Goal: Transaction & Acquisition: Purchase product/service

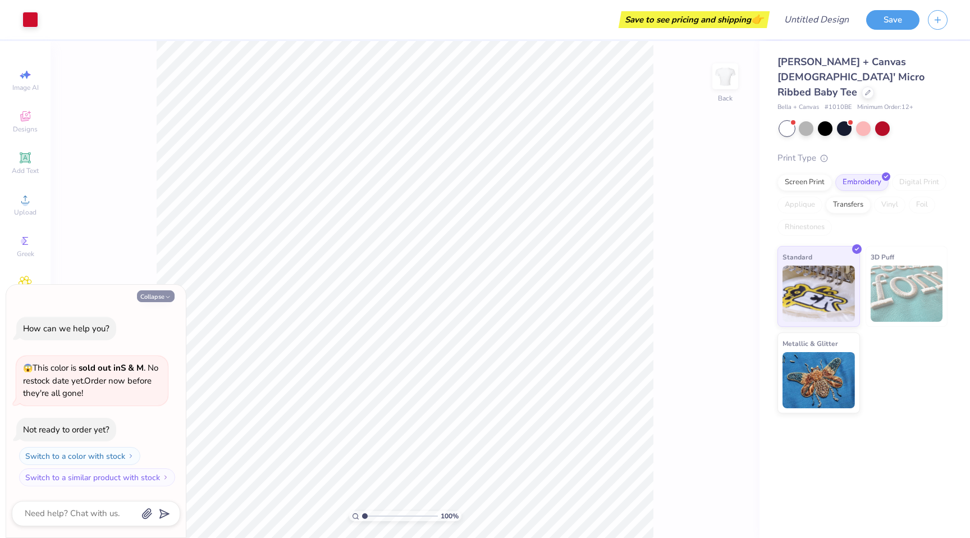
click at [164, 294] on button "Collapse" at bounding box center [156, 296] width 38 height 12
type textarea "x"
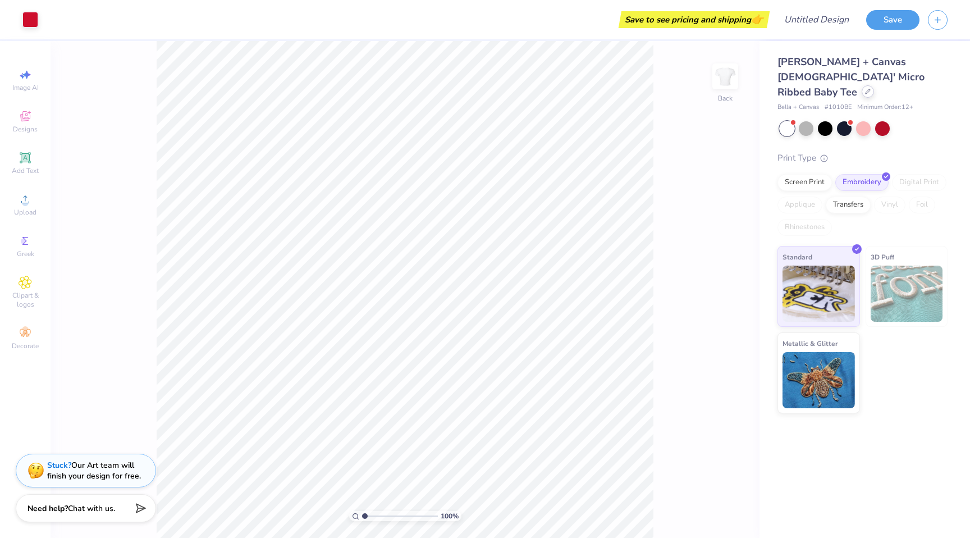
click at [861, 85] on div at bounding box center [867, 91] width 12 height 12
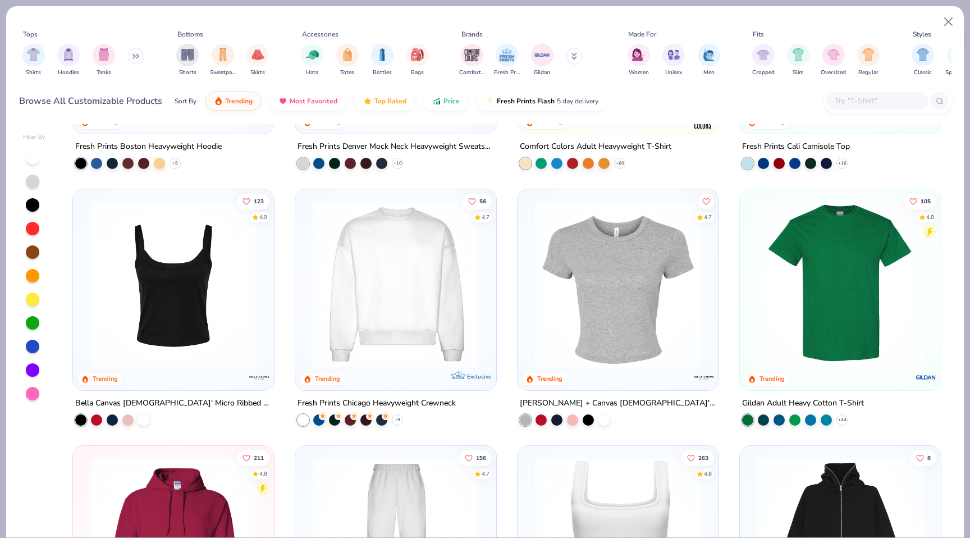
scroll to position [204, 0]
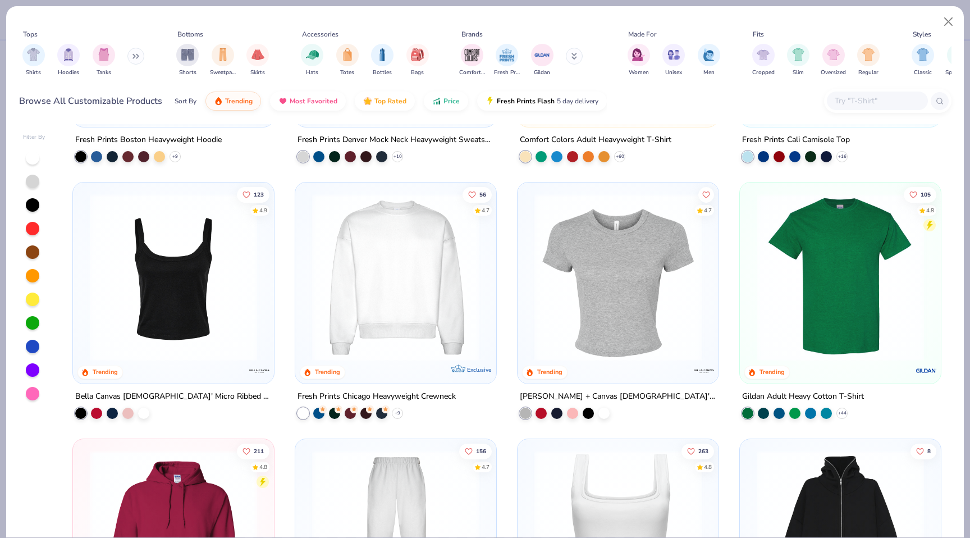
click at [235, 270] on img at bounding box center [173, 277] width 178 height 167
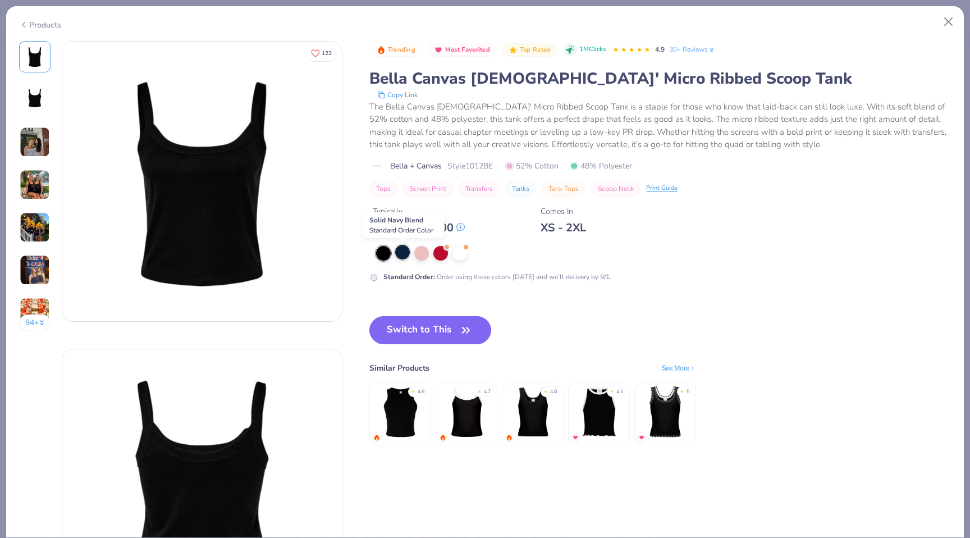
click at [400, 250] on div at bounding box center [402, 252] width 15 height 15
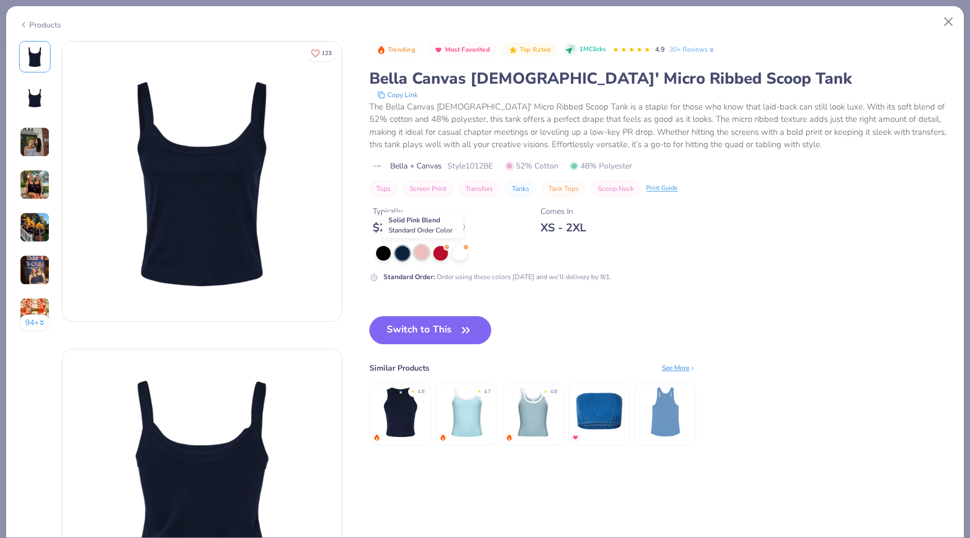
click at [421, 253] on div at bounding box center [421, 252] width 15 height 15
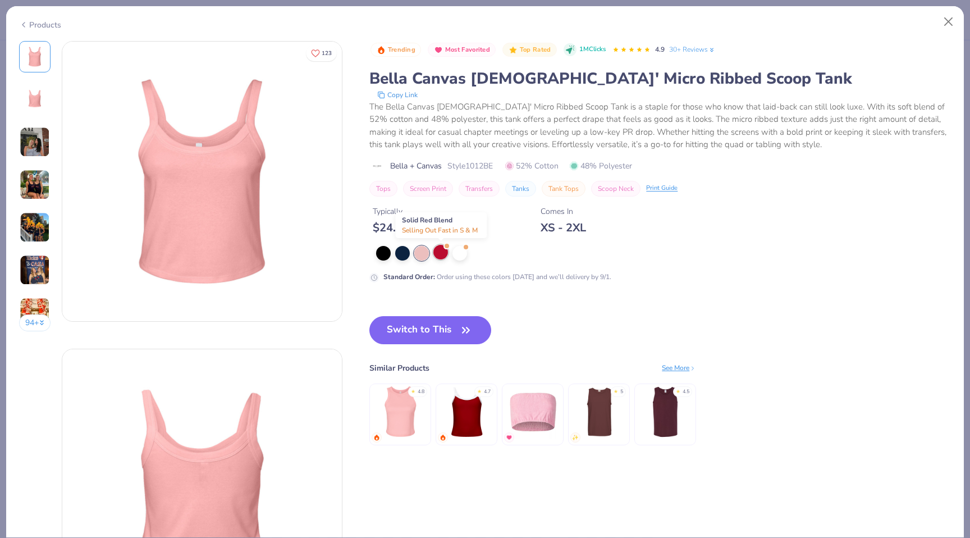
click at [440, 252] on div at bounding box center [440, 252] width 15 height 15
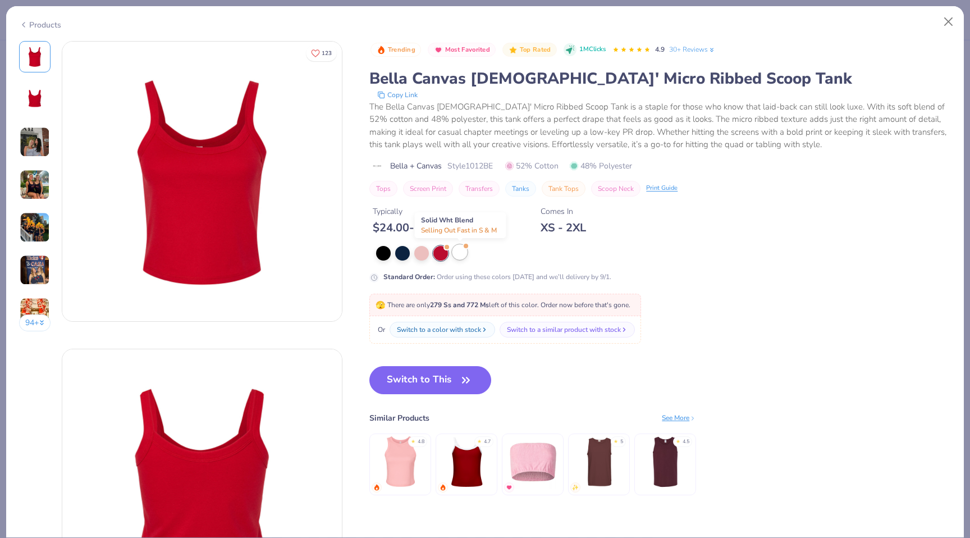
click at [457, 253] on div at bounding box center [459, 252] width 15 height 15
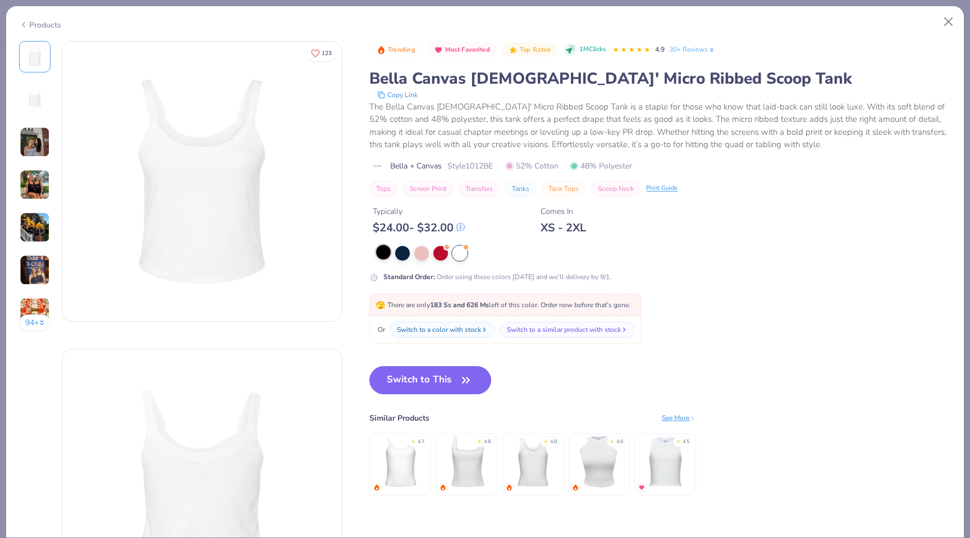
click at [383, 253] on div at bounding box center [383, 252] width 15 height 15
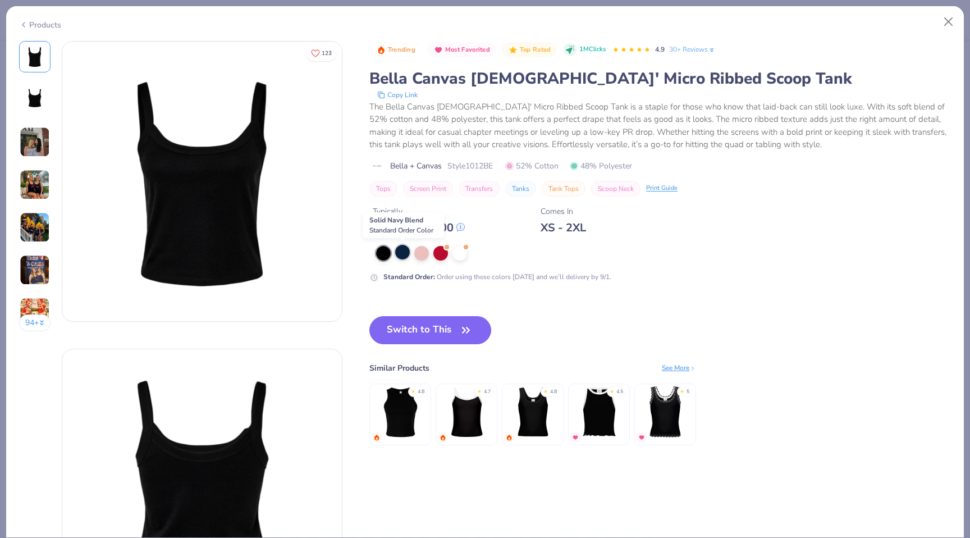
click at [406, 253] on div at bounding box center [402, 252] width 15 height 15
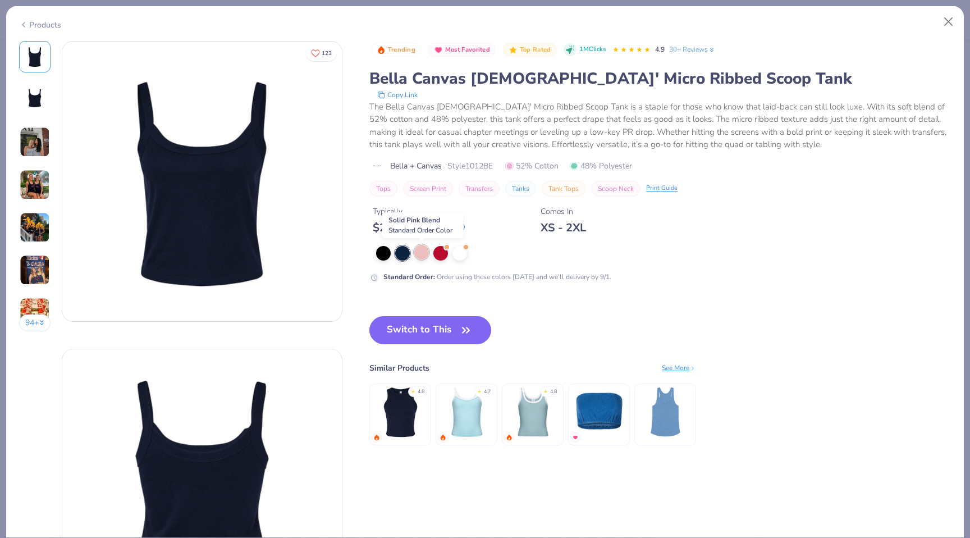
click at [422, 255] on div at bounding box center [421, 252] width 15 height 15
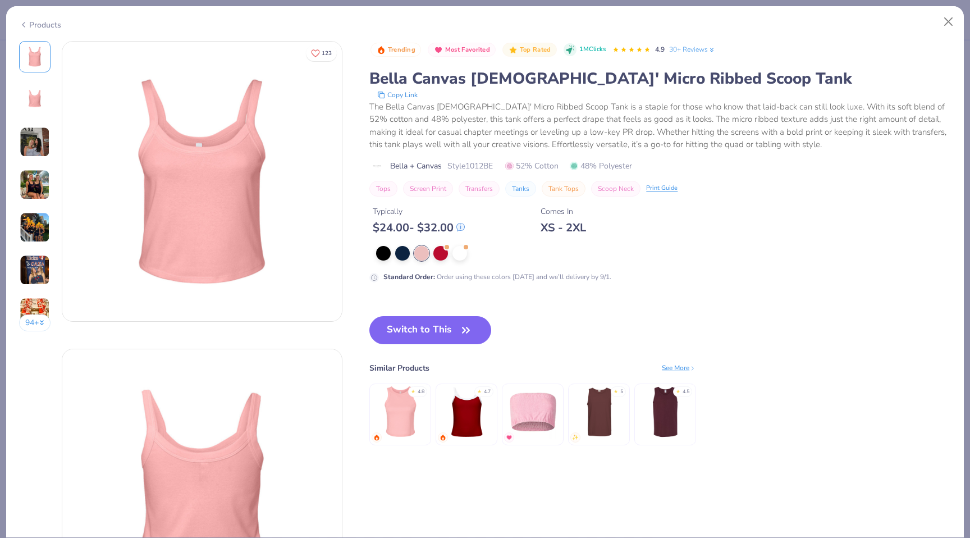
click at [21, 18] on icon at bounding box center [23, 24] width 9 height 13
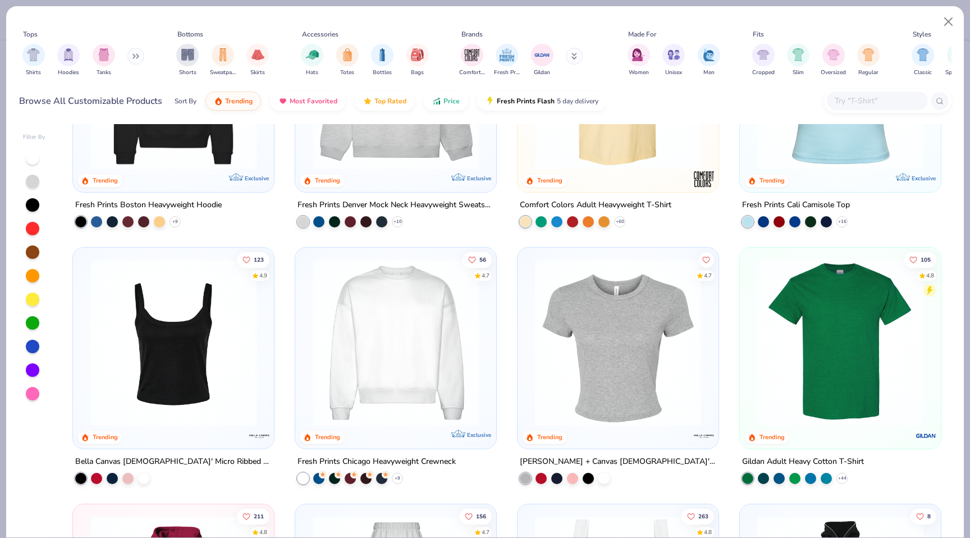
scroll to position [120, 0]
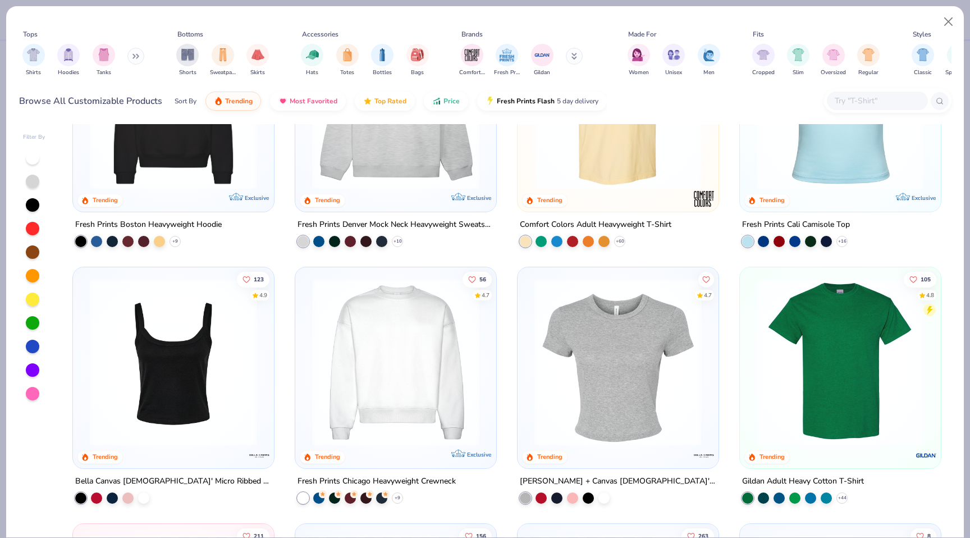
click at [137, 57] on icon at bounding box center [135, 56] width 7 height 6
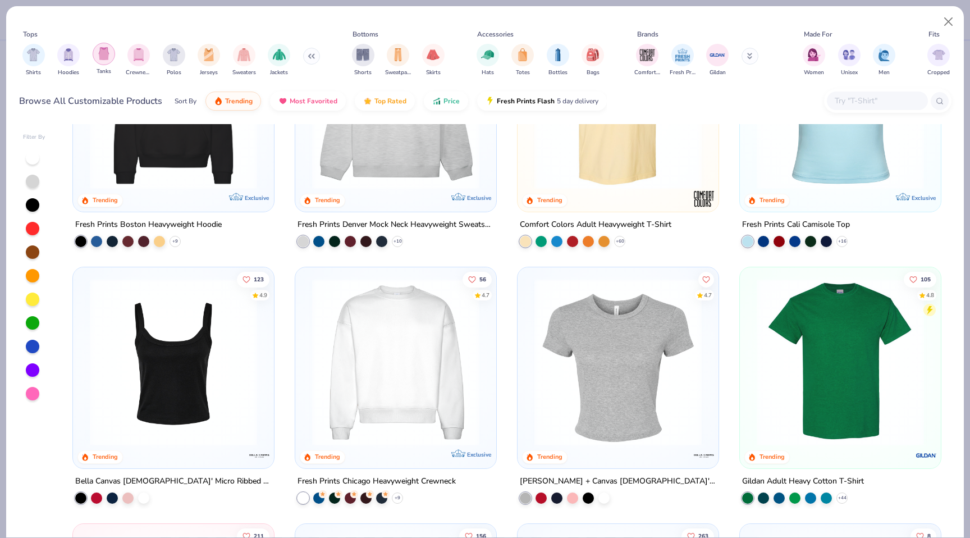
click at [98, 59] on img "filter for Tanks" at bounding box center [104, 53] width 12 height 13
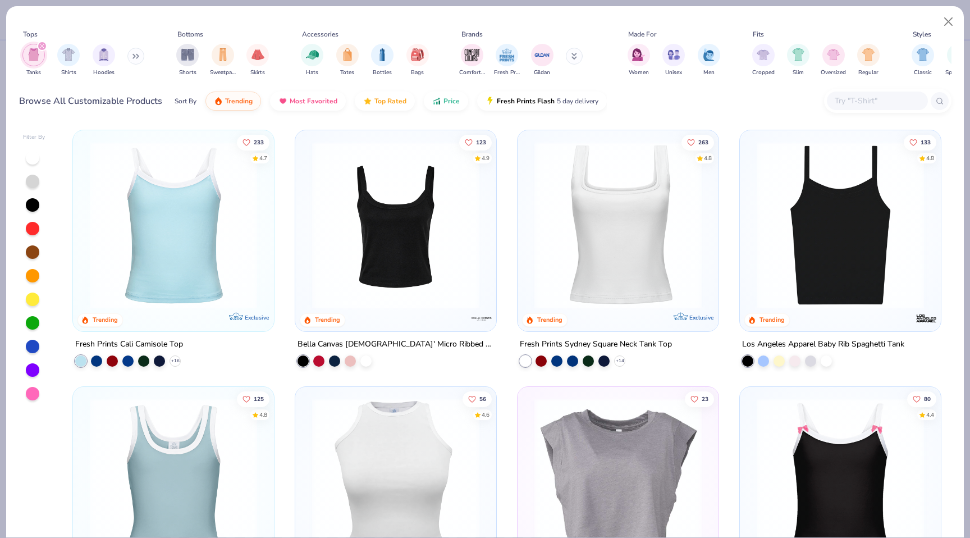
click at [169, 237] on img at bounding box center [173, 224] width 178 height 167
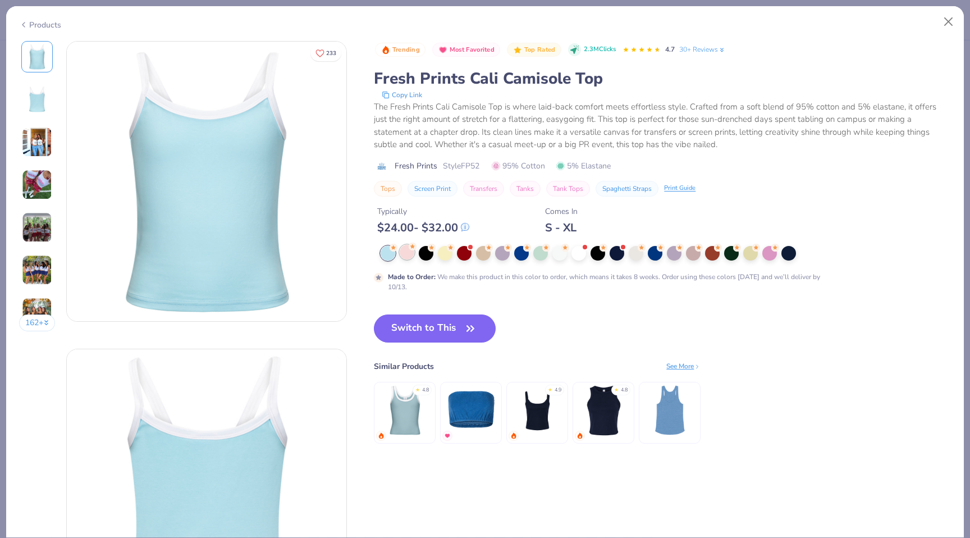
click at [409, 252] on div at bounding box center [407, 252] width 15 height 15
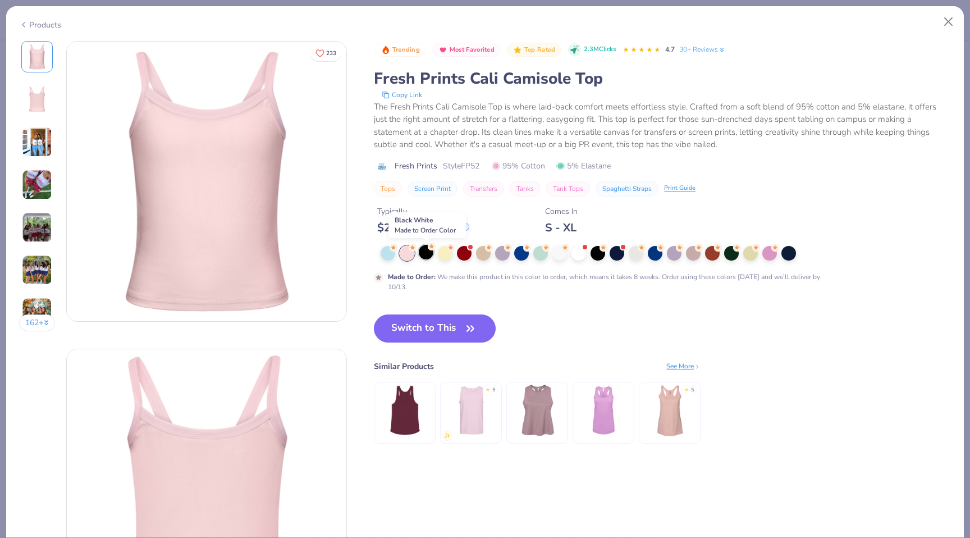
click at [428, 253] on div at bounding box center [426, 252] width 15 height 15
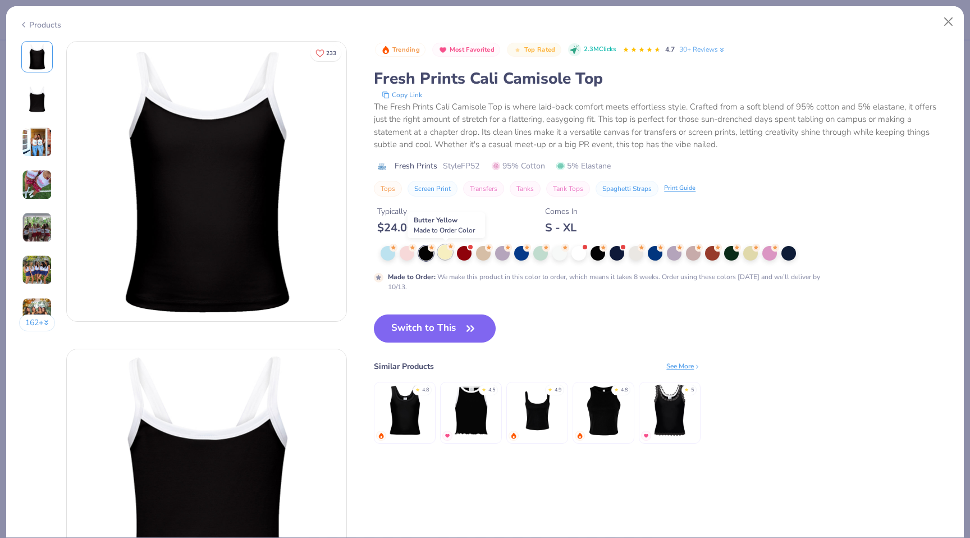
click at [443, 250] on div at bounding box center [445, 252] width 15 height 15
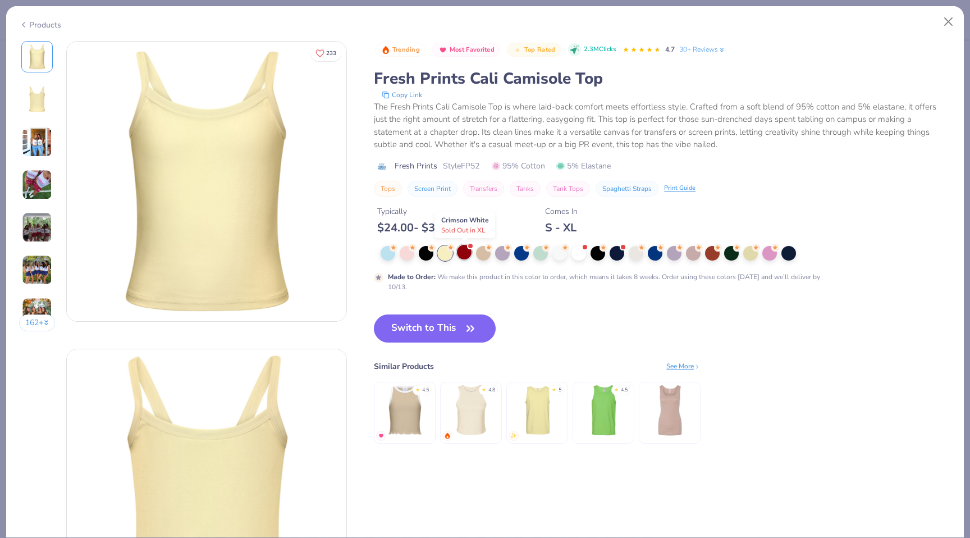
click at [462, 255] on div at bounding box center [464, 252] width 15 height 15
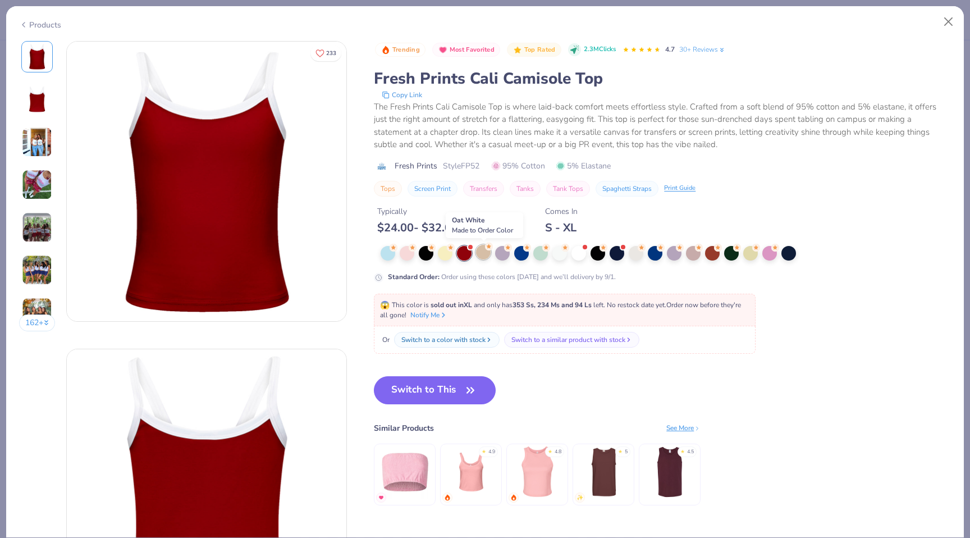
click at [480, 255] on div at bounding box center [483, 252] width 15 height 15
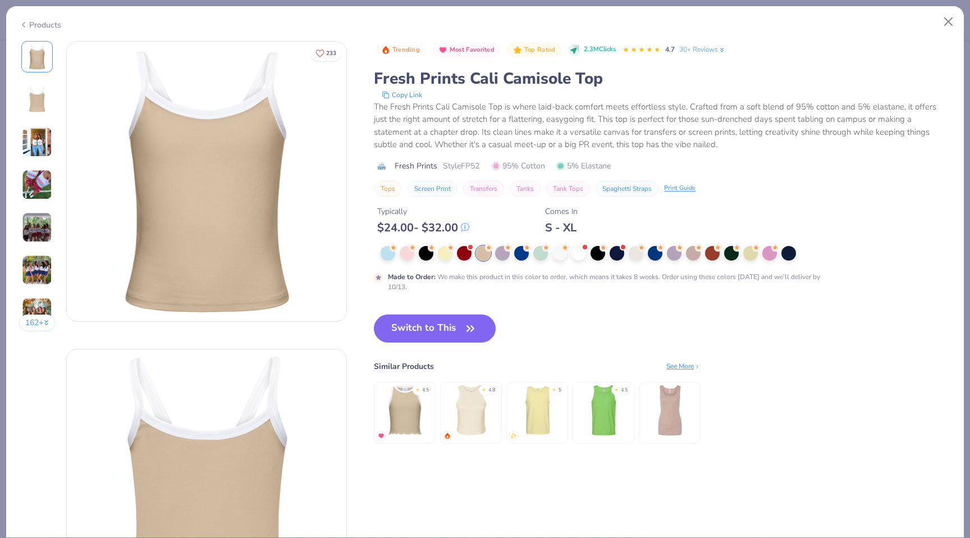
click at [511, 255] on div at bounding box center [601, 253] width 442 height 15
click at [504, 253] on div at bounding box center [502, 252] width 15 height 15
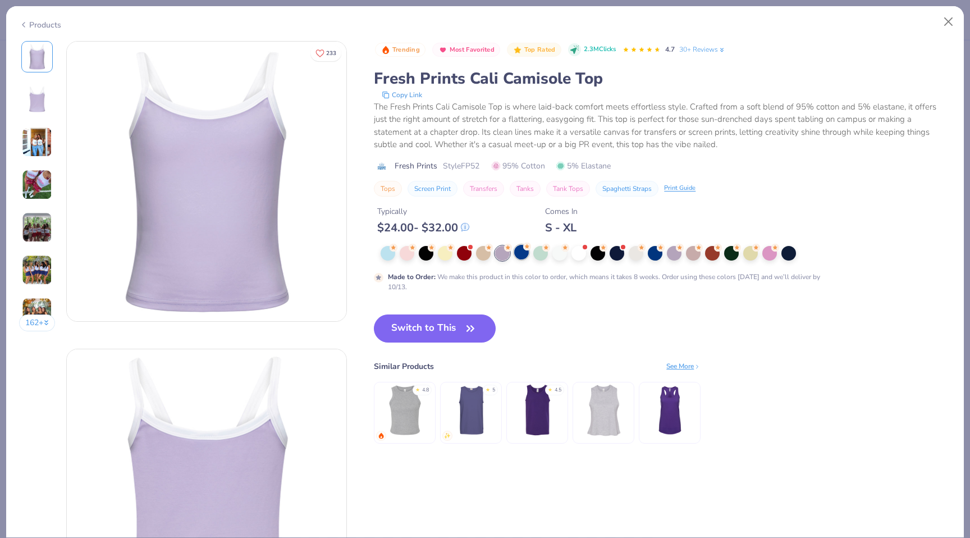
click at [517, 253] on div at bounding box center [521, 252] width 15 height 15
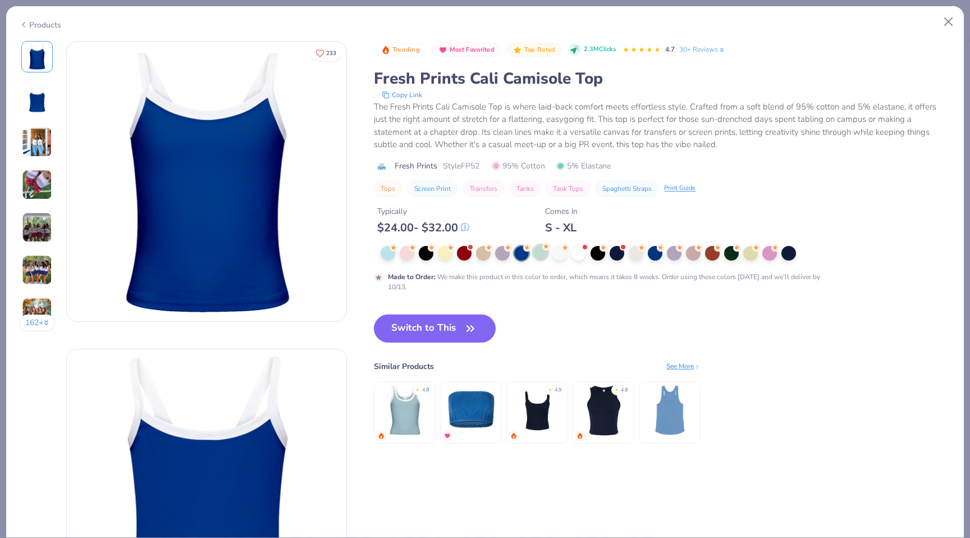
click at [534, 253] on div at bounding box center [540, 252] width 15 height 15
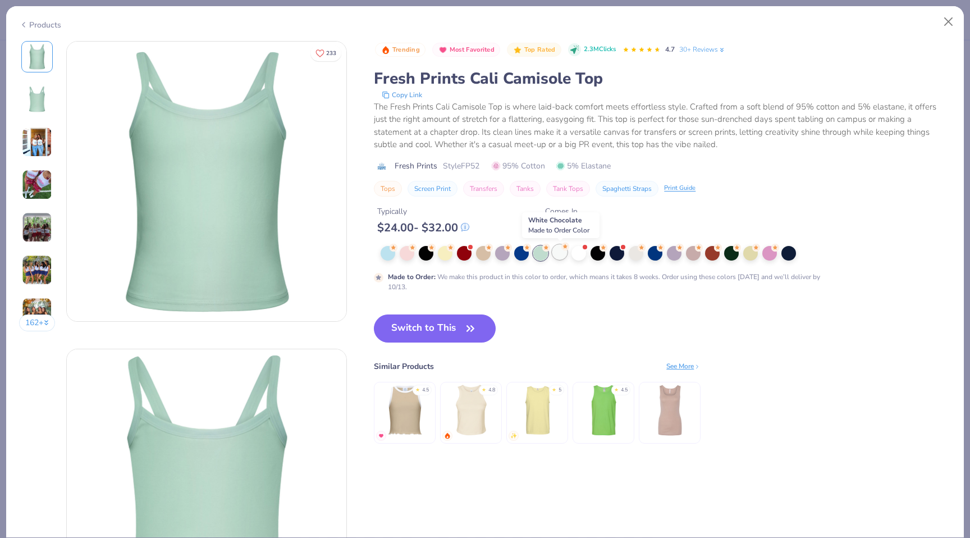
click at [559, 256] on div at bounding box center [559, 252] width 15 height 15
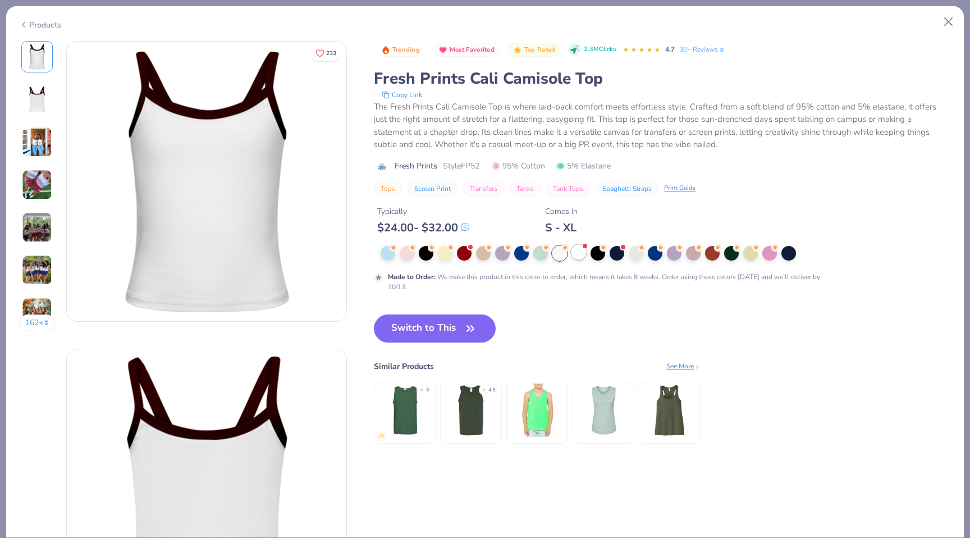
click at [579, 255] on div at bounding box center [578, 252] width 15 height 15
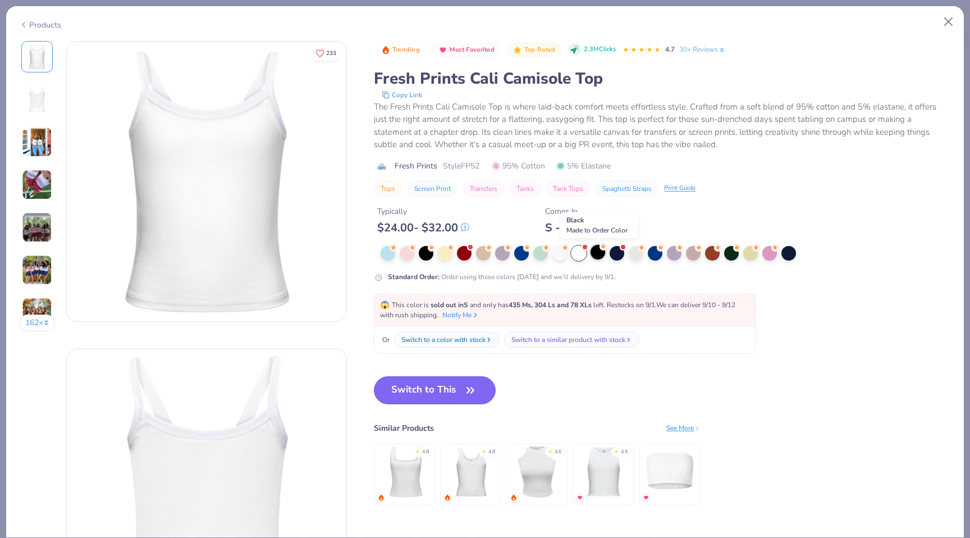
click at [599, 257] on div at bounding box center [597, 252] width 15 height 15
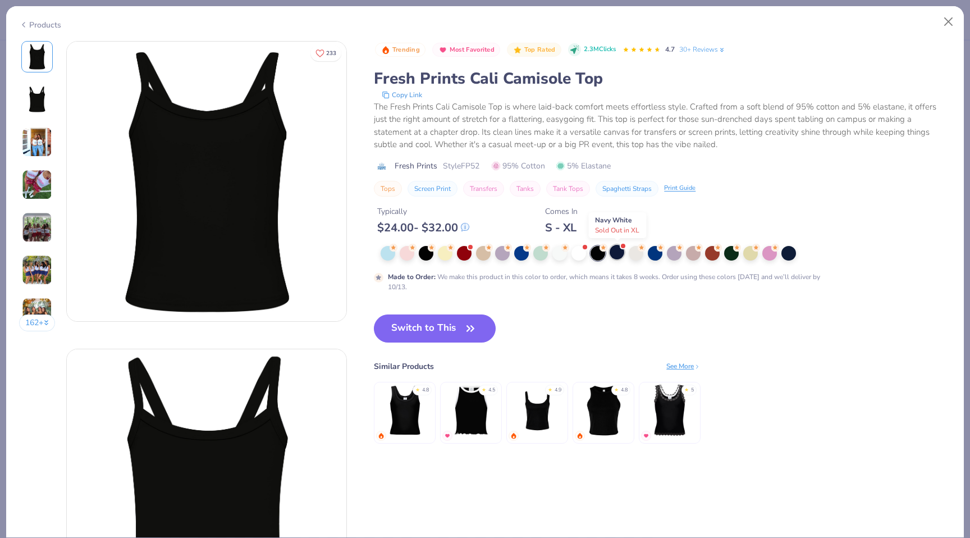
click at [619, 251] on div at bounding box center [616, 252] width 15 height 15
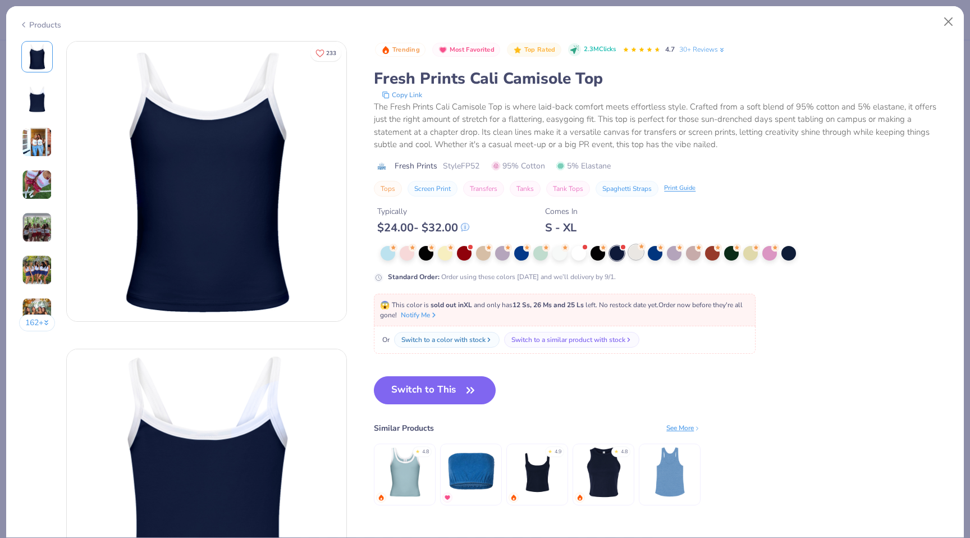
click at [634, 253] on div at bounding box center [635, 252] width 15 height 15
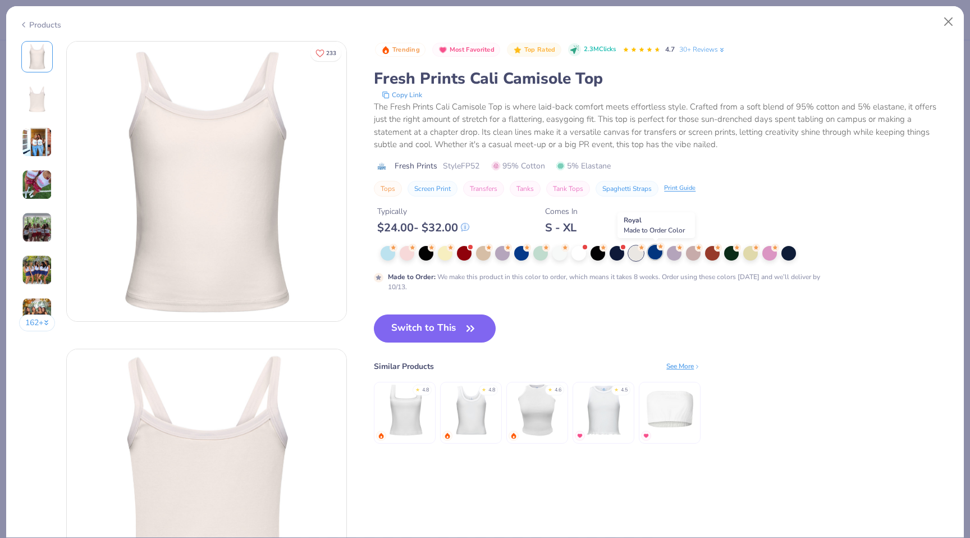
click at [654, 253] on div at bounding box center [655, 252] width 15 height 15
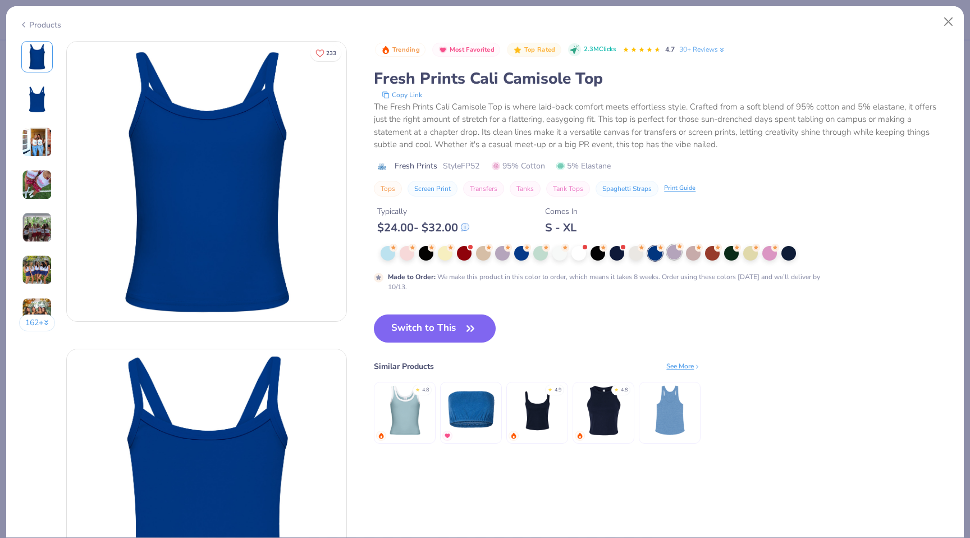
click at [672, 254] on div at bounding box center [674, 252] width 15 height 15
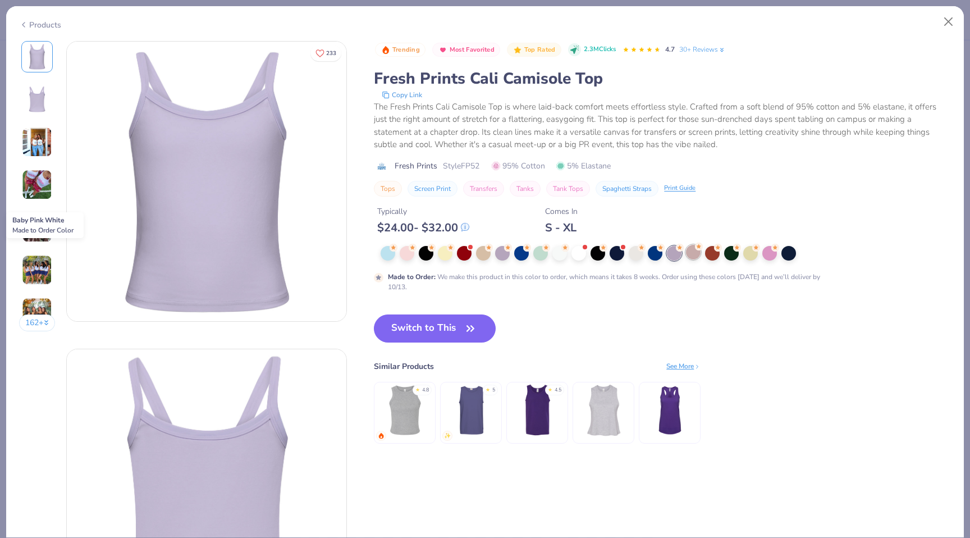
click at [692, 253] on div at bounding box center [693, 252] width 15 height 15
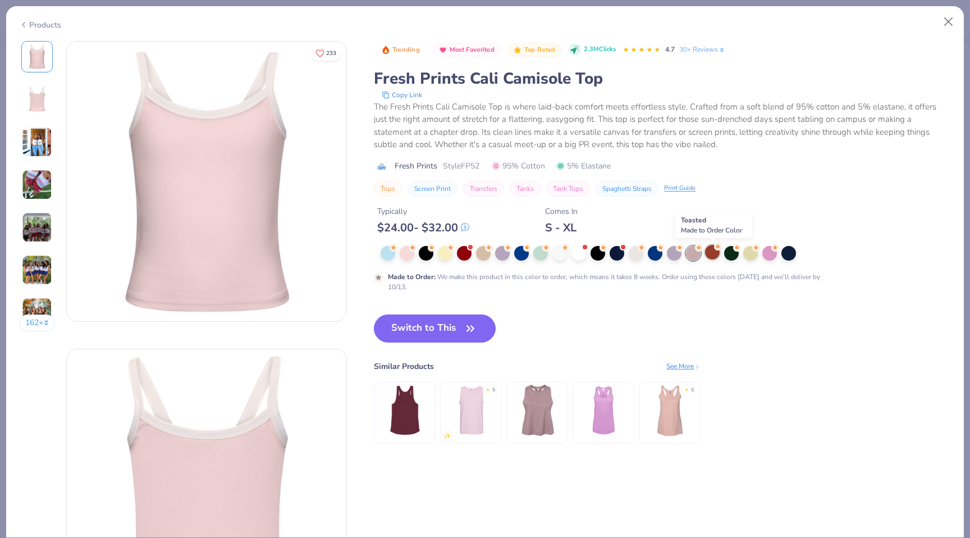
click at [718, 253] on div at bounding box center [712, 252] width 15 height 15
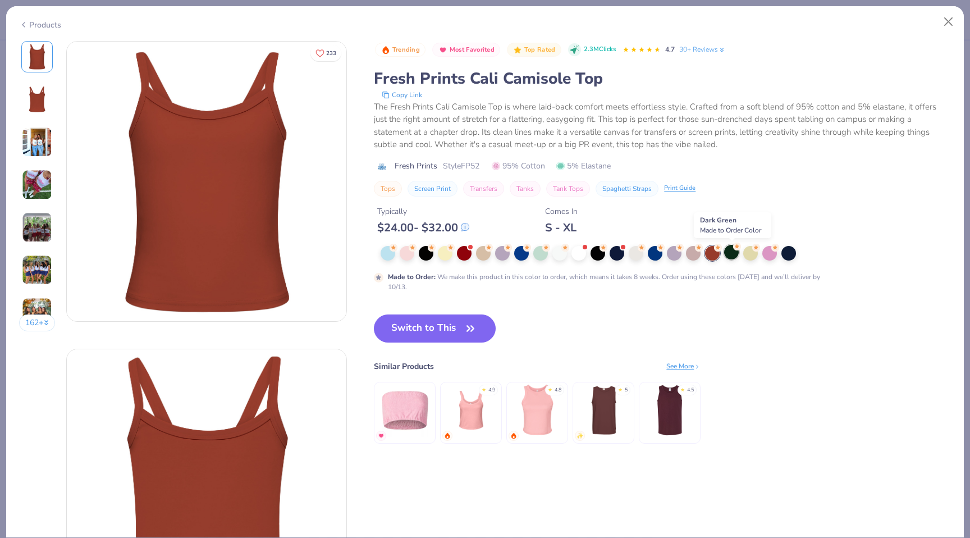
click at [734, 256] on div at bounding box center [731, 252] width 15 height 15
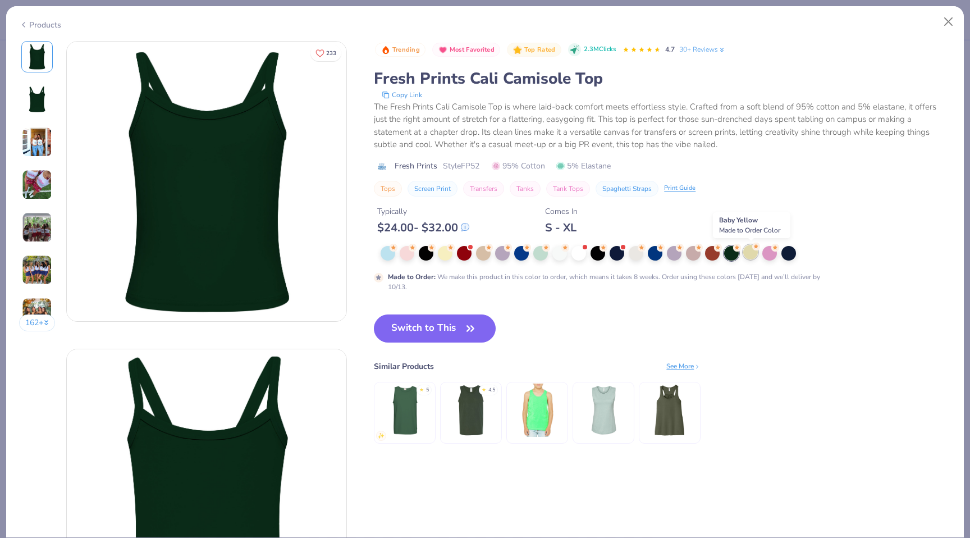
click at [750, 258] on div at bounding box center [750, 252] width 15 height 15
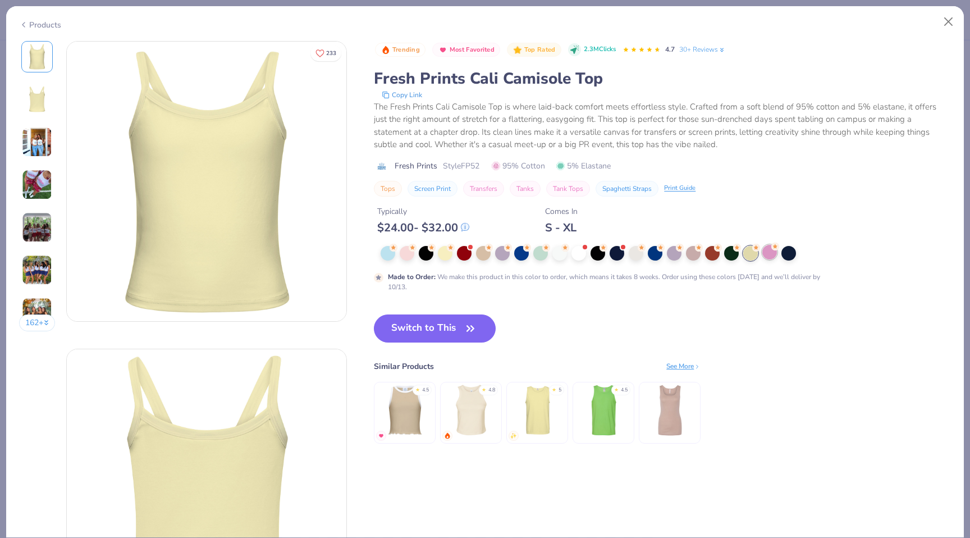
click at [766, 253] on div at bounding box center [769, 252] width 15 height 15
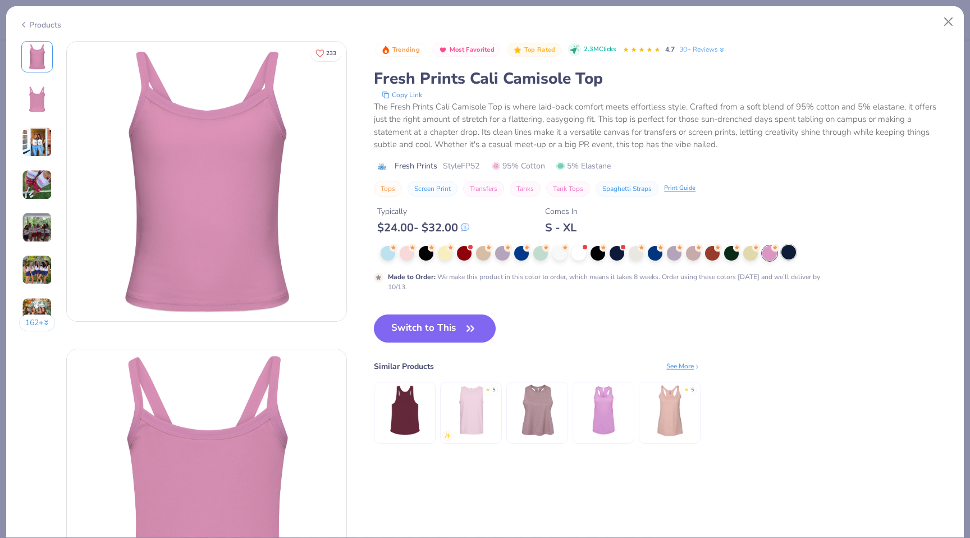
click at [783, 251] on div at bounding box center [788, 252] width 15 height 15
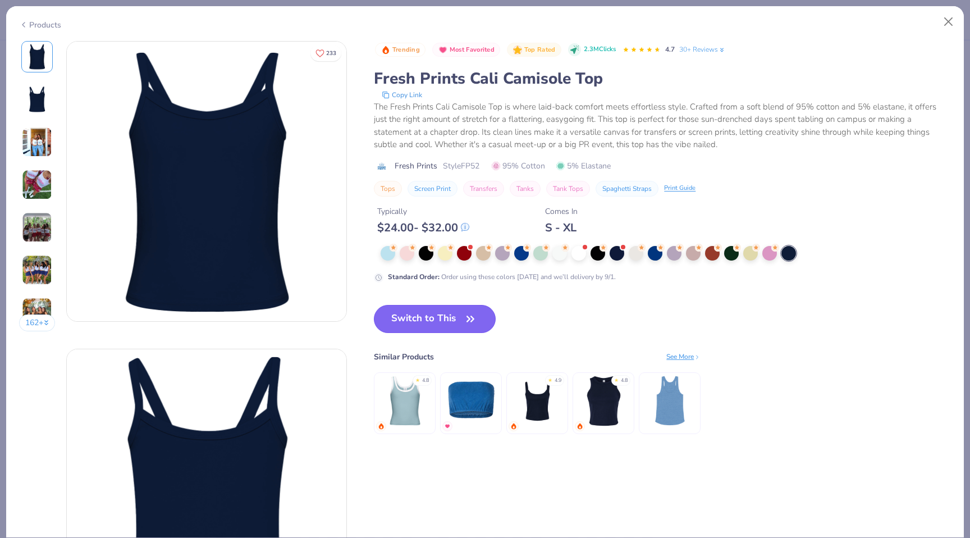
click at [438, 316] on button "Switch to This" at bounding box center [435, 319] width 122 height 28
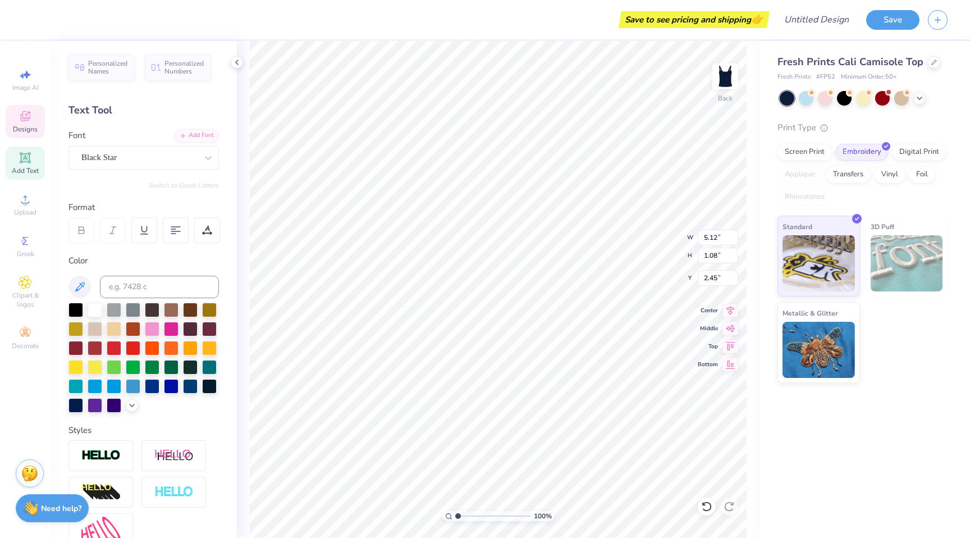
scroll to position [0, 1]
type textarea "panhellenic"
type input "2.62"
click at [667, 238] on div "100 % Back W 4.63 H 1.18 Y 2.62 Center Middle Top Bottom" at bounding box center [498, 289] width 522 height 497
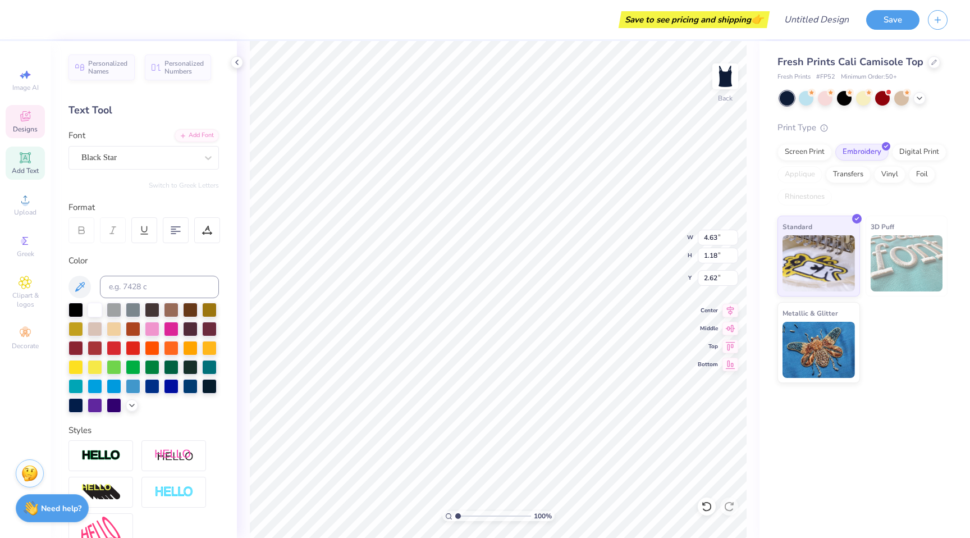
type input "2.47"
type input "2.65"
type input "1.77"
type input "1.78"
click at [920, 99] on icon at bounding box center [919, 97] width 9 height 9
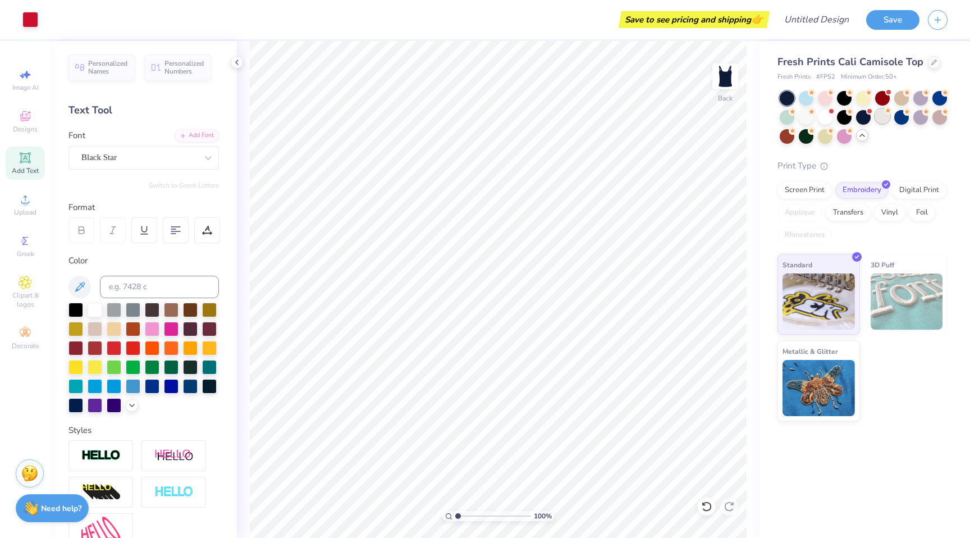
click at [880, 120] on div at bounding box center [882, 116] width 15 height 15
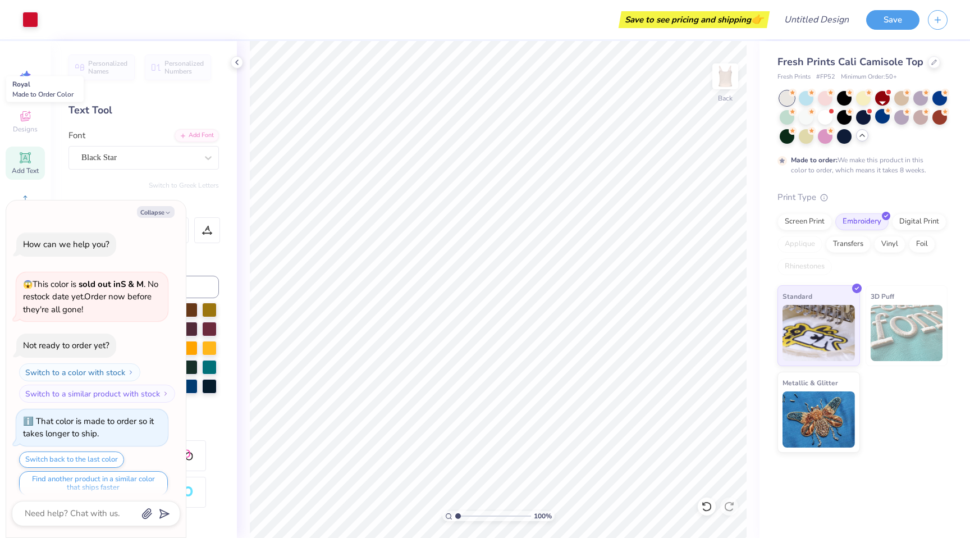
scroll to position [9, 0]
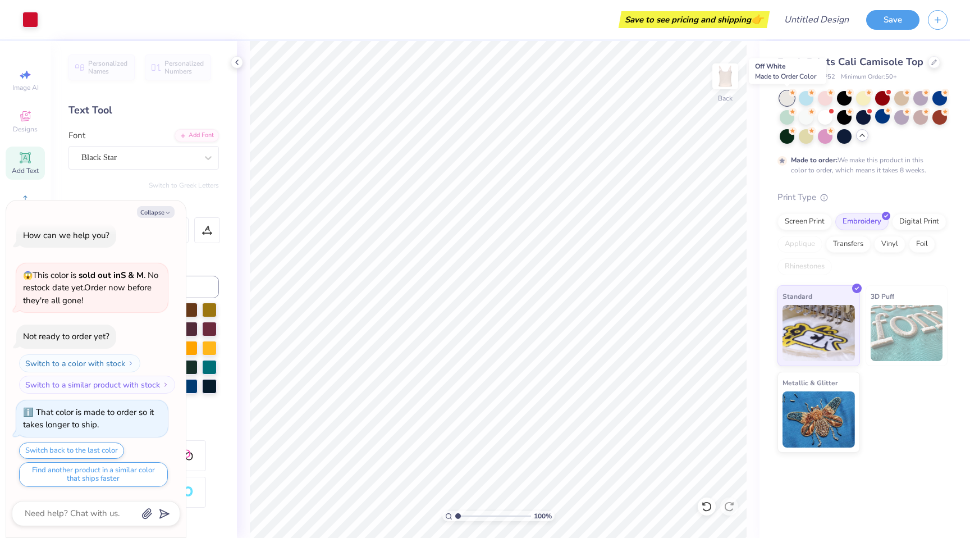
click at [787, 98] on div at bounding box center [786, 98] width 15 height 15
click at [829, 121] on div at bounding box center [825, 116] width 15 height 15
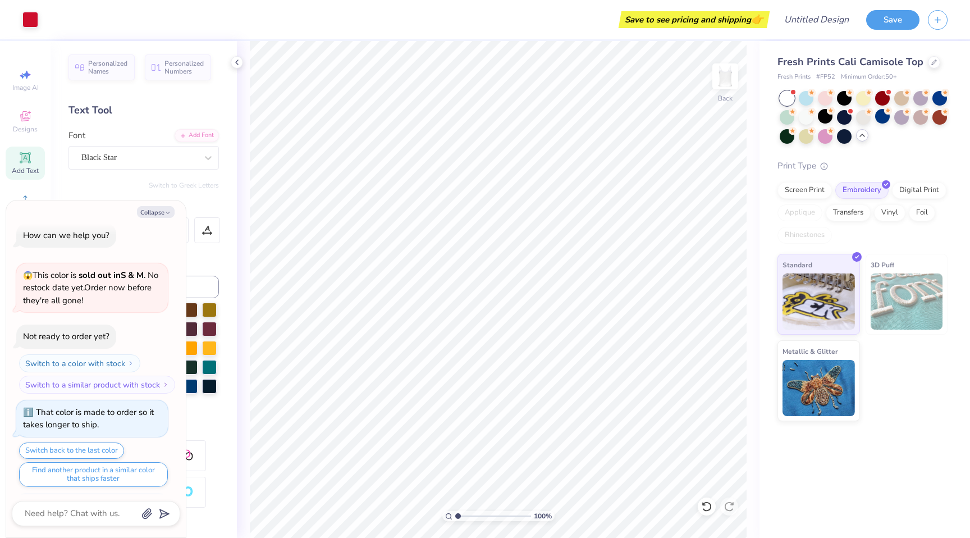
scroll to position [236, 0]
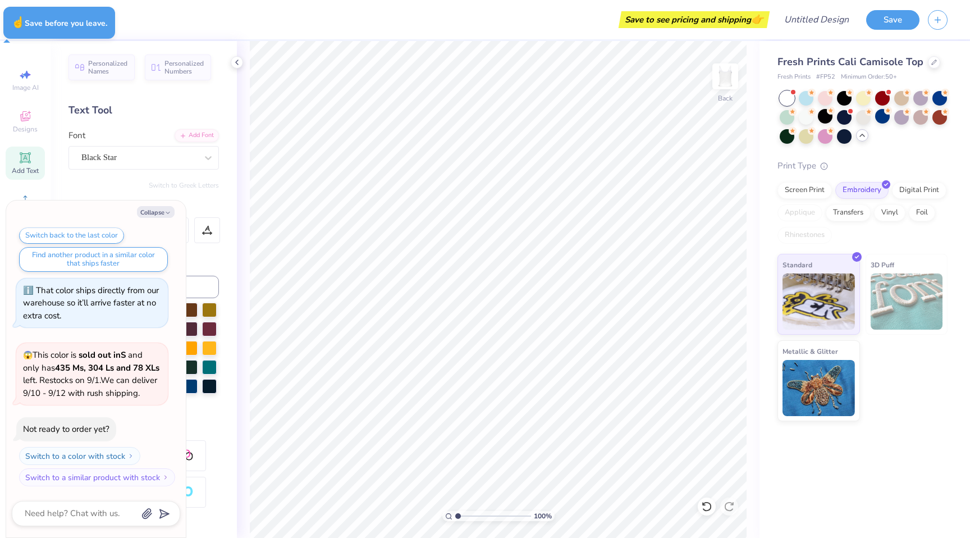
type textarea "x"
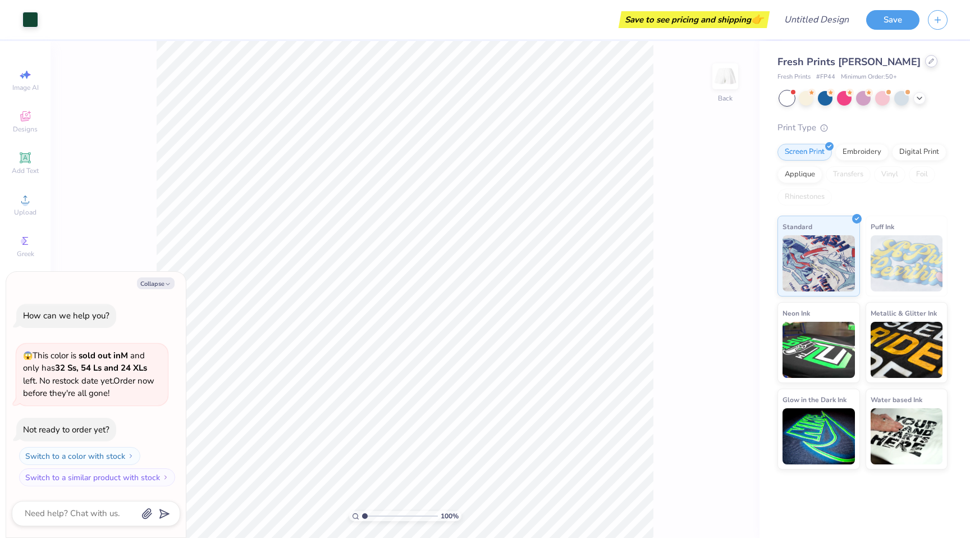
click at [928, 62] on icon at bounding box center [931, 61] width 6 height 6
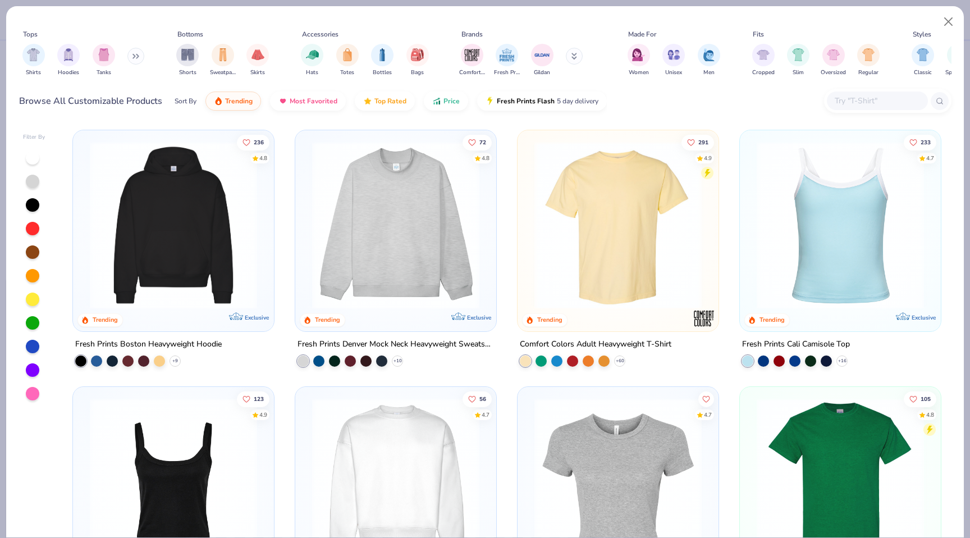
click at [133, 56] on button at bounding box center [135, 56] width 17 height 17
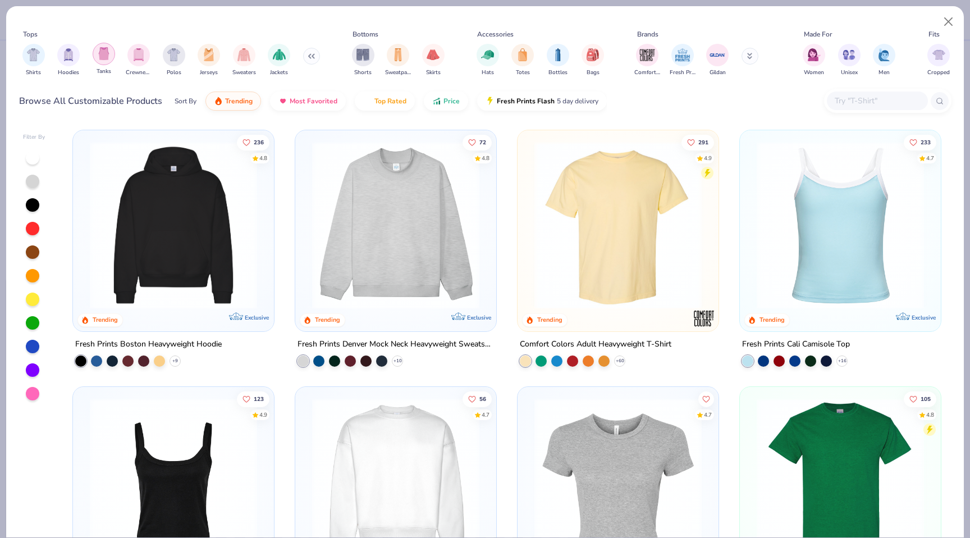
click at [101, 56] on img "filter for Tanks" at bounding box center [104, 53] width 12 height 13
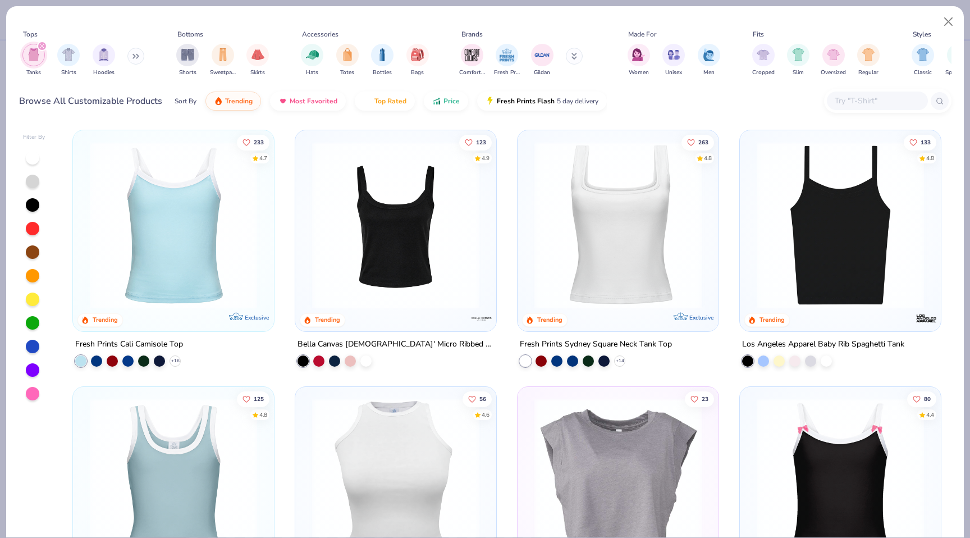
click at [188, 244] on img at bounding box center [173, 224] width 178 height 167
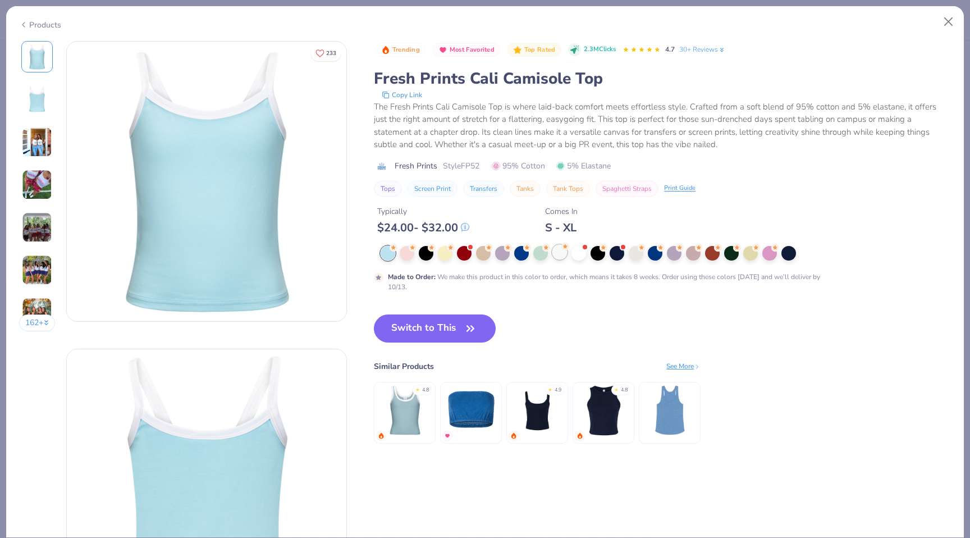
click at [563, 257] on div at bounding box center [559, 252] width 15 height 15
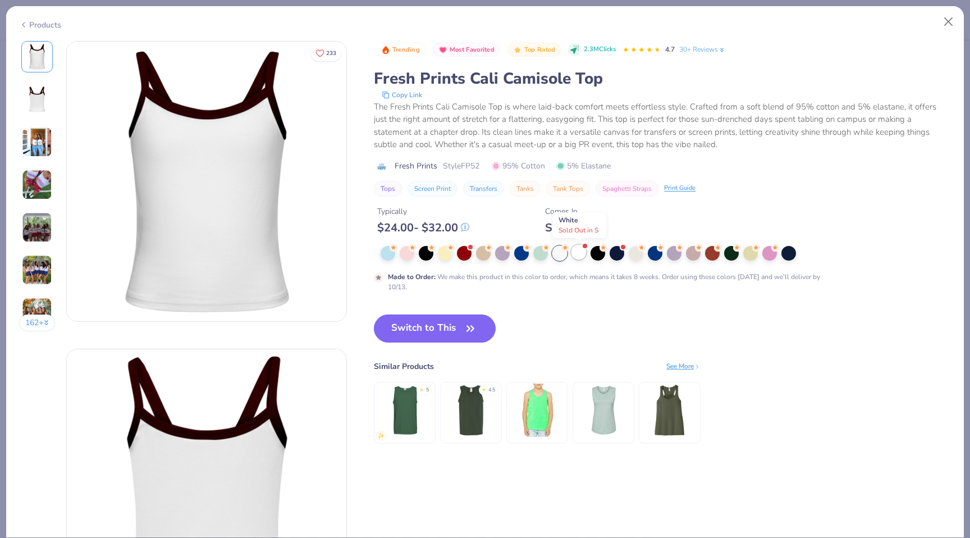
click at [578, 255] on div at bounding box center [578, 252] width 15 height 15
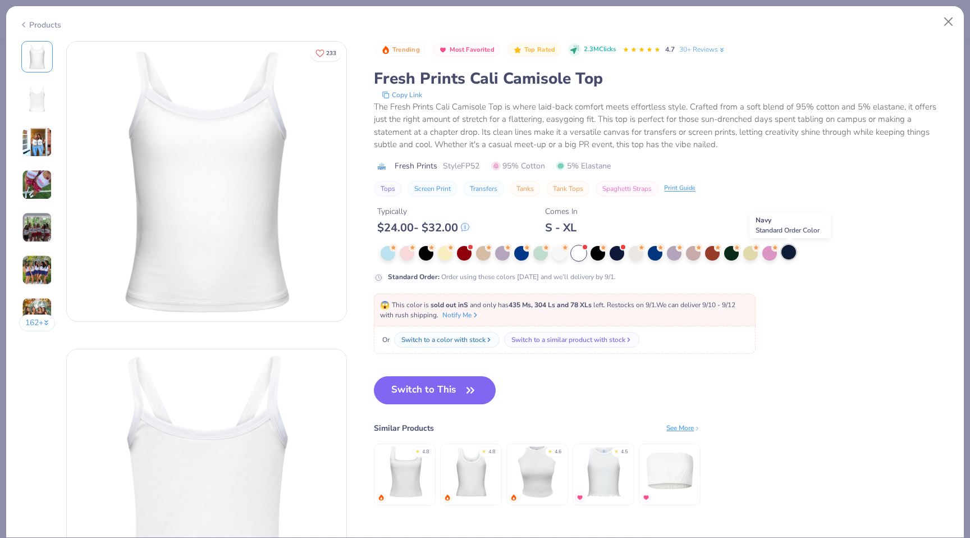
click at [784, 253] on div at bounding box center [788, 252] width 15 height 15
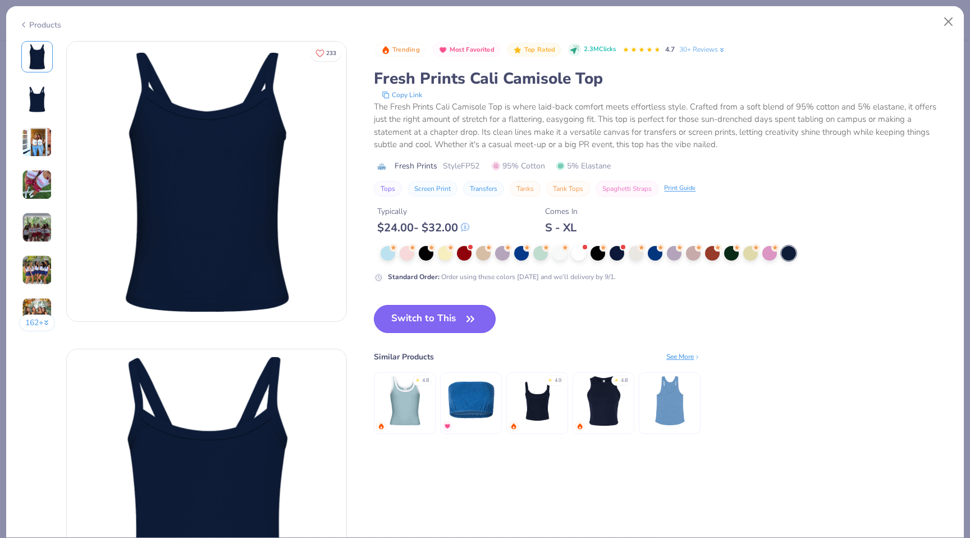
click at [432, 318] on button "Switch to This" at bounding box center [435, 319] width 122 height 28
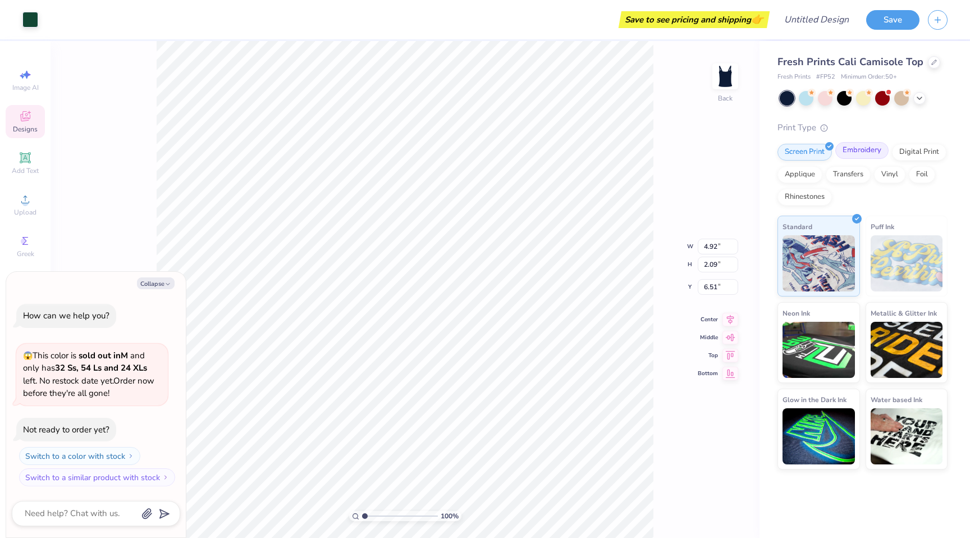
click at [861, 156] on div "Embroidery" at bounding box center [861, 150] width 53 height 17
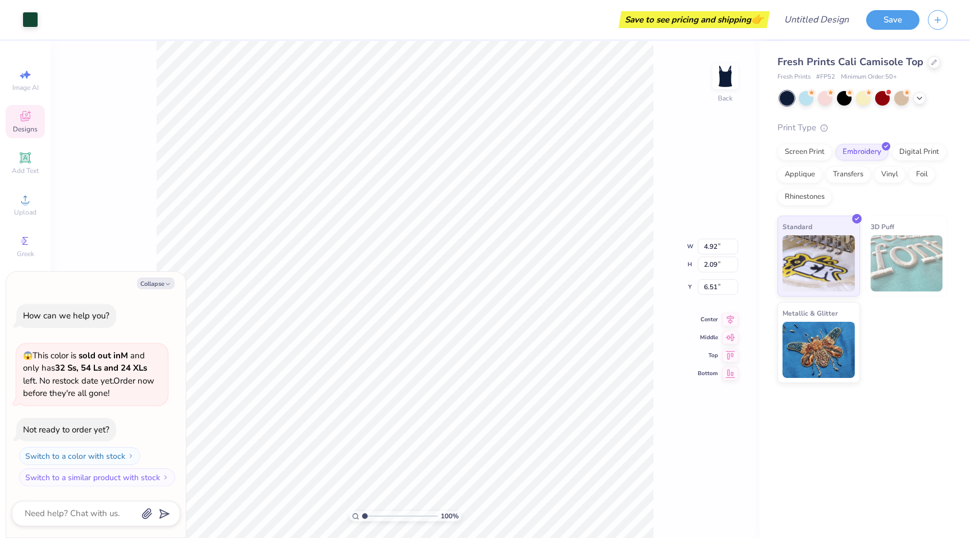
click at [921, 104] on div at bounding box center [863, 98] width 168 height 15
click at [920, 98] on icon at bounding box center [919, 97] width 9 height 9
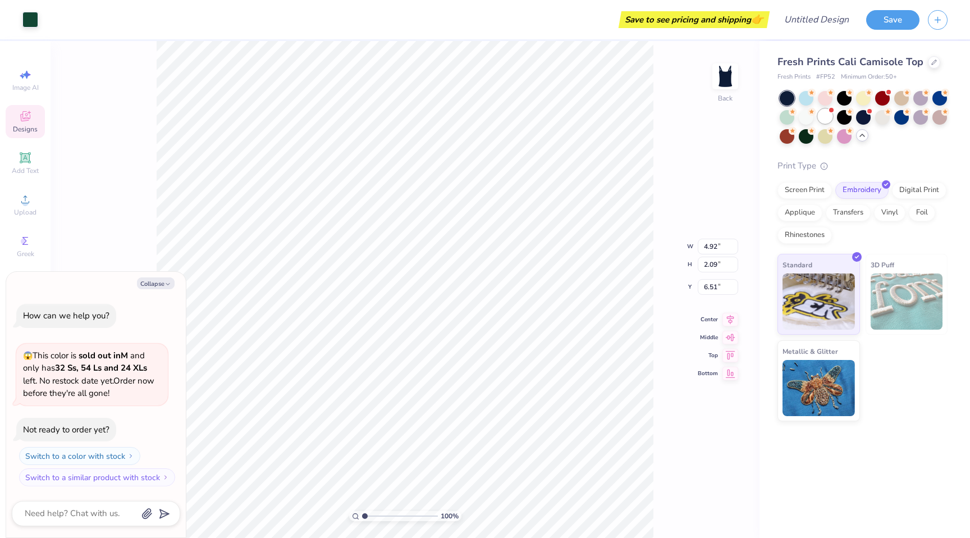
click at [826, 119] on div at bounding box center [825, 116] width 15 height 15
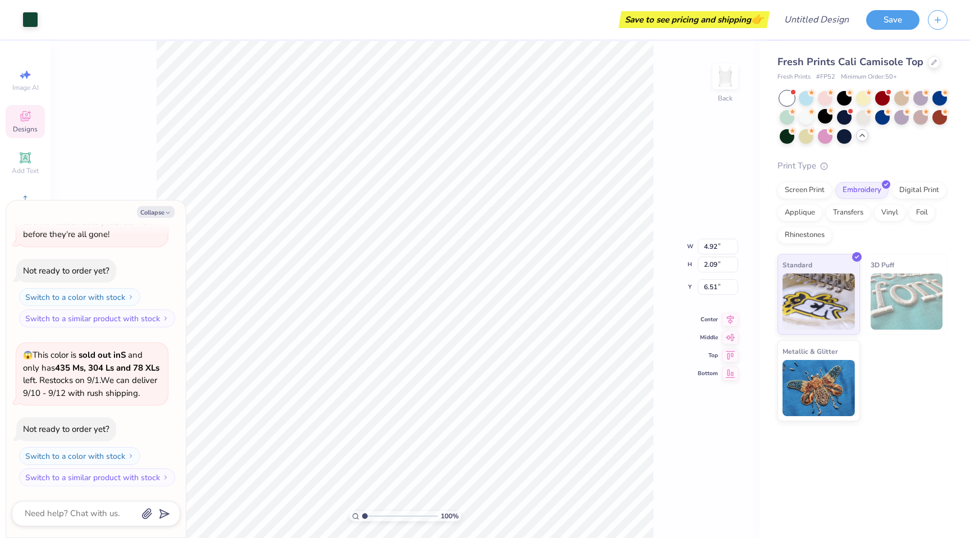
type textarea "x"
type input "1.70"
click at [689, 318] on div "100 % Back W 4.92 4.92 " H 2.09 2.09 " Y 1.70 1.70 " Center Middle Top Bottom" at bounding box center [405, 289] width 709 height 497
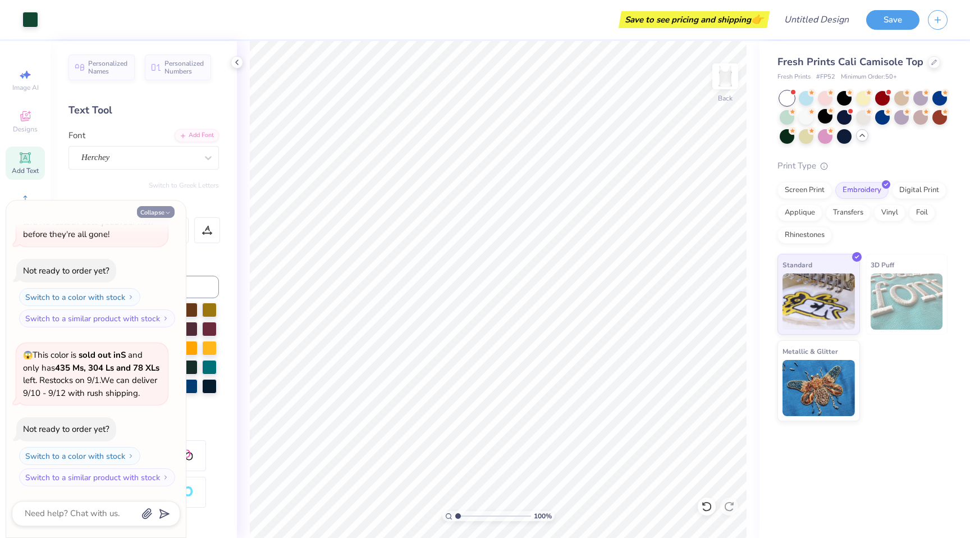
click at [162, 211] on button "Collapse" at bounding box center [156, 212] width 38 height 12
type textarea "x"
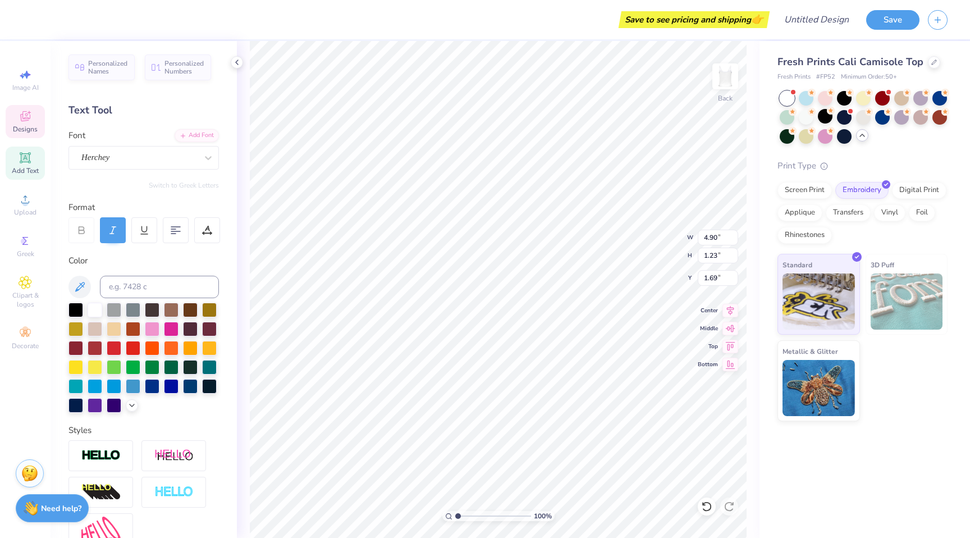
scroll to position [0, 0]
type textarea "Panhellenic"
type input "1.67"
type input "0.20"
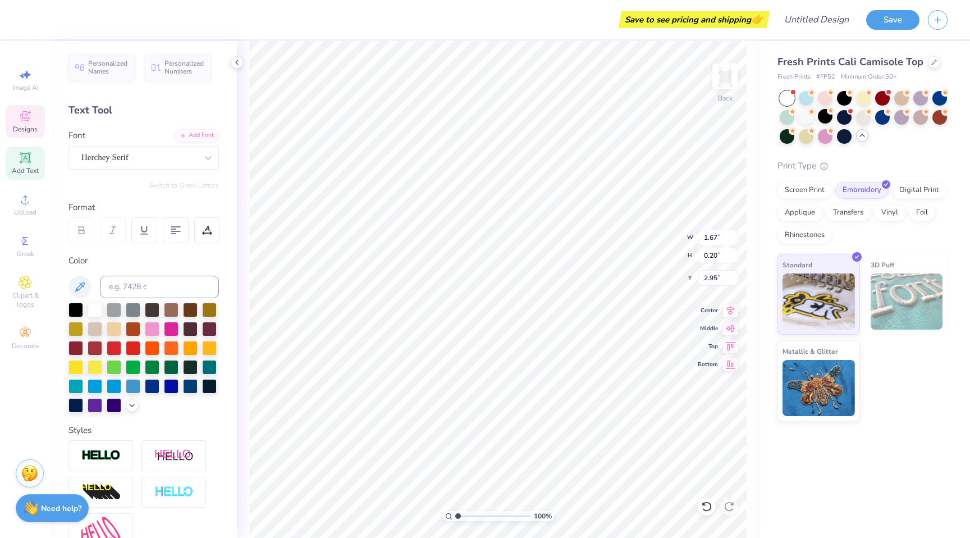
type input "2.95"
type input "3.76"
type input "0.56"
type input "3.23"
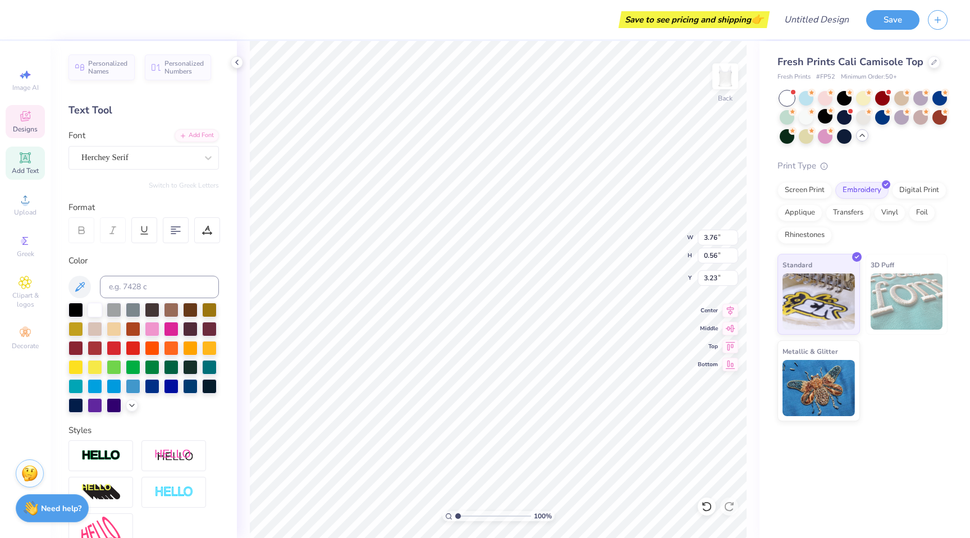
type textarea "Syracuse University"
type input "5.16"
type input "0.62"
type input "3.20"
type input "4.32"
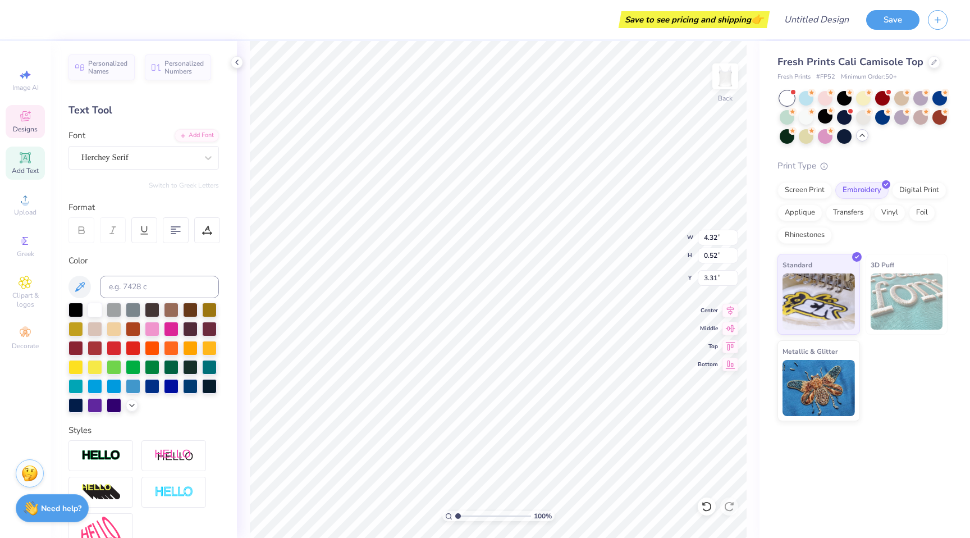
type input "0.52"
type input "3.27"
type textarea "E S T . 1 9 1 0"
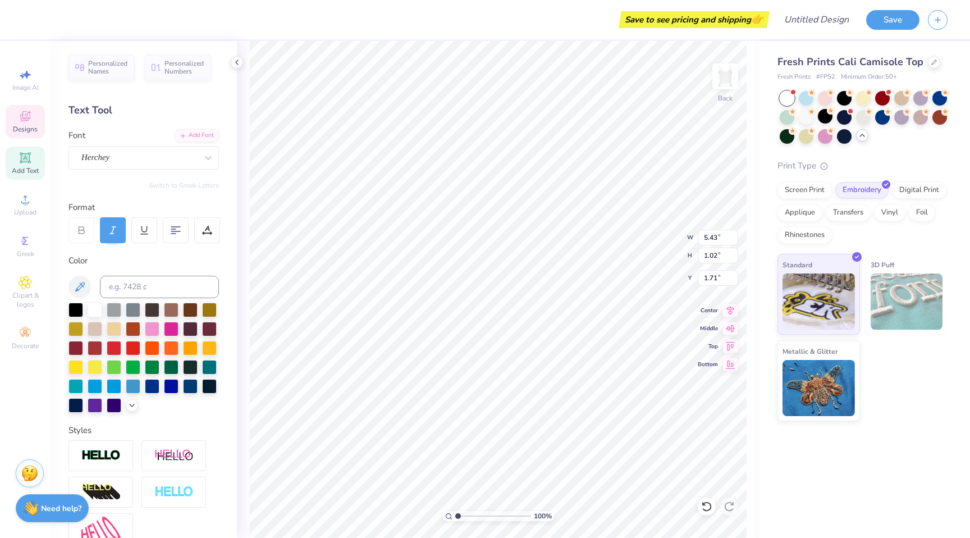
type textarea "Panhellenic Council"
type input "1.70"
type input "8.14"
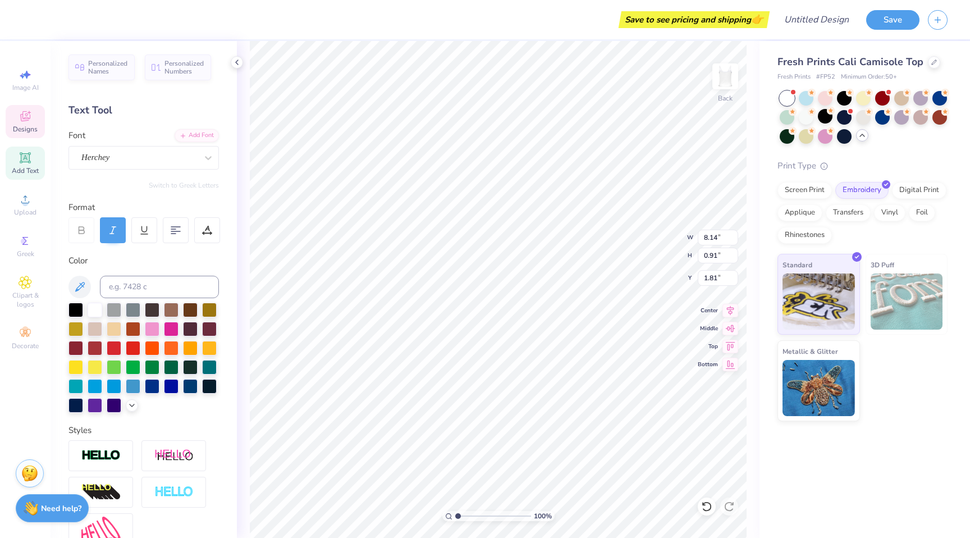
type input "0.91"
type input "1.81"
type input "1.76"
type input "1.61"
type input "0.20"
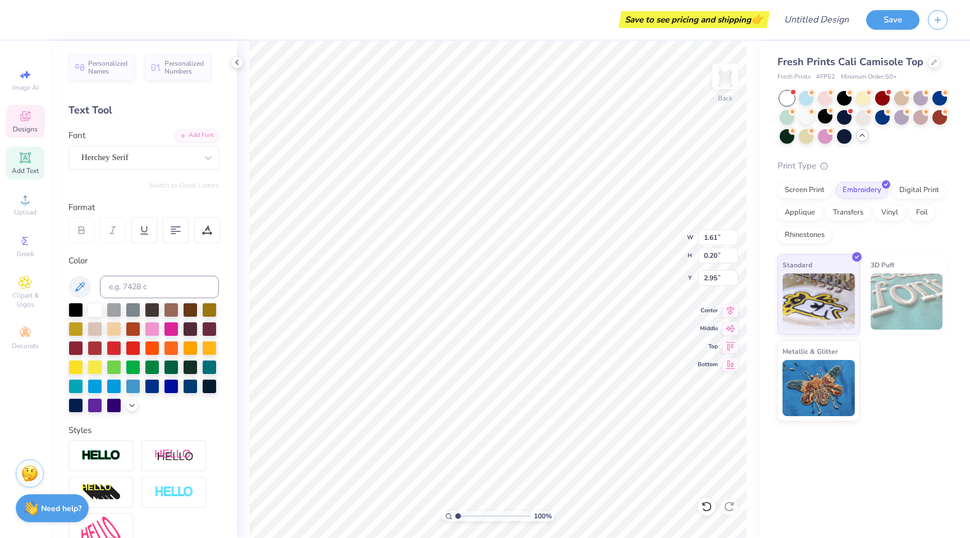
type input "2.94"
type input "3.14"
type input "3.20"
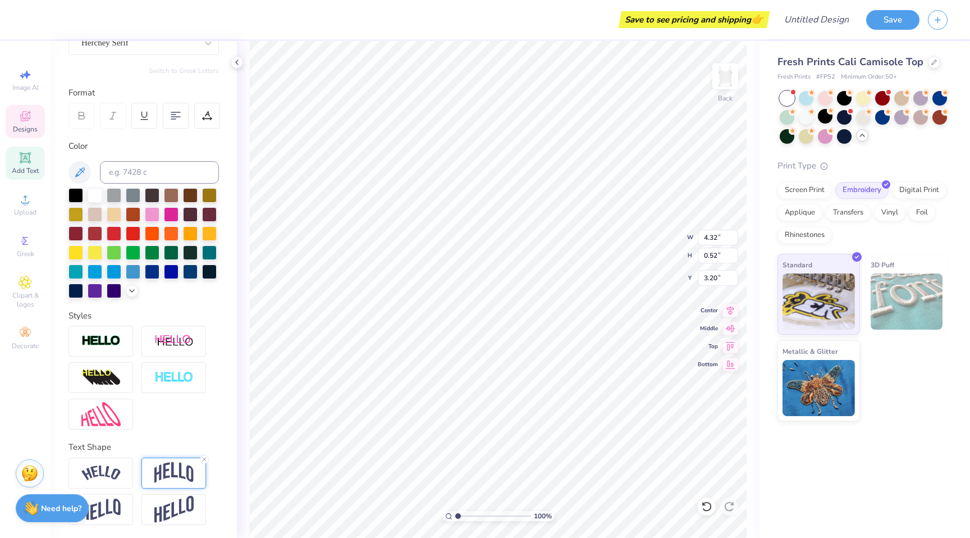
click at [177, 468] on img at bounding box center [173, 472] width 39 height 21
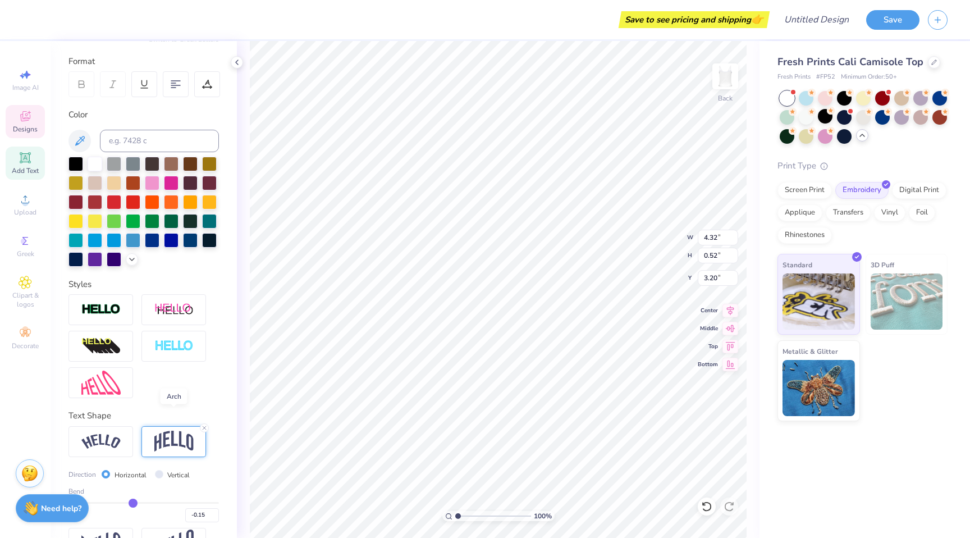
scroll to position [180, 0]
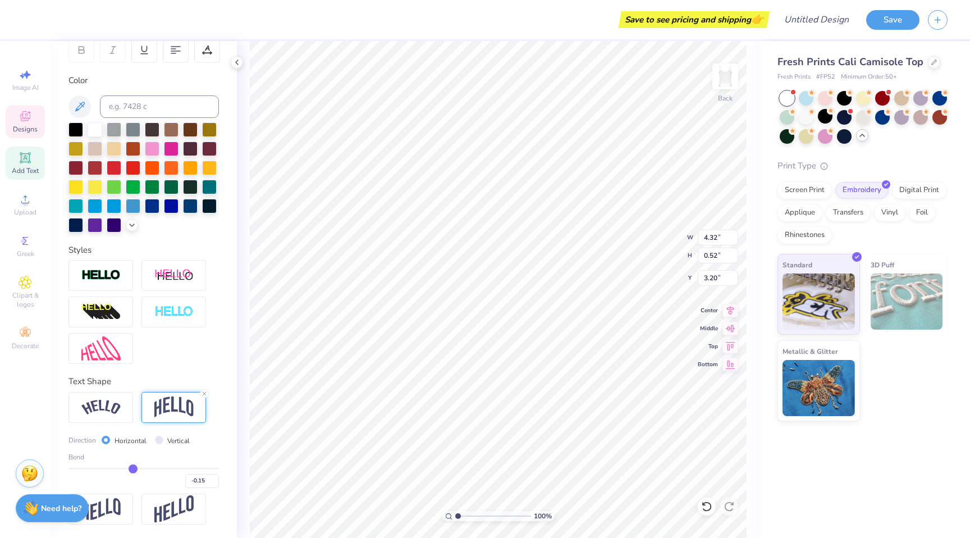
type input "-0.13"
type input "-0.14"
type input "-0.15"
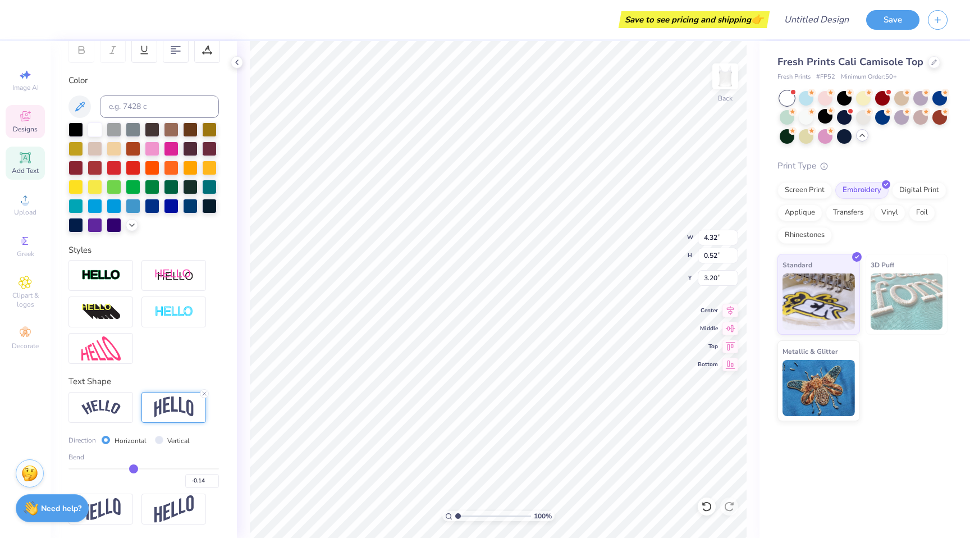
type input "-0.15"
type input "-0.16"
type input "-0.17"
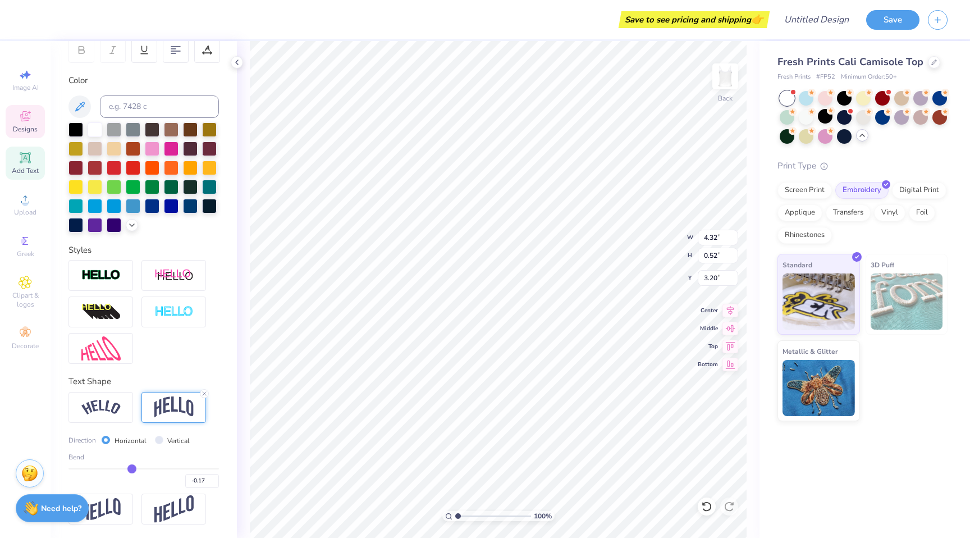
type input "-0.18"
type input "-0.19"
type input "-0.2"
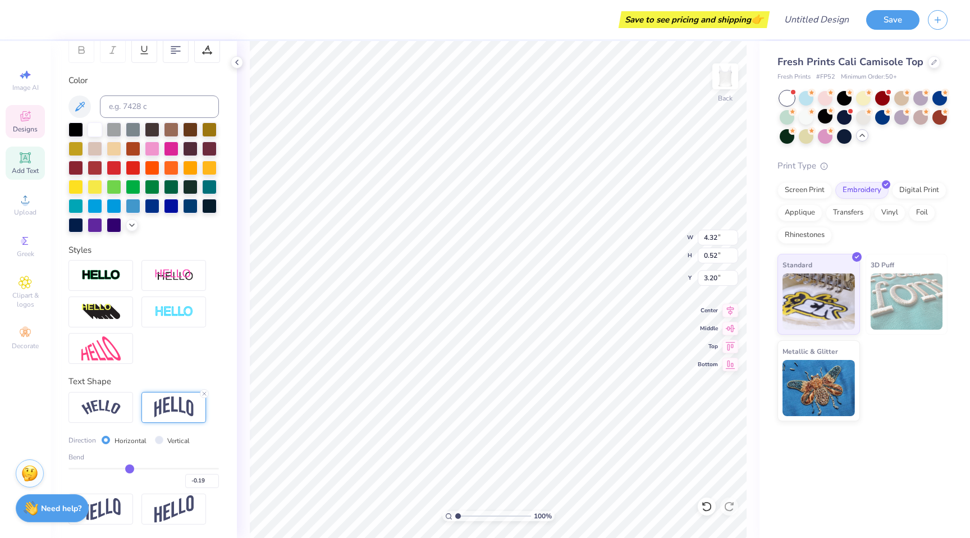
type input "-0.20"
type input "-0.21"
type input "-0.22"
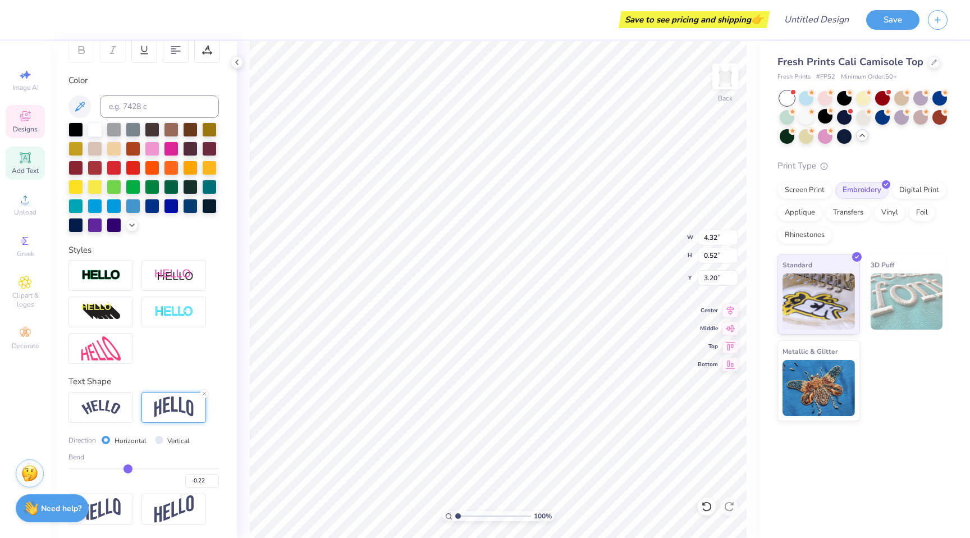
type input "-0.23"
type input "-0.24"
type input "-0.25"
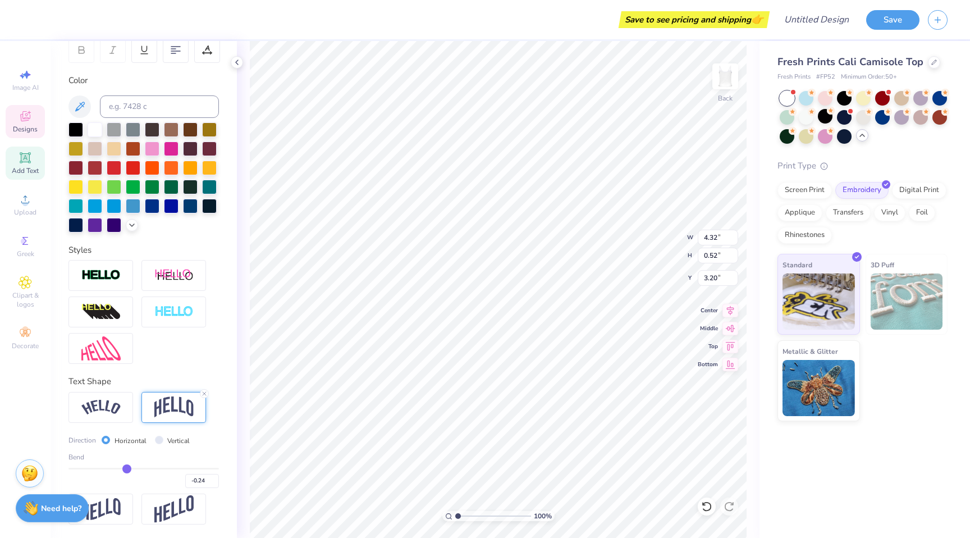
type input "-0.25"
type input "-0.26"
type input "-0.27"
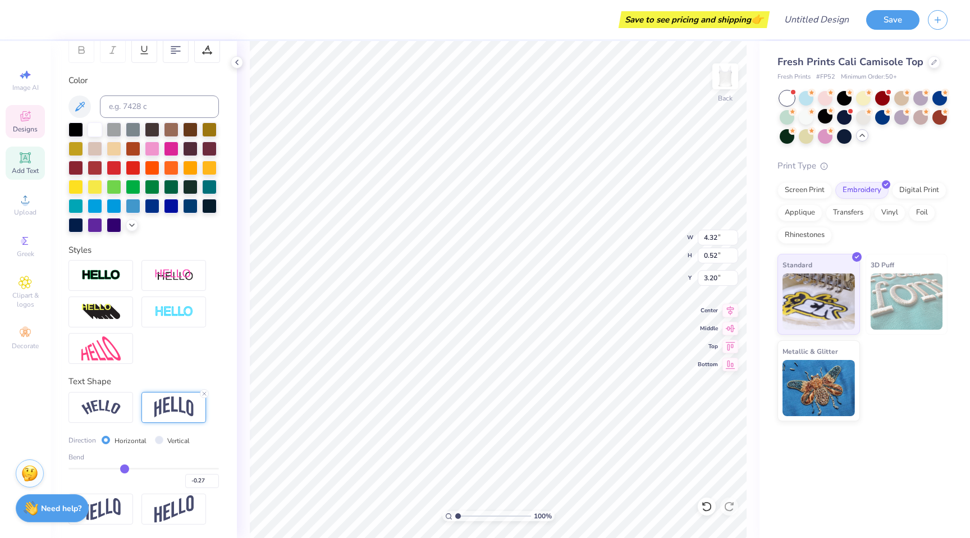
type input "-0.28"
type input "-0.29"
type input "-0.3"
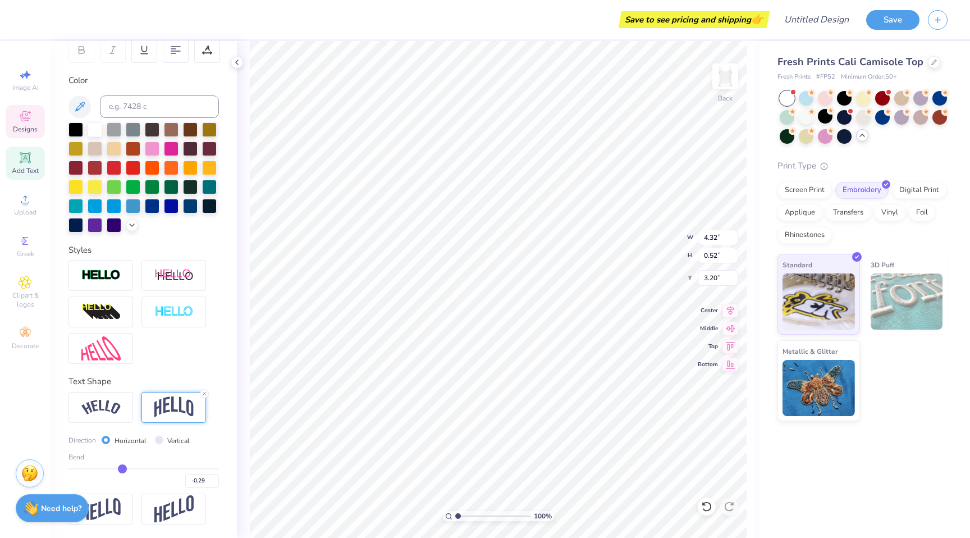
type input "-0.30"
type input "-0.31"
type input "-0.32"
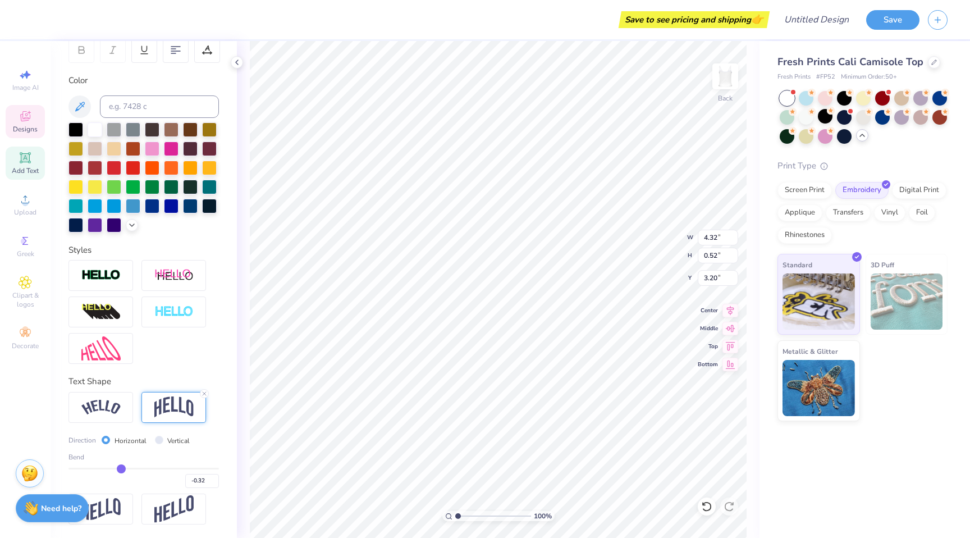
type input "-0.33"
type input "-0.34"
type input "-0.35"
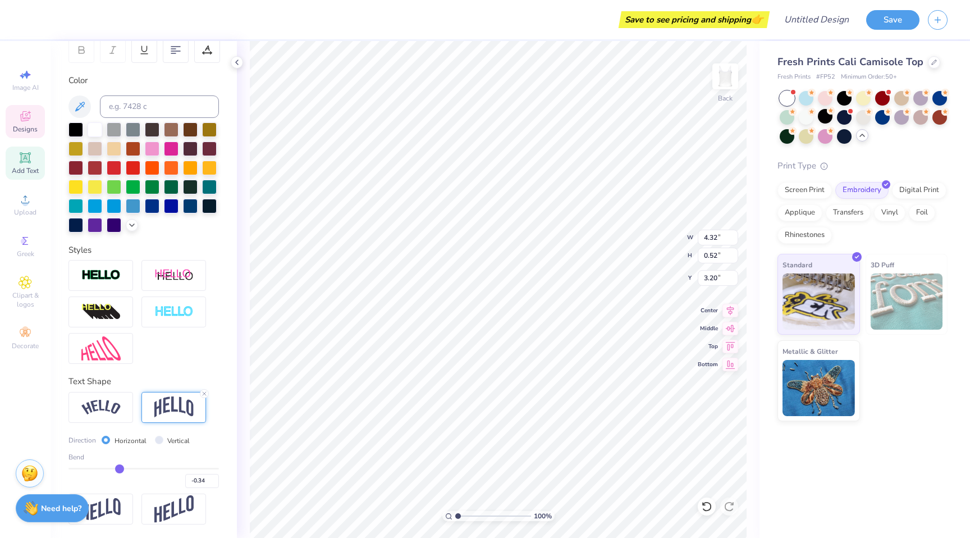
type input "-0.35"
type input "-0.36"
type input "-0.37"
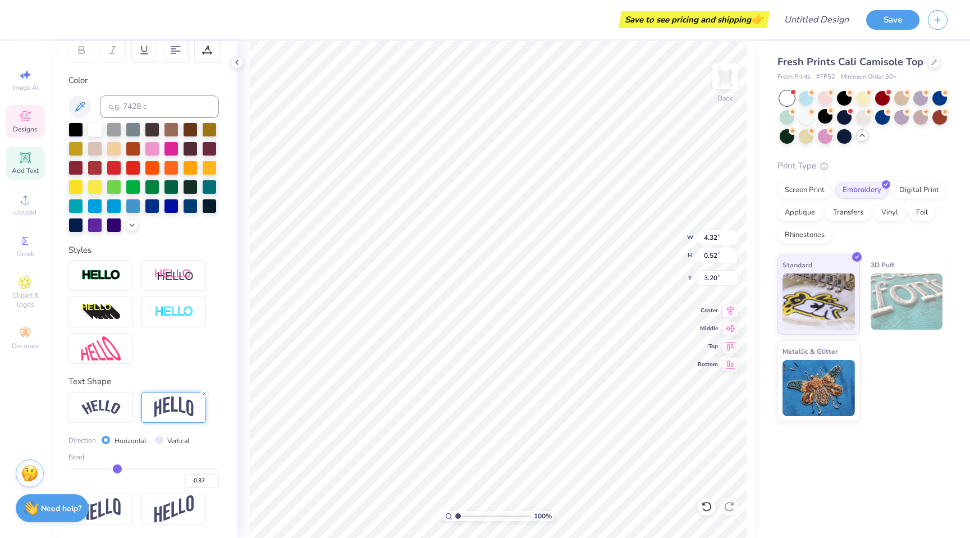
type input "-0.38"
type input "-0.39"
type input "-0.4"
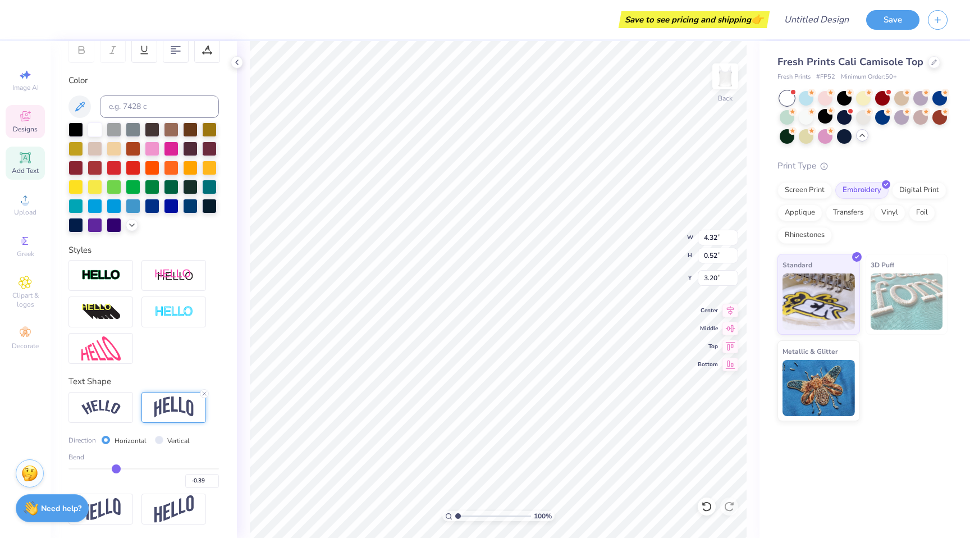
type input "-0.40"
type input "-0.41"
type input "-0.42"
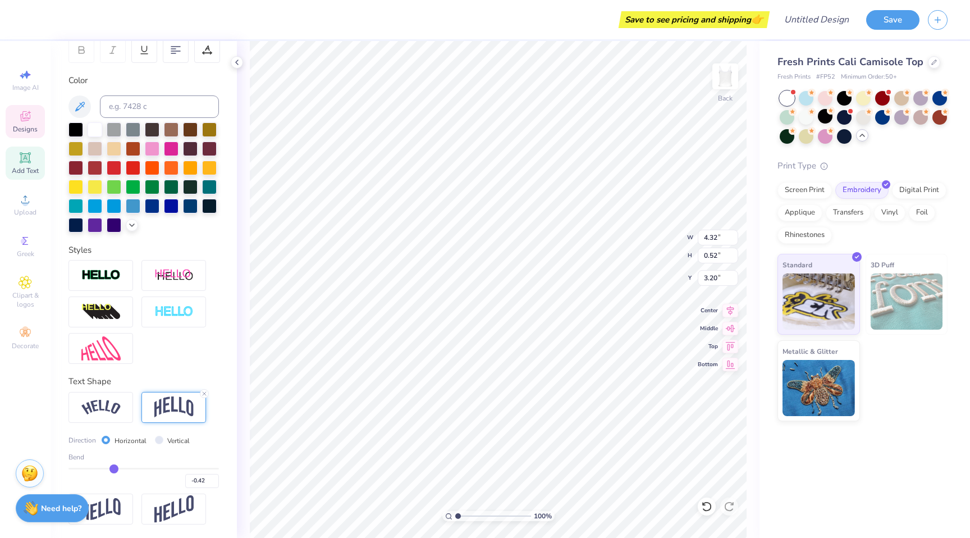
type input "-0.41"
type input "-0.4"
type input "-0.40"
type input "-0.39"
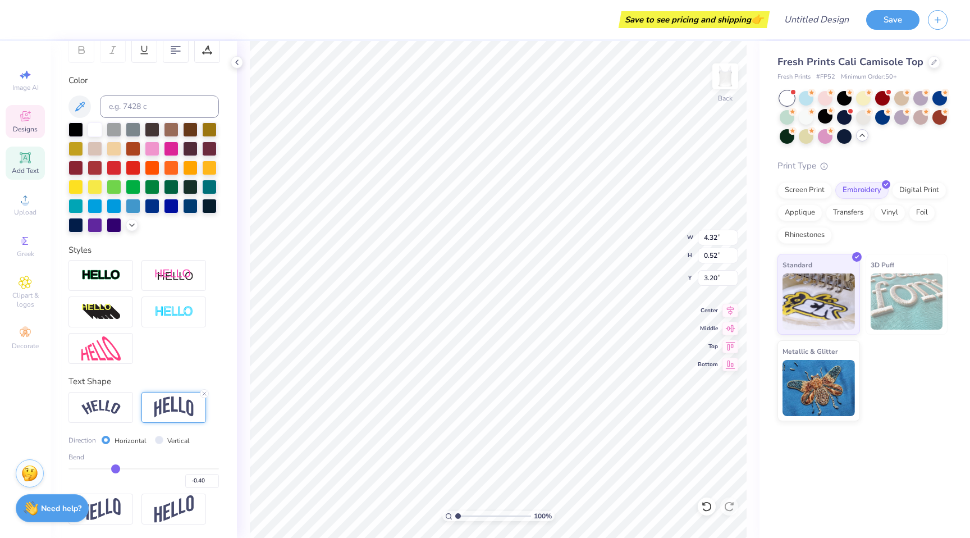
type input "-0.39"
type input "-0.38"
type input "-0.36"
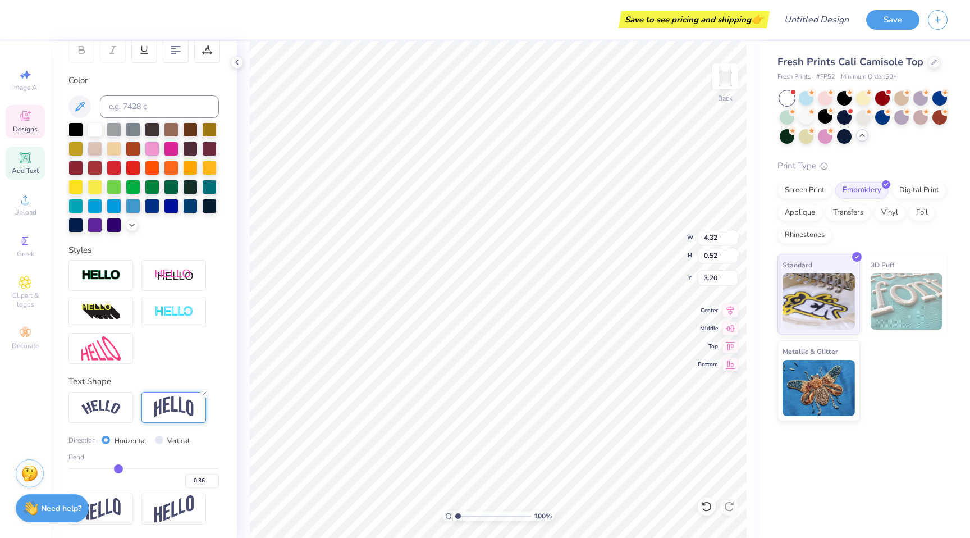
type input "-0.35"
type input "-0.34"
type input "-0.32"
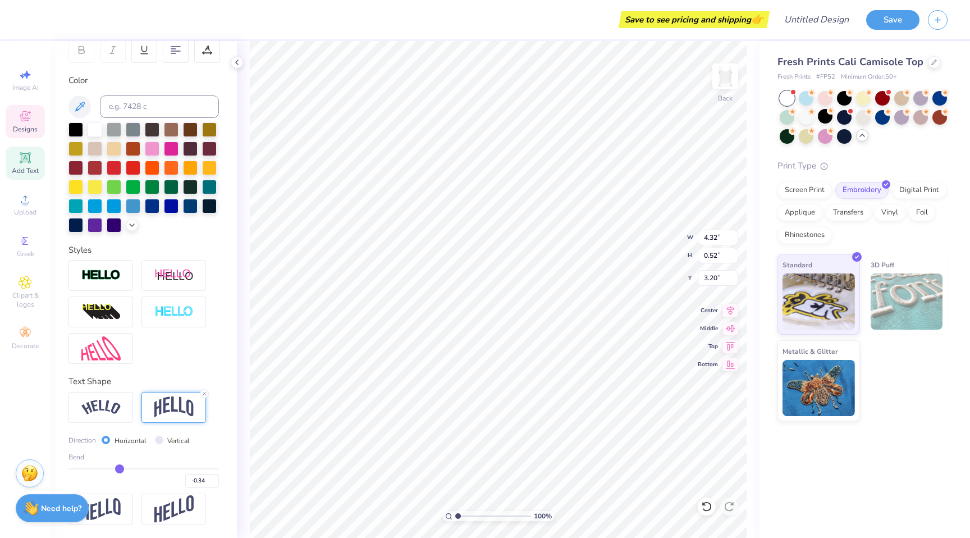
type input "-0.32"
type input "-0.29"
type input "-0.25"
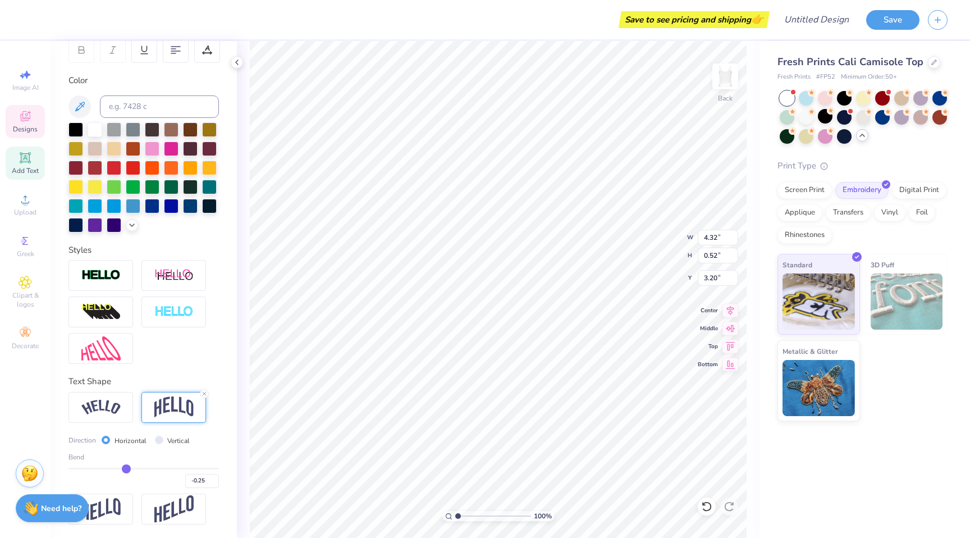
type input "-0.22"
type input "-0.21"
type input "-0.19"
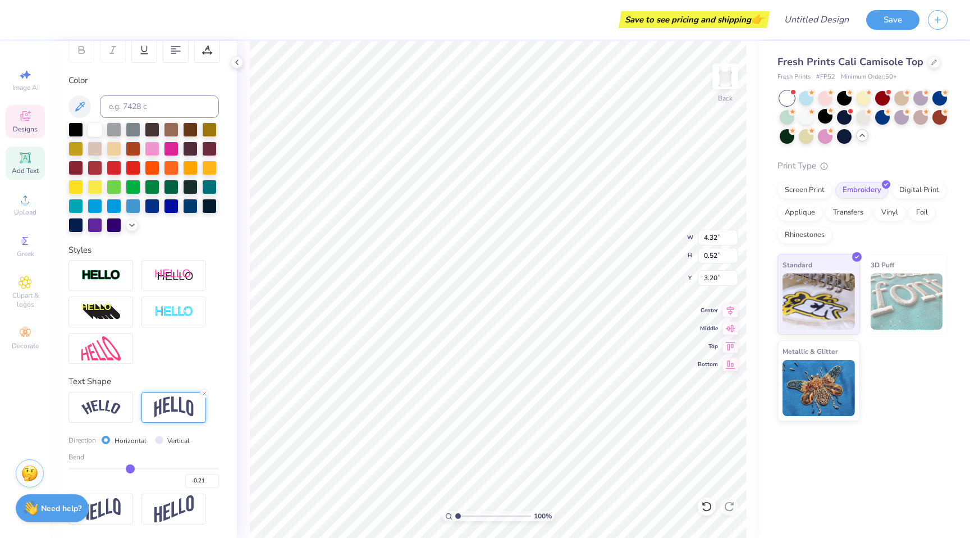
type input "-0.19"
type input "-0.17"
type input "-0.16"
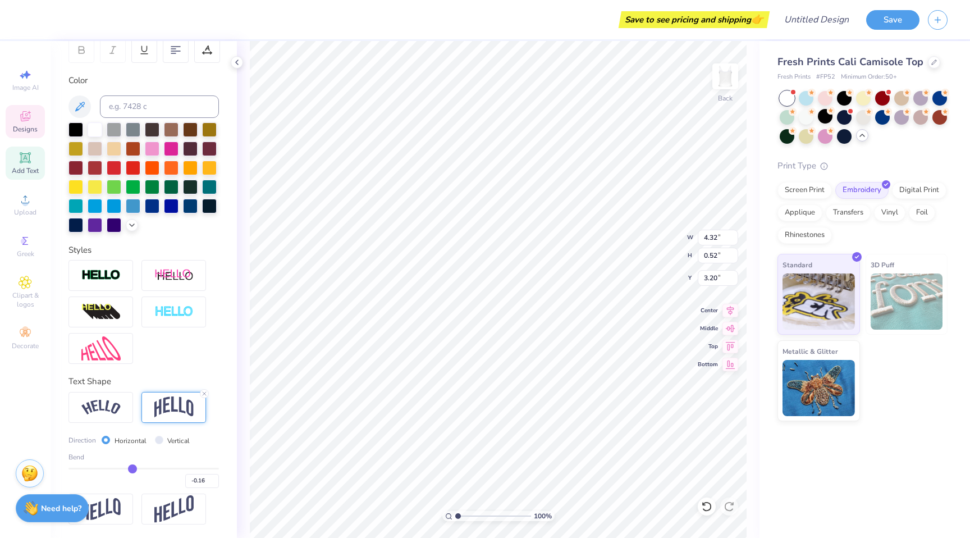
type input "-0.14"
type input "-0.13"
type input "-0.12"
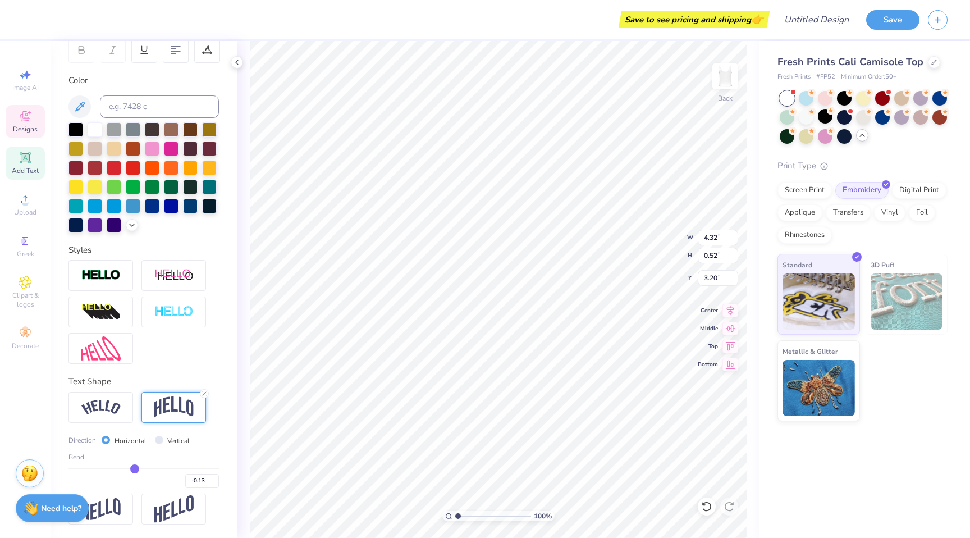
type input "-0.12"
type input "-0.13"
type input "-0.14"
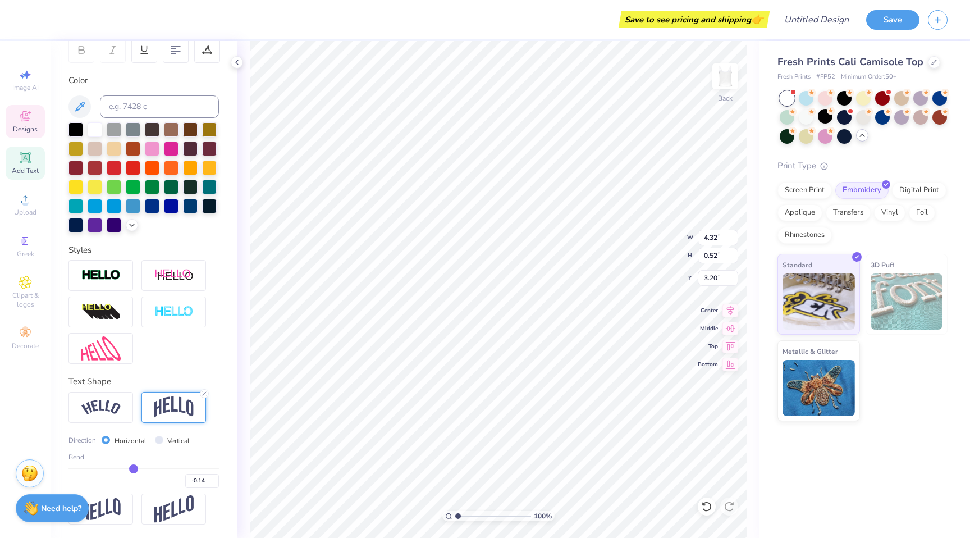
type input "-0.15"
type input "-0.16"
type input "-0.17"
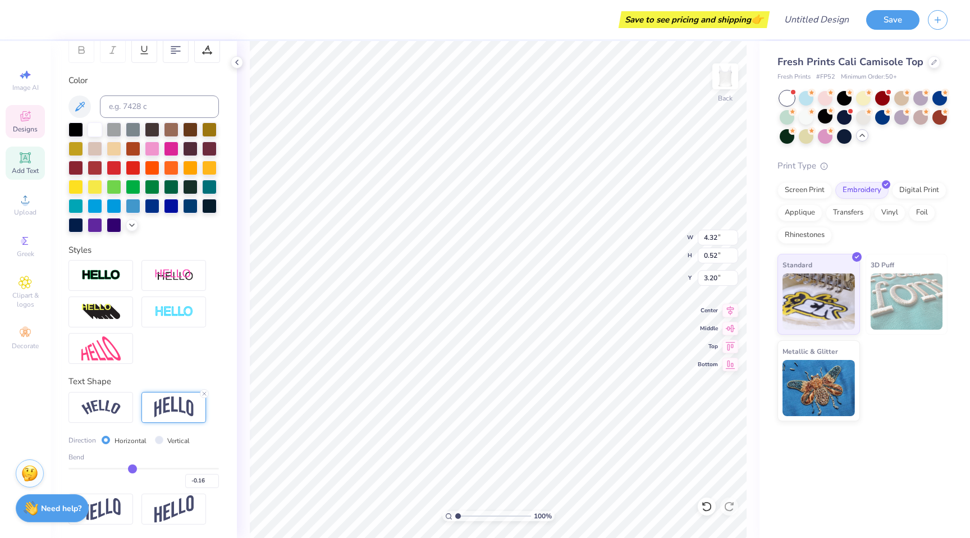
type input "-0.17"
type input "-0.19"
type input "-0.2"
type input "-0.20"
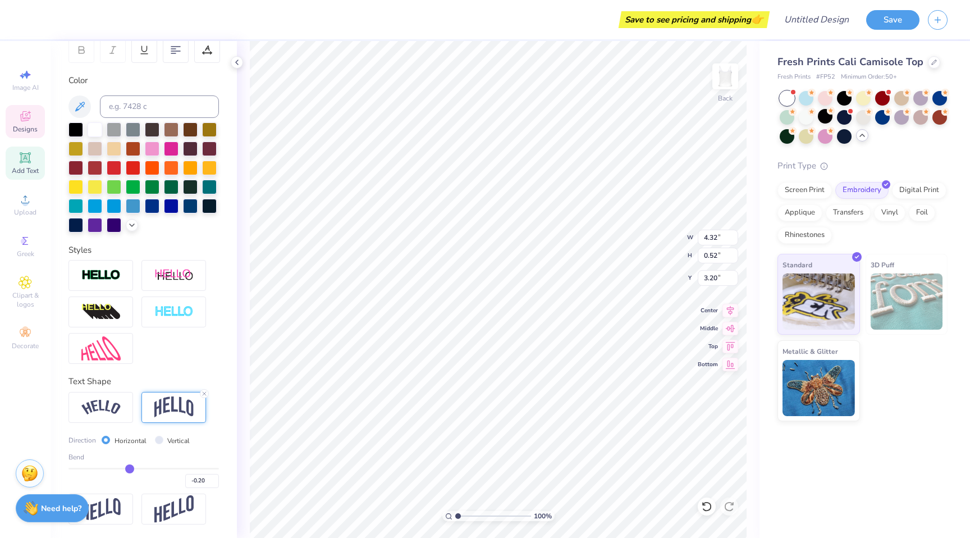
type input "-0.21"
type input "-0.22"
type input "-0.23"
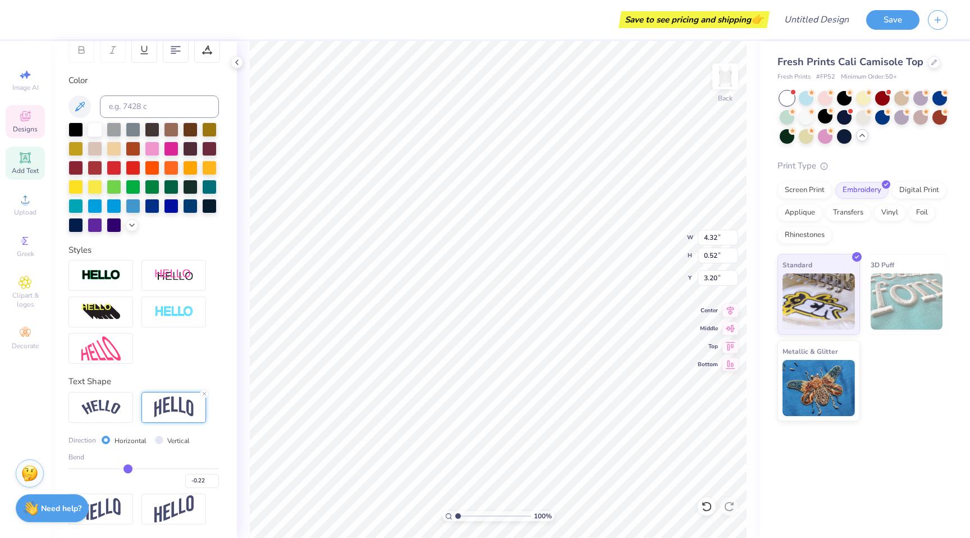
type input "-0.23"
type input "-0.24"
type input "-0.25"
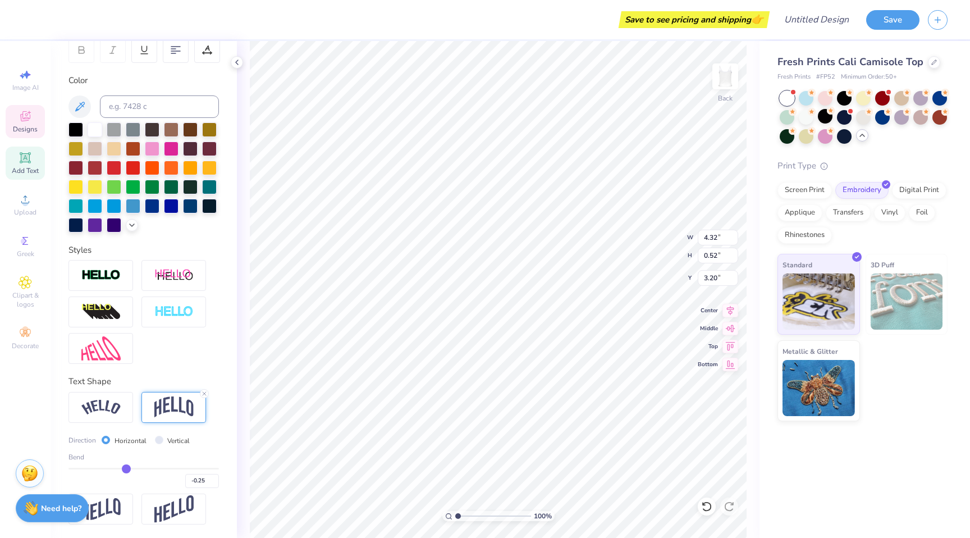
drag, startPoint x: 135, startPoint y: 466, endPoint x: 126, endPoint y: 464, distance: 9.4
type input "-0.25"
click at [126, 467] on input "range" at bounding box center [143, 468] width 150 height 2
type input "0.70"
type input "3.12"
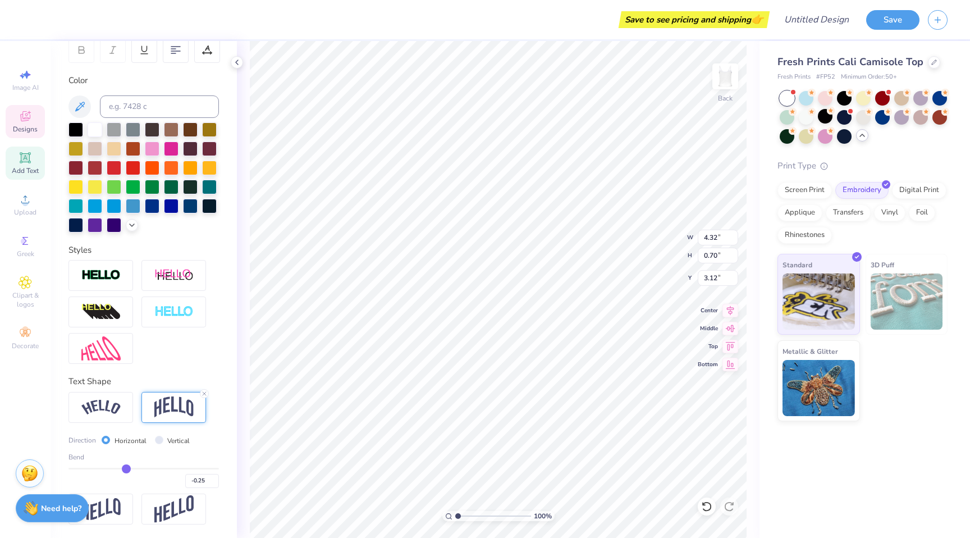
click at [105, 466] on div "Bend -0.25" at bounding box center [143, 470] width 150 height 36
type input "-0.26"
type input "-0.28"
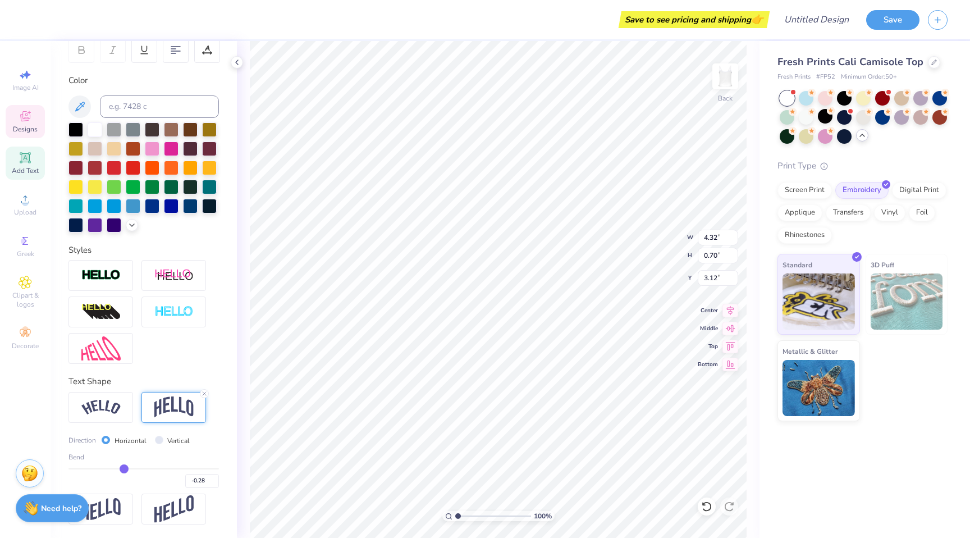
type input "-0.34"
type input "-0.41"
type input "-0.45"
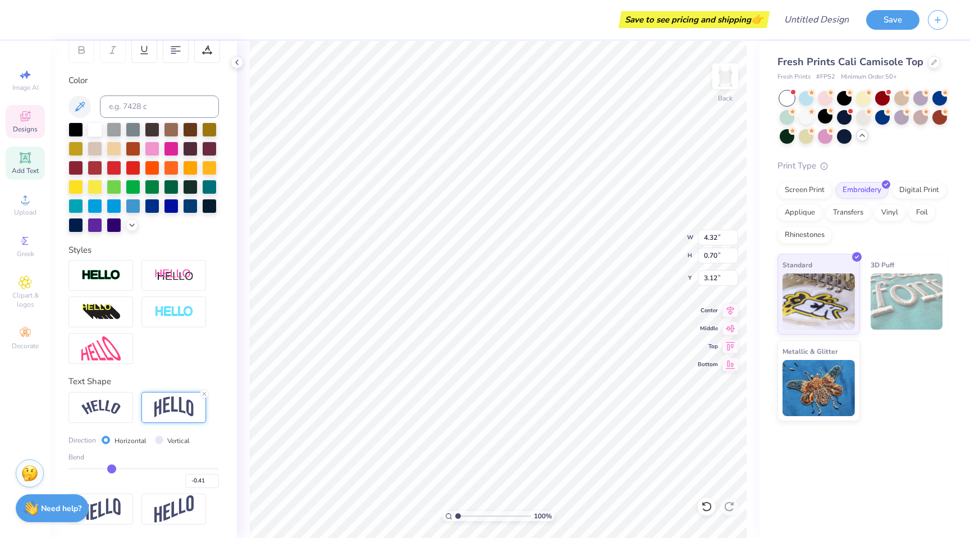
type input "-0.45"
type input "-0.5"
type input "-0.50"
type input "-0.54"
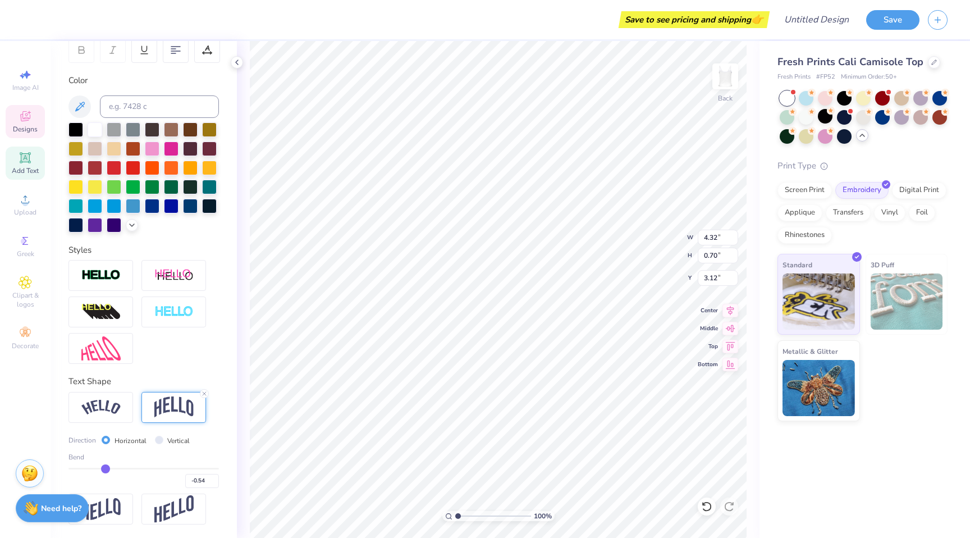
type input "-0.57"
type input "-0.58"
type input "-0.6"
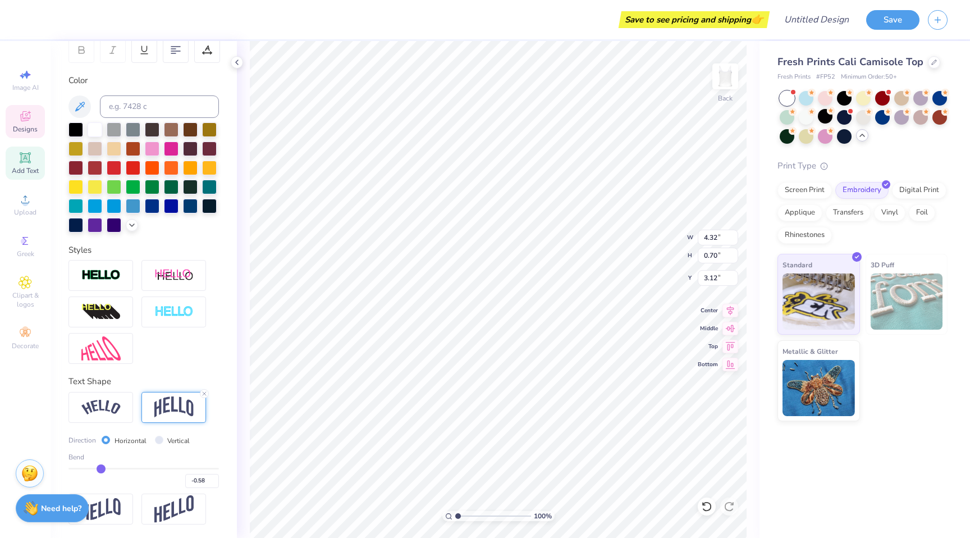
type input "-0.60"
type input "-0.61"
drag, startPoint x: 125, startPoint y: 467, endPoint x: 99, endPoint y: 467, distance: 25.8
type input "-0.61"
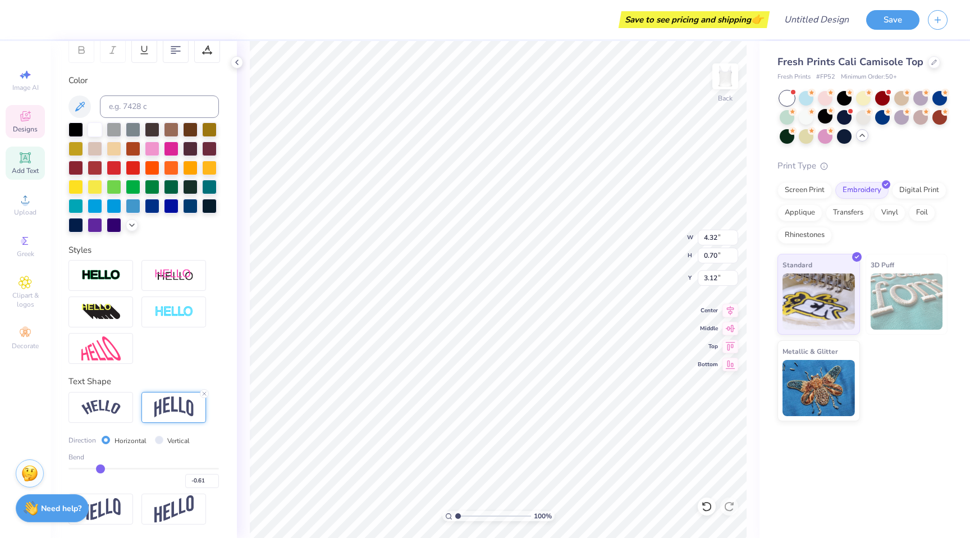
click at [100, 467] on input "range" at bounding box center [143, 468] width 150 height 2
type input "1.39"
type input "2.77"
type input "-0.62"
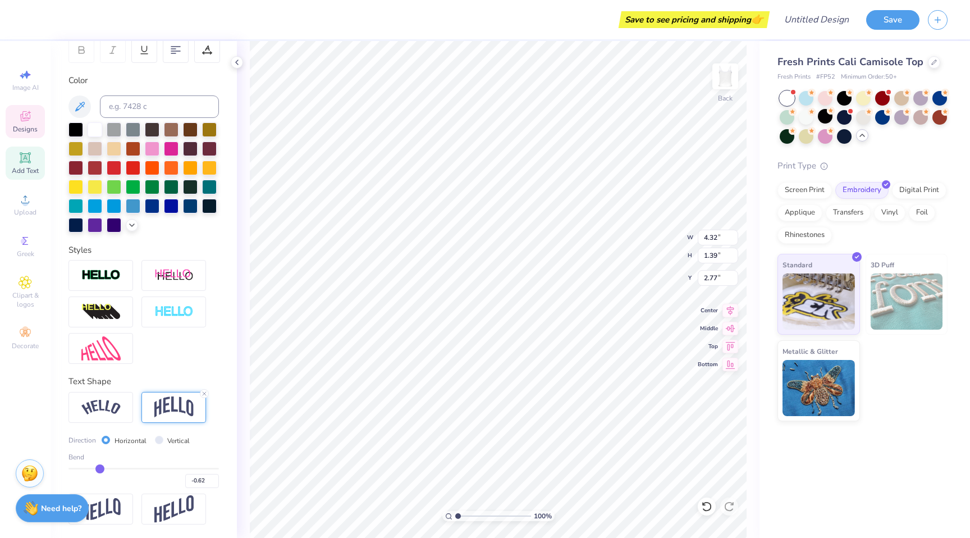
type input "-0.59"
type input "-0.55"
type input "-0.51"
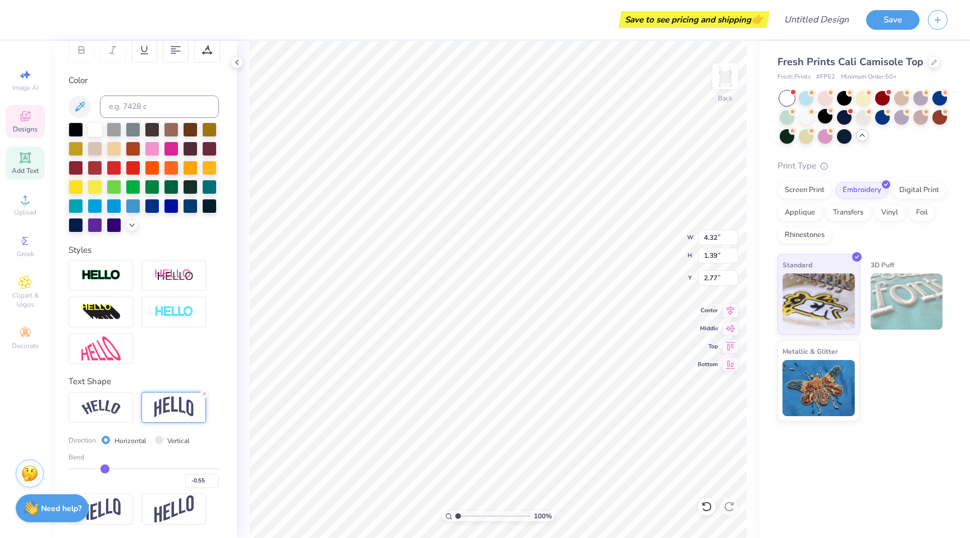
type input "-0.51"
type input "-0.47"
type input "-0.42"
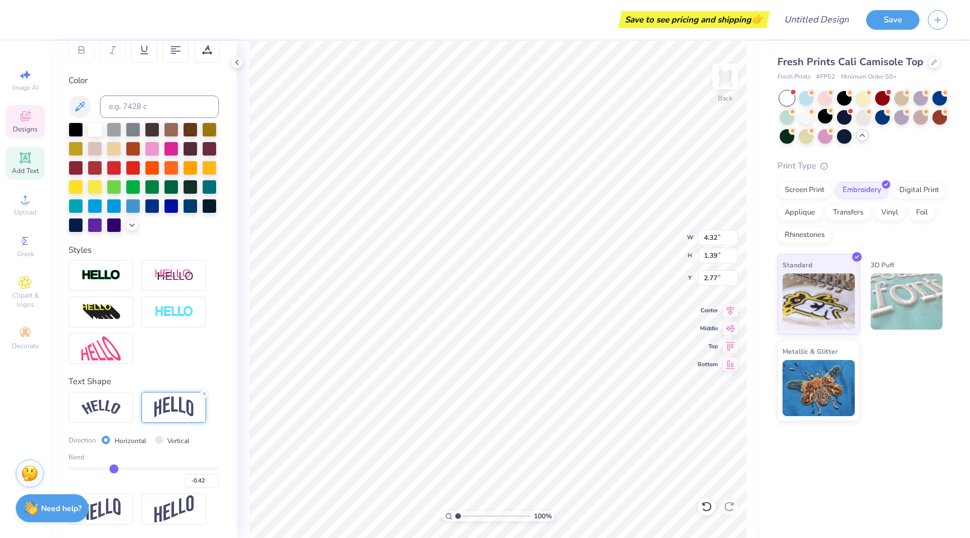
type input "-0.4"
type input "-0.40"
type input "-0.34"
type input "-0.29"
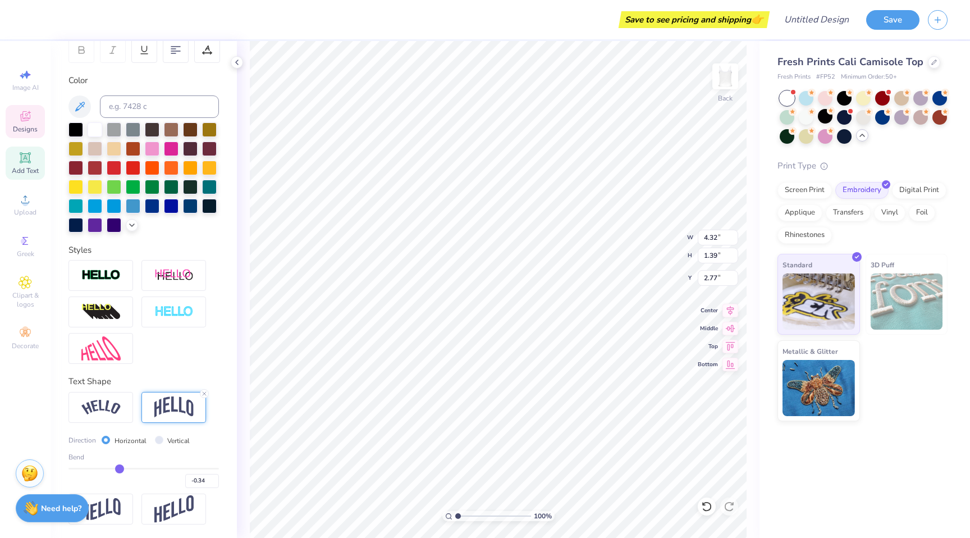
type input "-0.29"
type input "-0.24"
type input "-0.21"
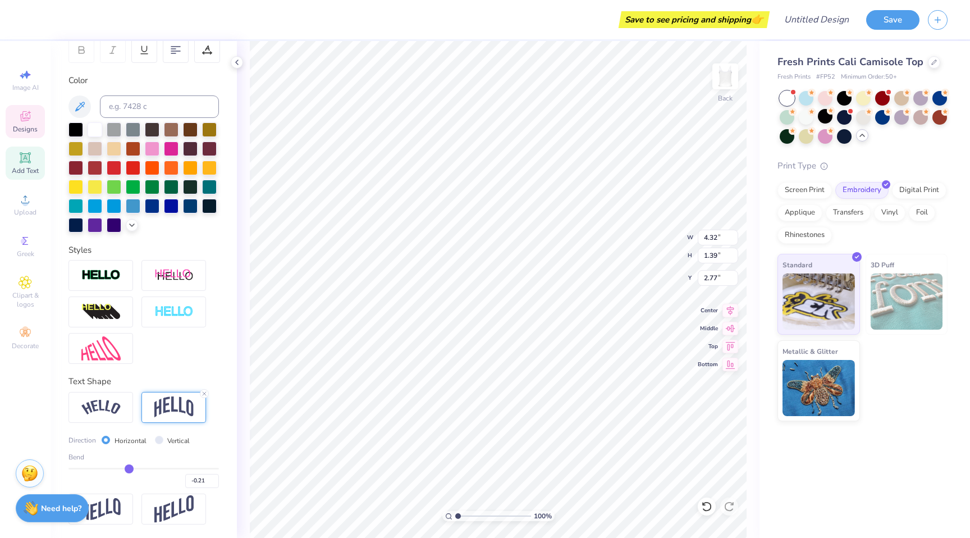
type input "-0.17"
drag, startPoint x: 99, startPoint y: 466, endPoint x: 137, endPoint y: 466, distance: 37.6
click at [137, 467] on input "range" at bounding box center [143, 468] width 150 height 2
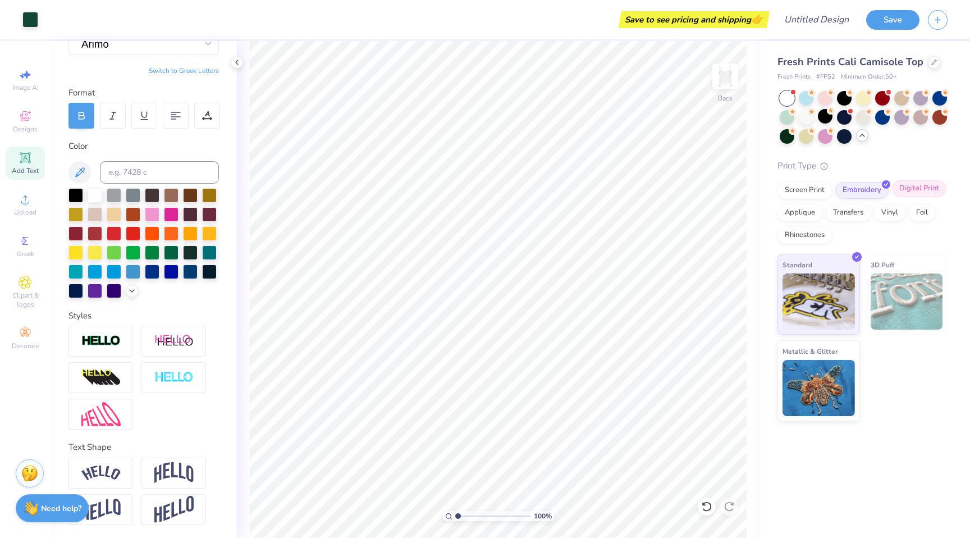
click at [907, 191] on div "Digital Print" at bounding box center [919, 188] width 54 height 17
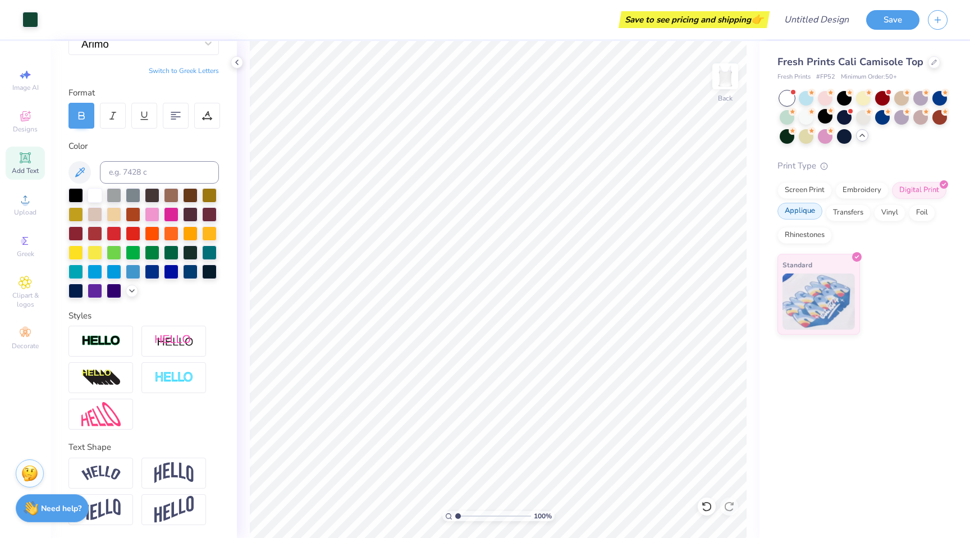
click at [797, 213] on div "Applique" at bounding box center [799, 211] width 45 height 17
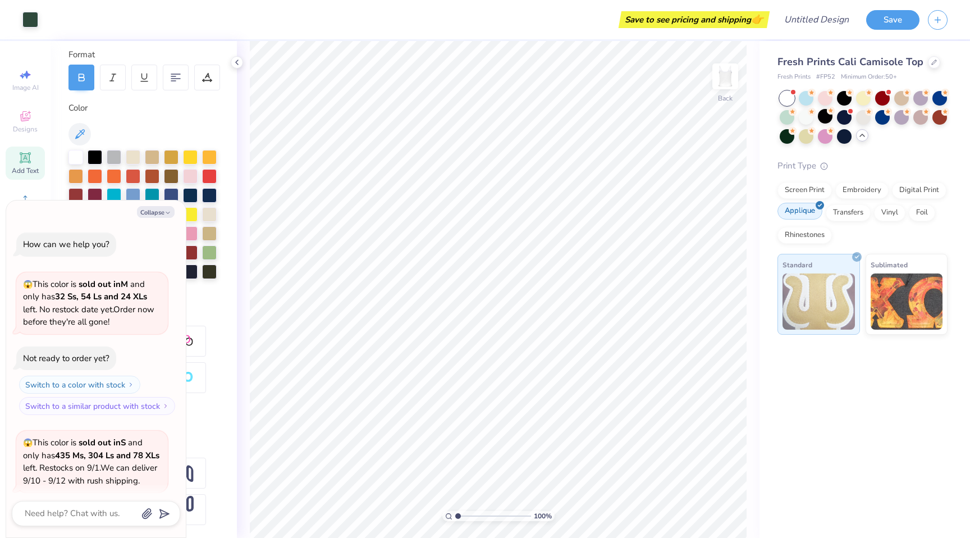
scroll to position [426, 0]
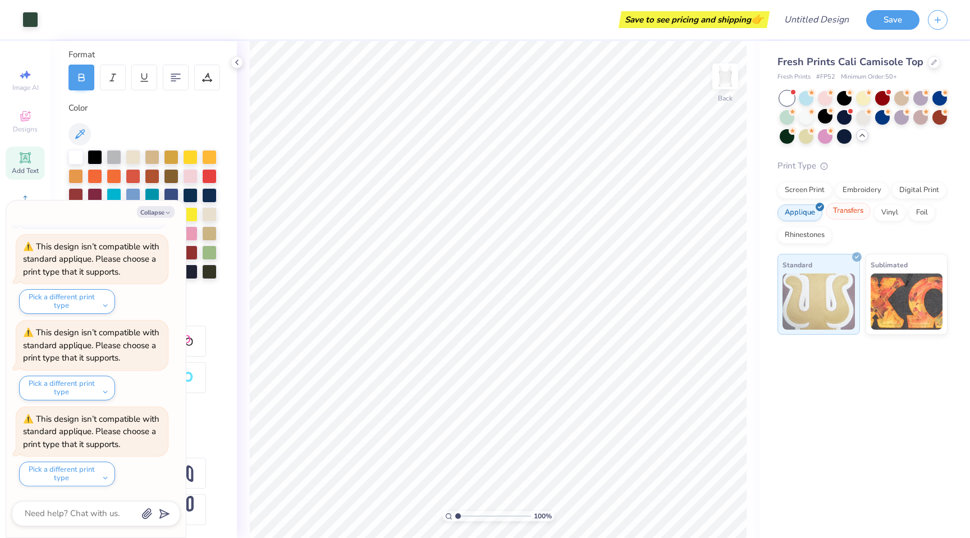
click at [847, 210] on div "Transfers" at bounding box center [847, 211] width 45 height 17
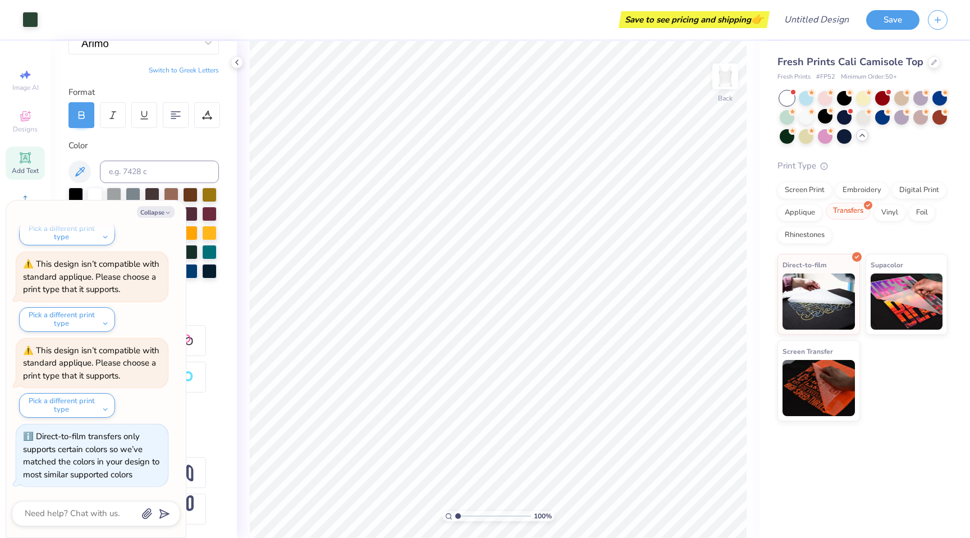
scroll to position [114, 0]
click at [886, 212] on div "Vinyl" at bounding box center [889, 211] width 31 height 17
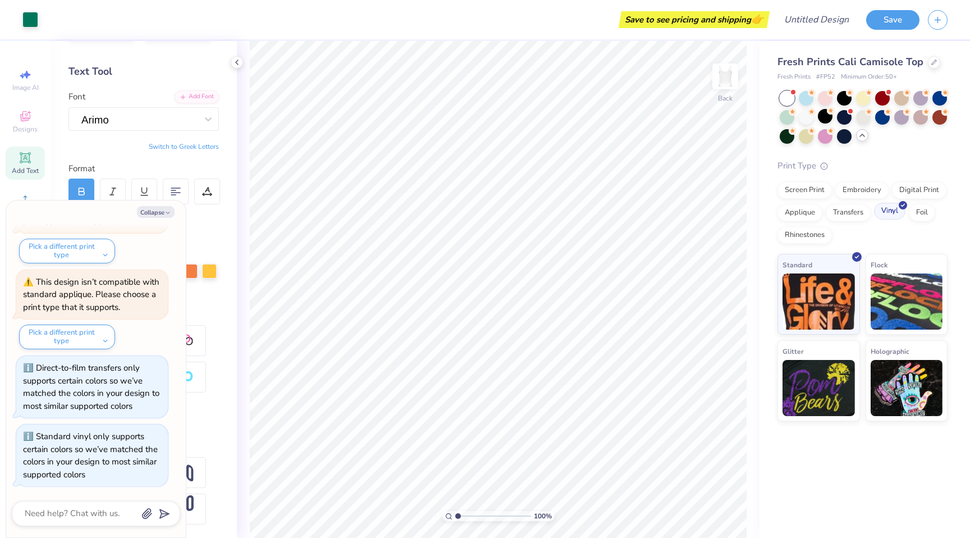
scroll to position [38, 0]
click at [915, 215] on div "Foil" at bounding box center [921, 211] width 26 height 17
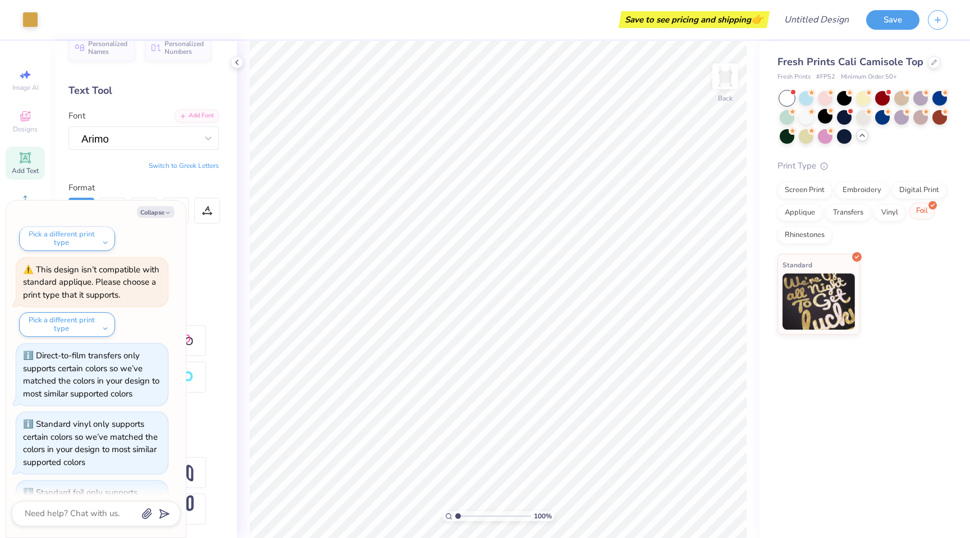
scroll to position [19, 0]
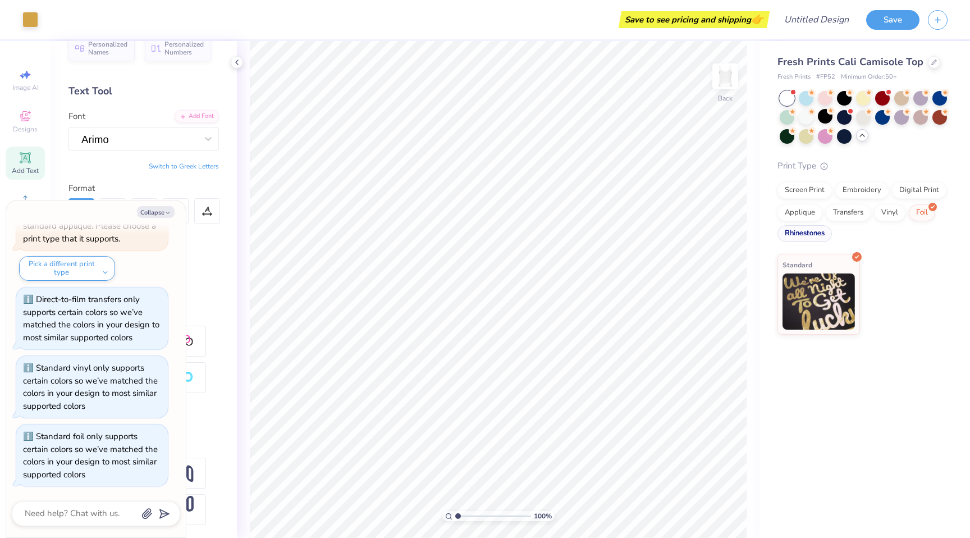
click at [813, 230] on div "Rhinestones" at bounding box center [804, 233] width 54 height 17
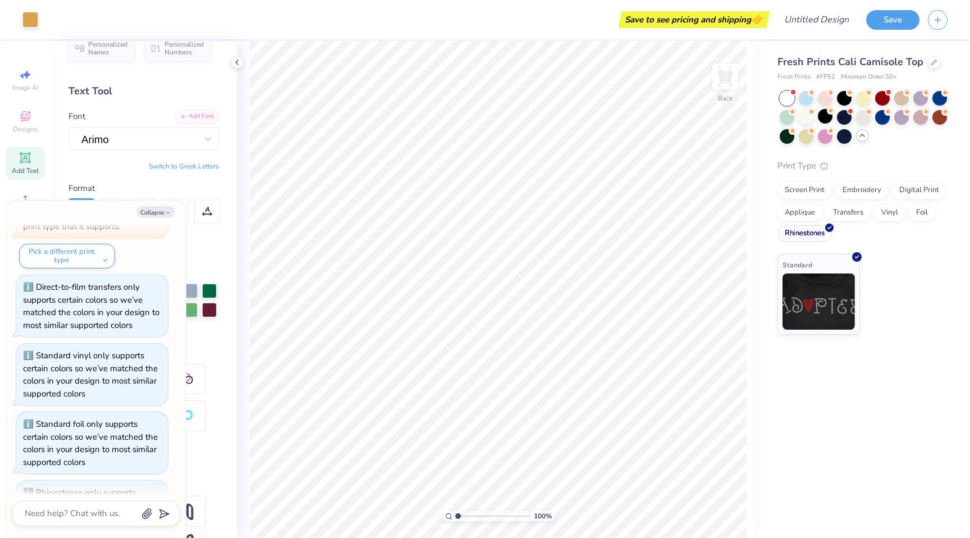
scroll to position [57, 0]
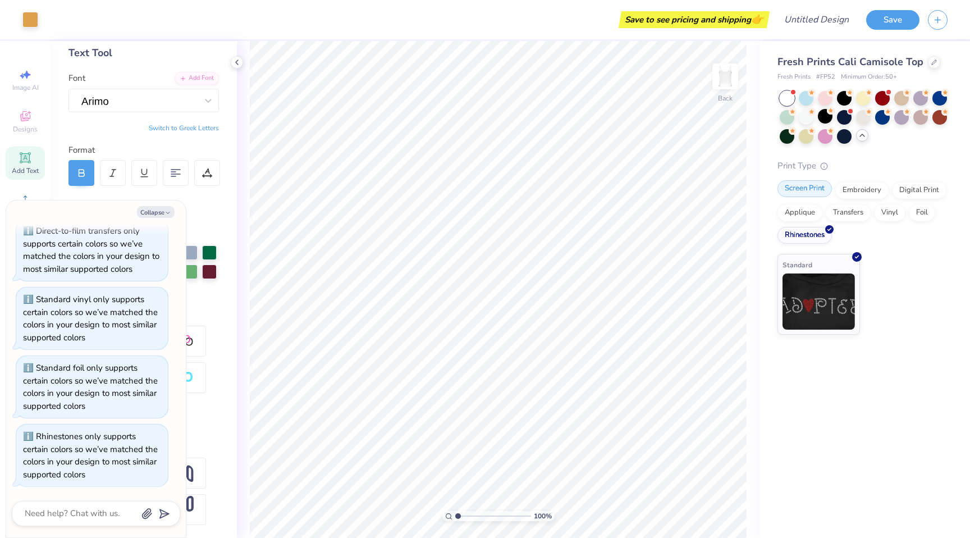
click at [804, 184] on div "Screen Print" at bounding box center [804, 188] width 54 height 17
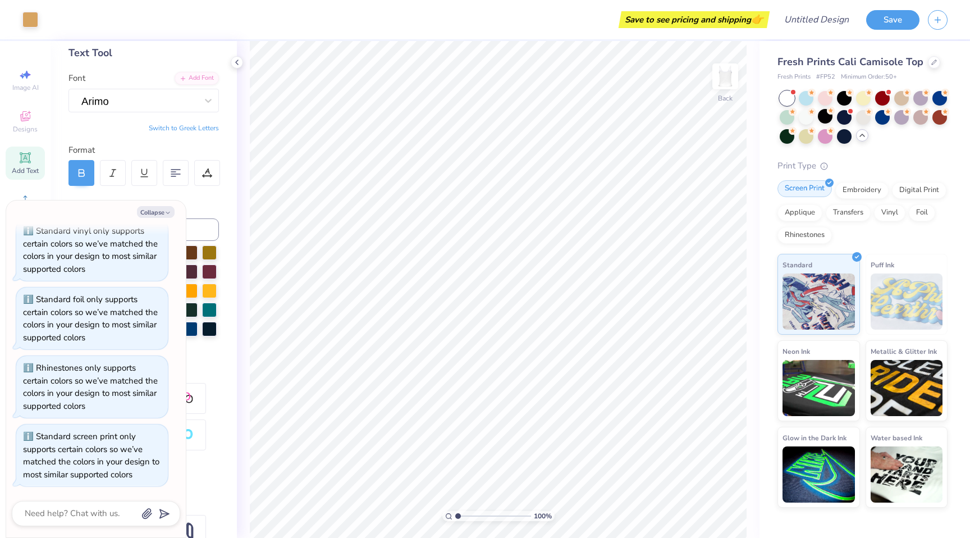
scroll to position [114, 0]
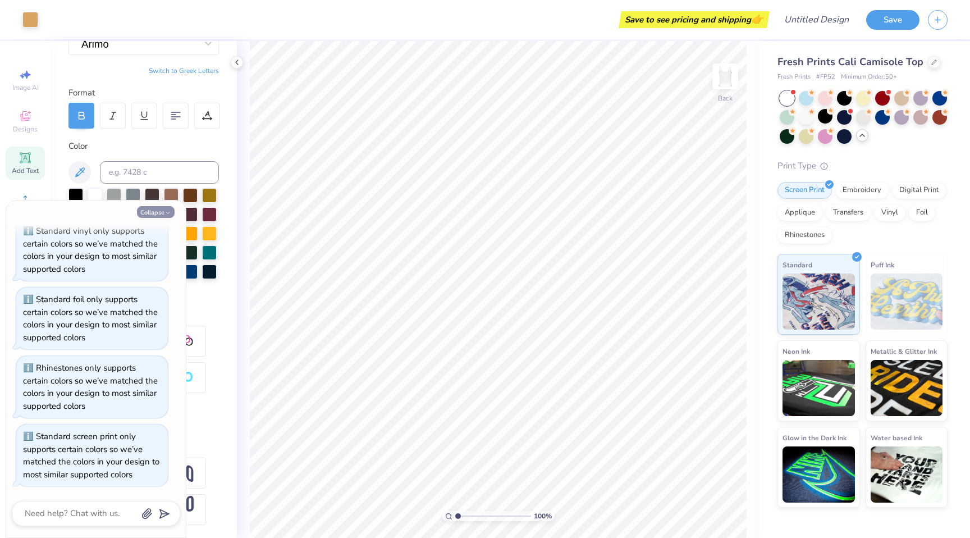
click at [153, 215] on button "Collapse" at bounding box center [156, 212] width 38 height 12
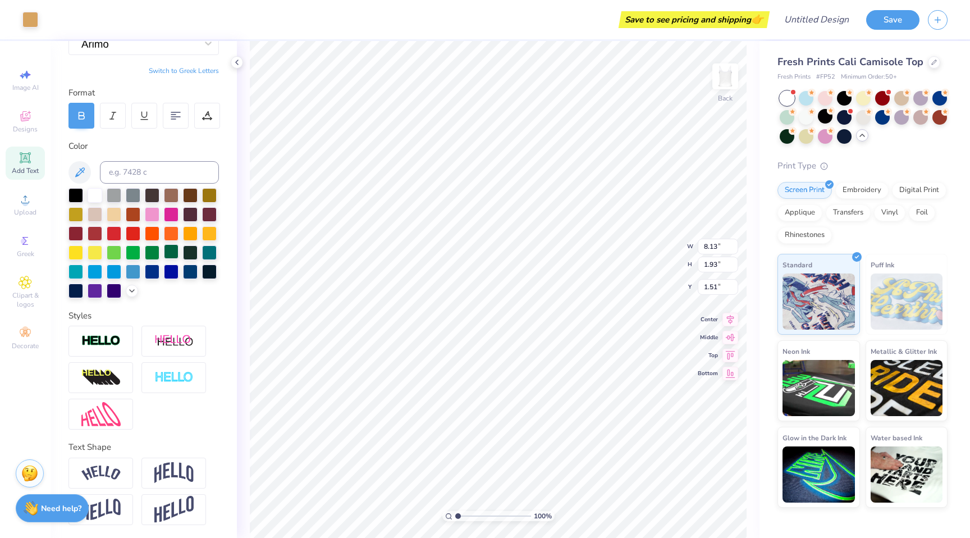
click at [176, 253] on div at bounding box center [171, 251] width 15 height 15
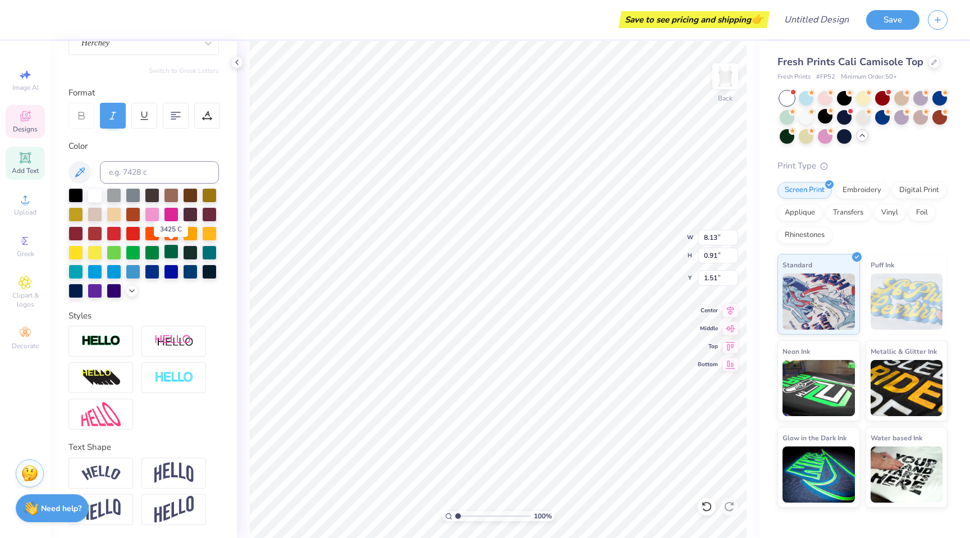
click at [171, 253] on div at bounding box center [171, 251] width 15 height 15
click at [177, 249] on div at bounding box center [171, 251] width 15 height 15
click at [173, 255] on div at bounding box center [171, 251] width 15 height 15
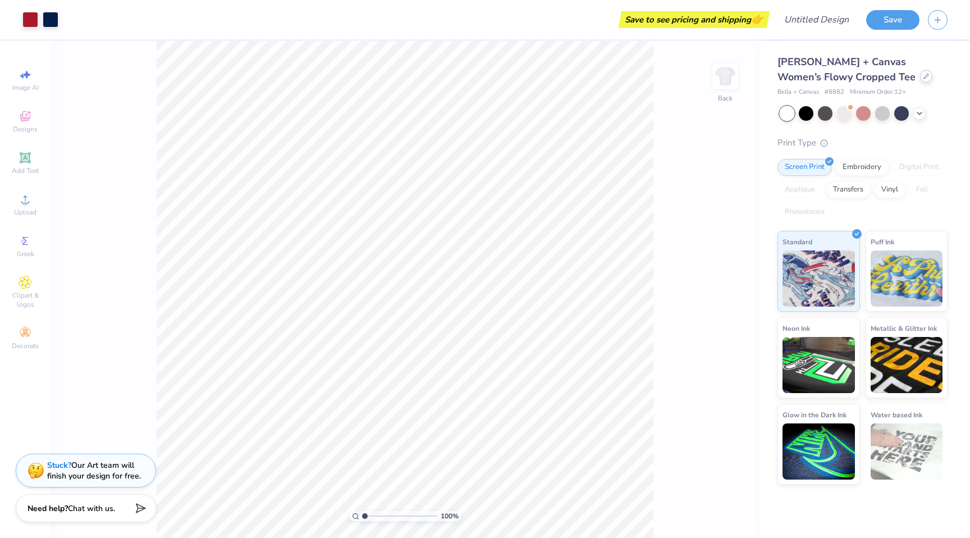
click at [923, 76] on icon at bounding box center [926, 77] width 6 height 6
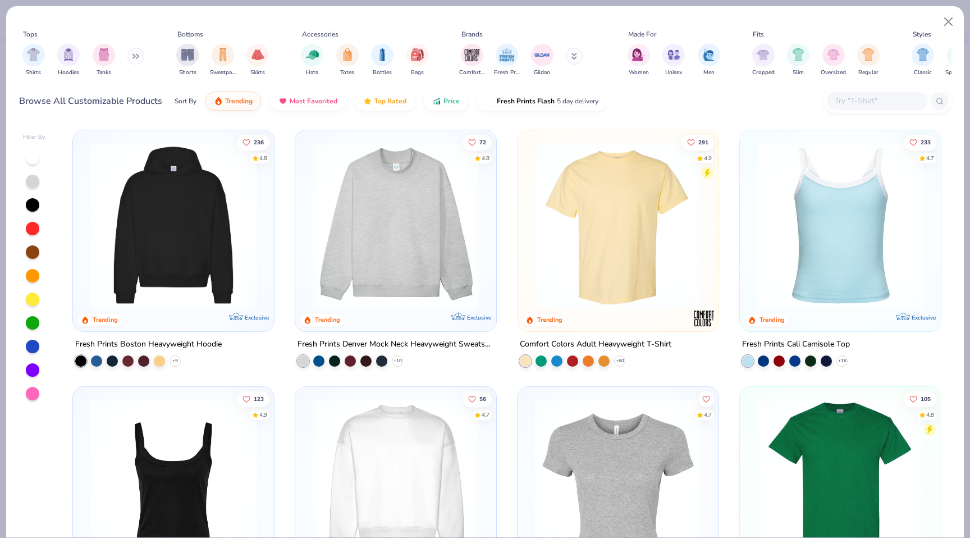
click at [877, 249] on img at bounding box center [840, 224] width 178 height 167
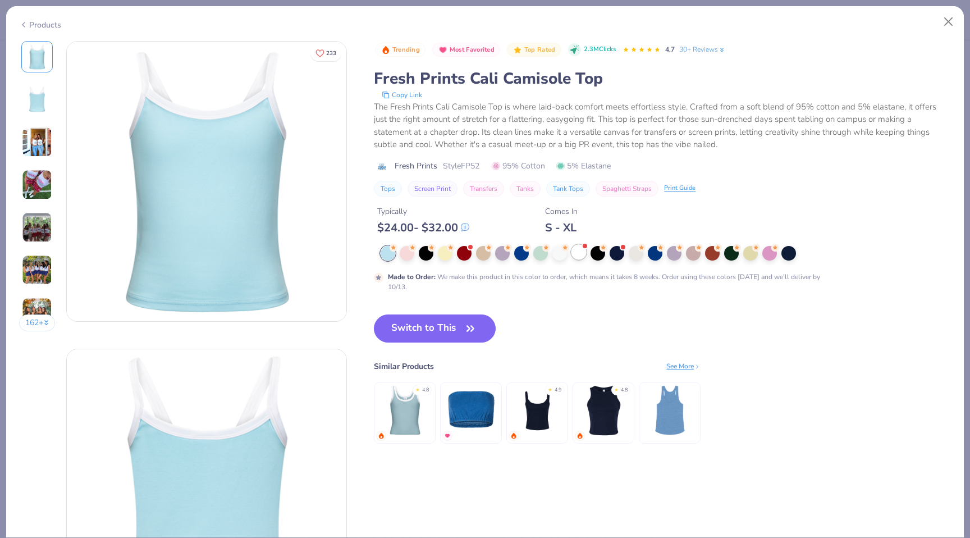
click at [581, 256] on div at bounding box center [578, 252] width 15 height 15
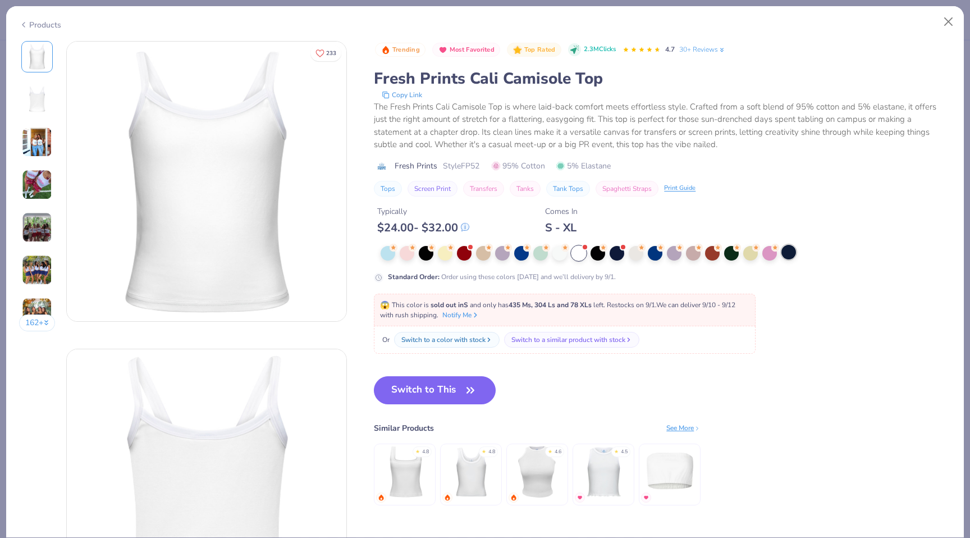
click at [788, 255] on div at bounding box center [788, 252] width 15 height 15
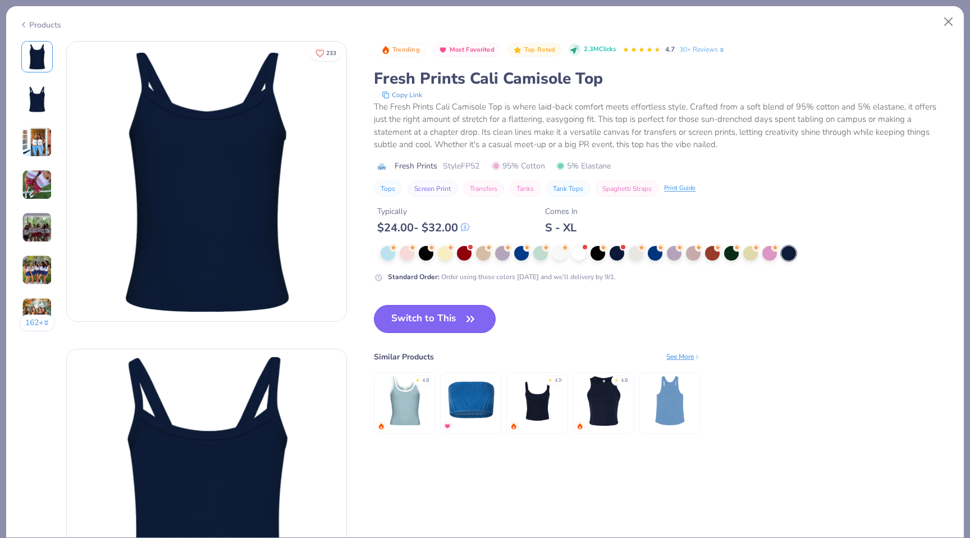
click at [431, 317] on button "Switch to This" at bounding box center [435, 319] width 122 height 28
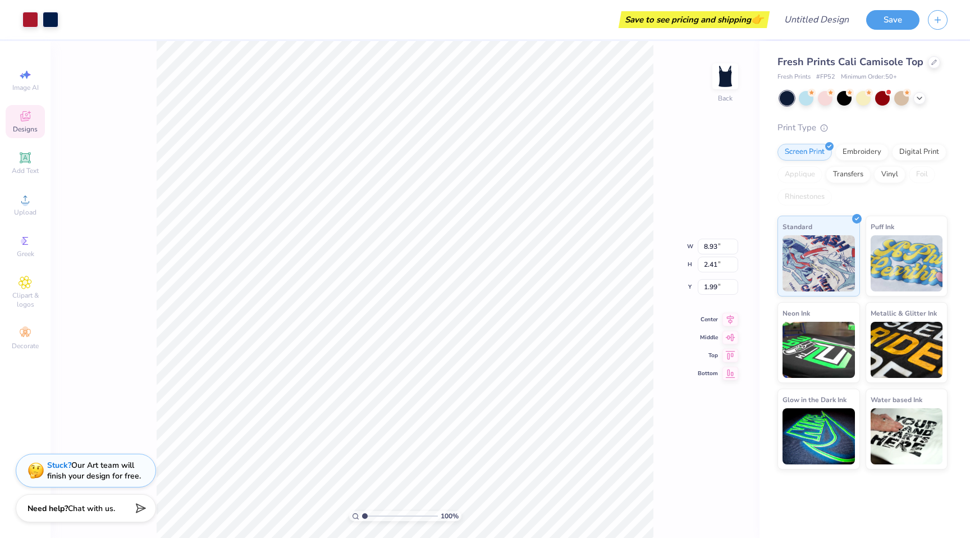
click at [127, 202] on div "100 % Back W 8.93 8.93 " H 2.41 2.41 " Y 1.99 1.99 " Center Middle Top Bottom" at bounding box center [405, 289] width 709 height 497
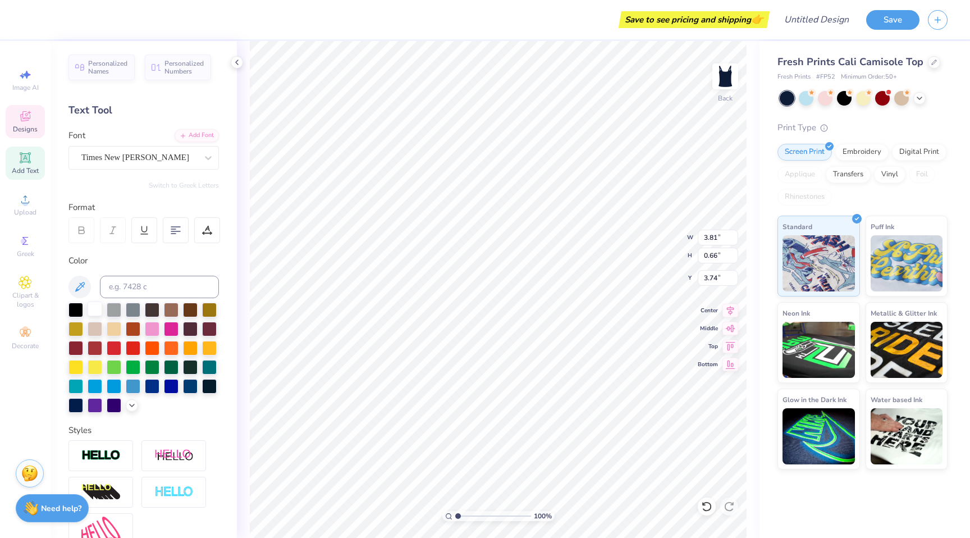
click at [95, 305] on div at bounding box center [95, 308] width 15 height 15
type textarea "Panhellenic"
type input "3.61"
type textarea "since 1910"
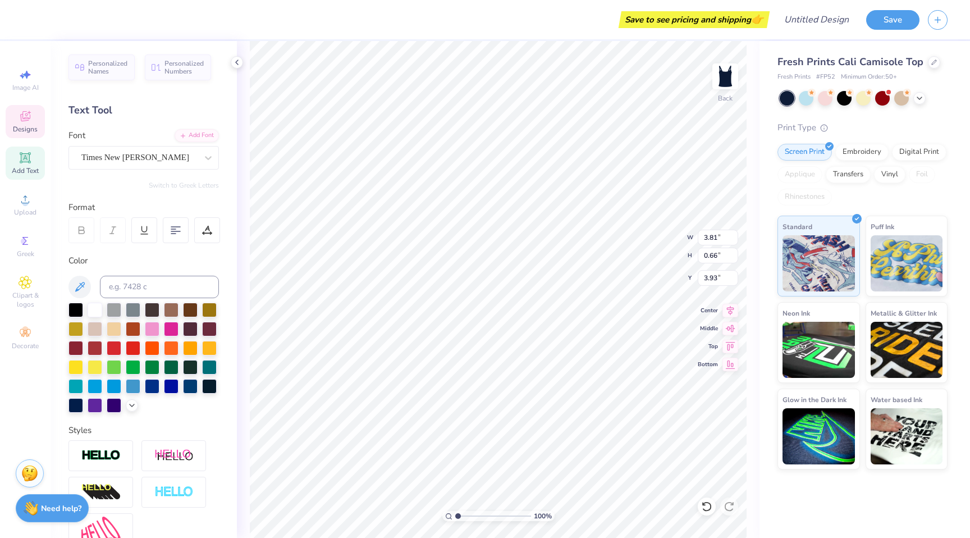
type input "3.93"
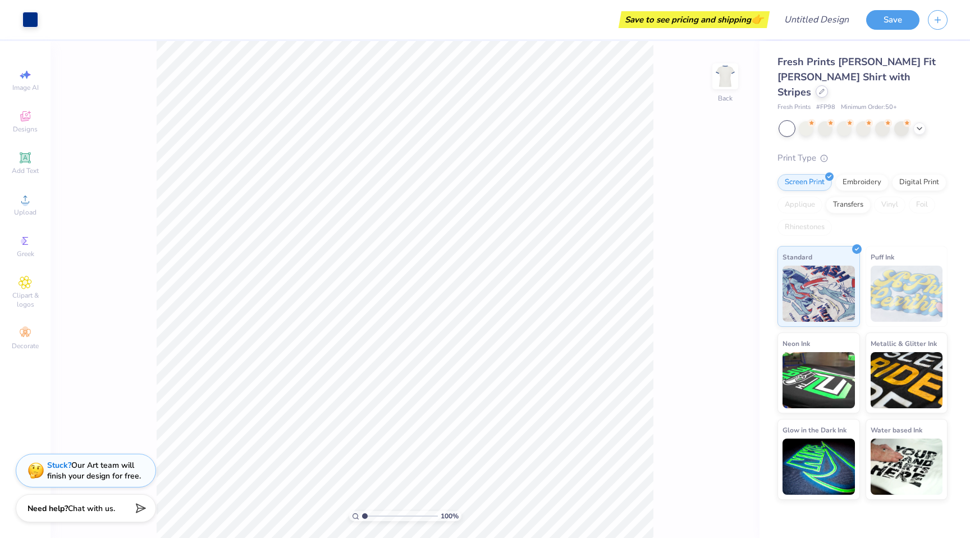
click at [828, 85] on div at bounding box center [821, 91] width 12 height 12
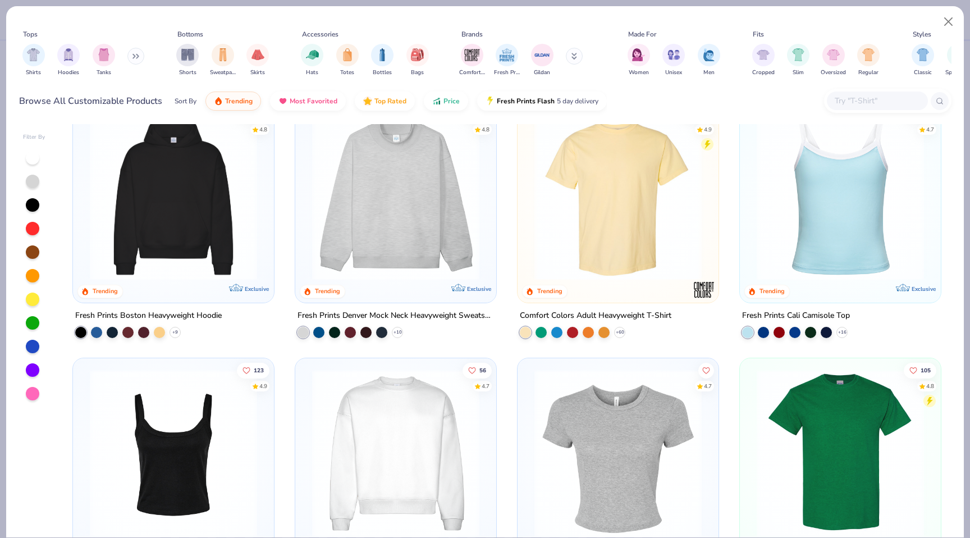
scroll to position [27, 0]
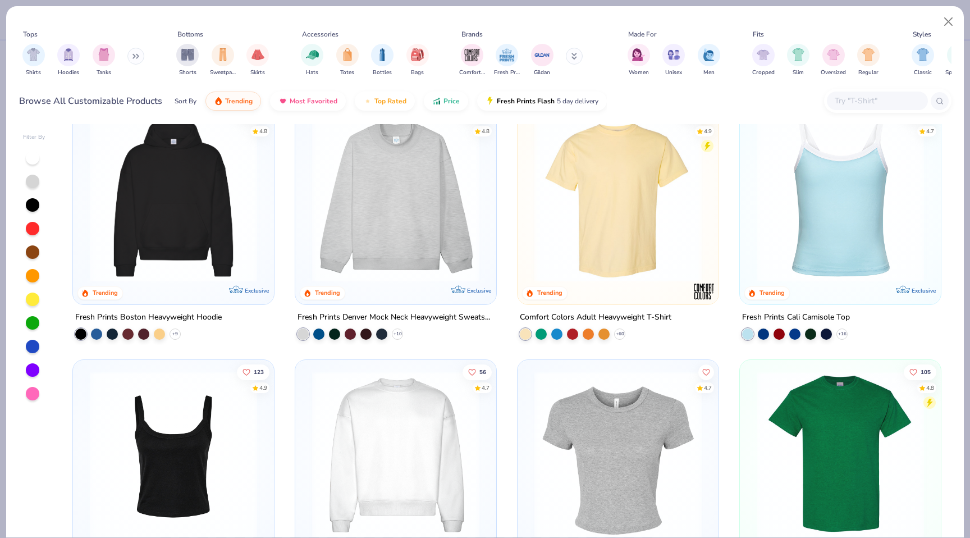
click at [861, 176] on img at bounding box center [840, 197] width 178 height 167
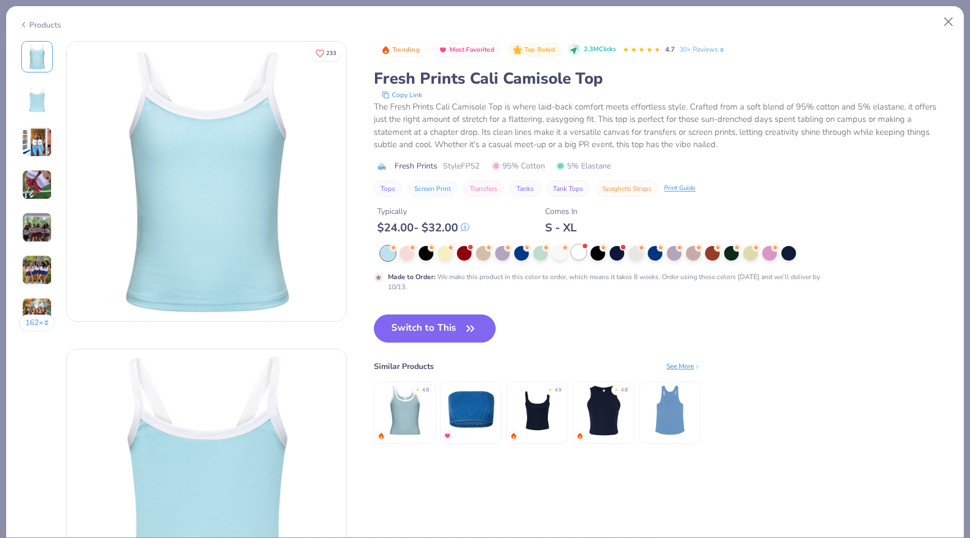
click at [580, 256] on div at bounding box center [578, 252] width 15 height 15
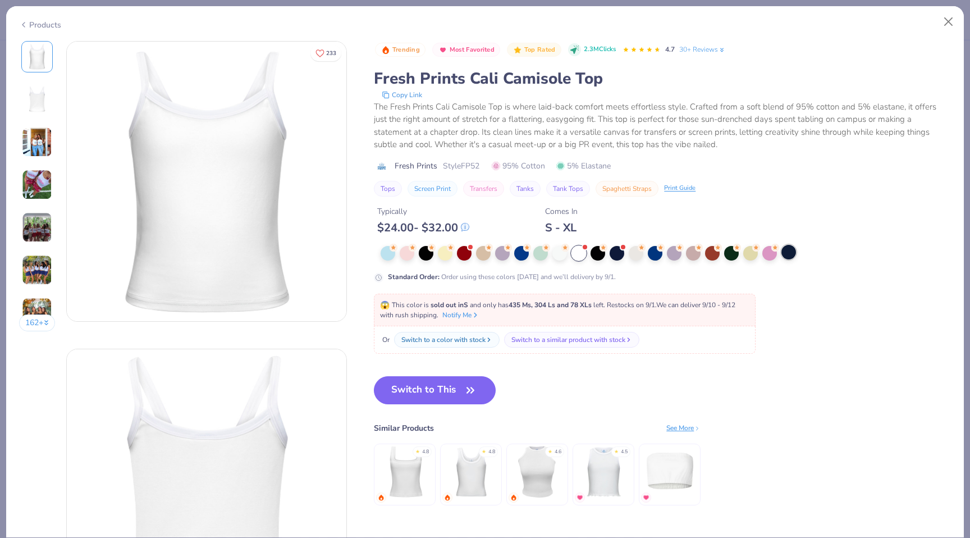
click at [790, 246] on div at bounding box center [788, 252] width 15 height 15
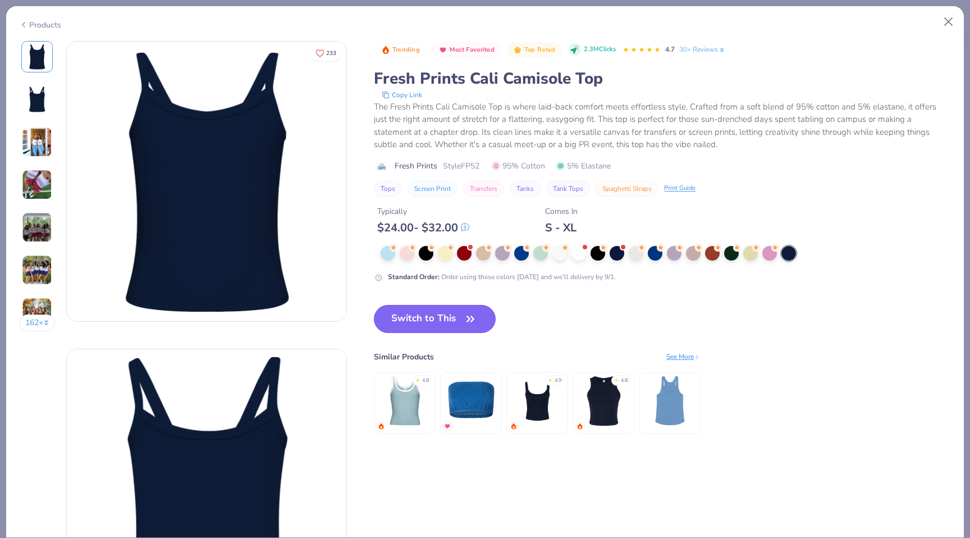
click at [449, 312] on button "Switch to This" at bounding box center [435, 319] width 122 height 28
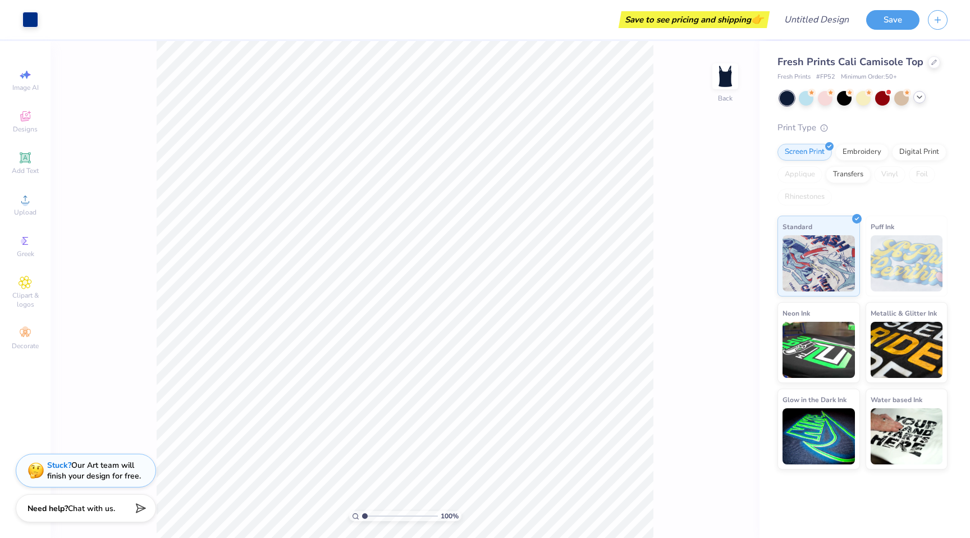
click at [921, 98] on icon at bounding box center [919, 97] width 9 height 9
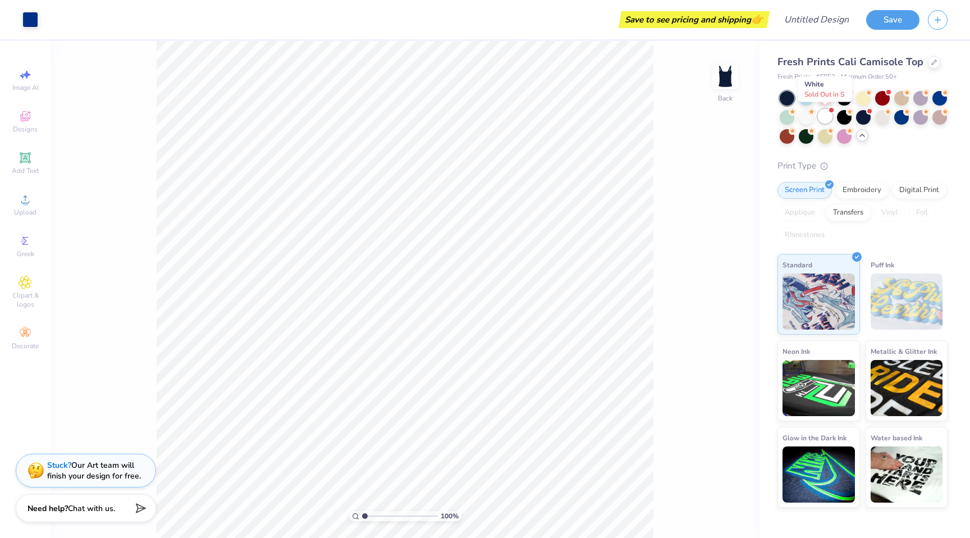
click at [824, 120] on div at bounding box center [825, 116] width 15 height 15
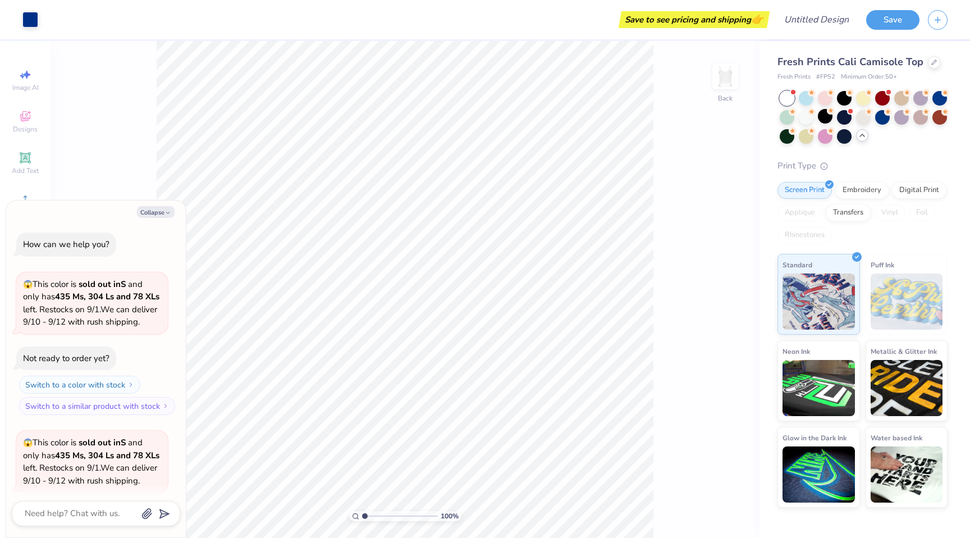
scroll to position [112, 0]
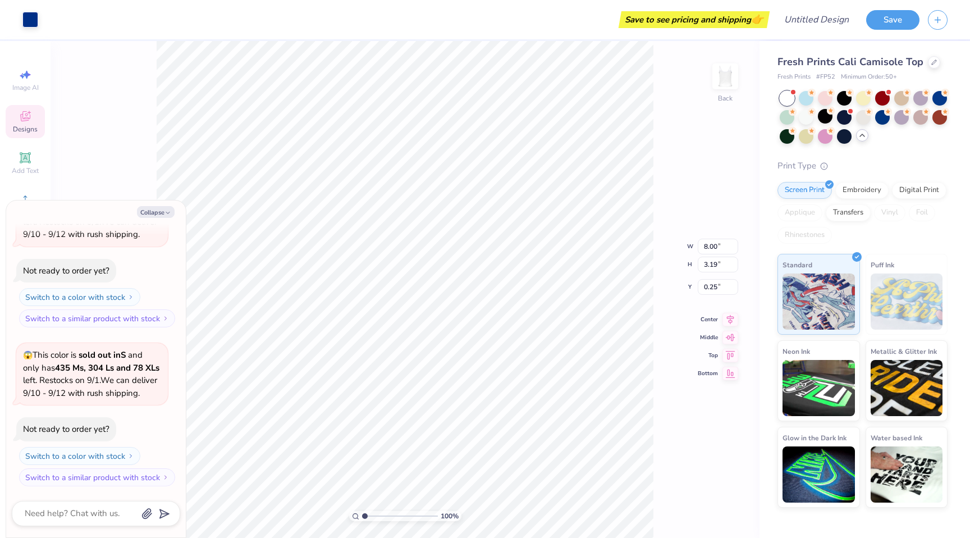
type textarea "x"
type input "0.84"
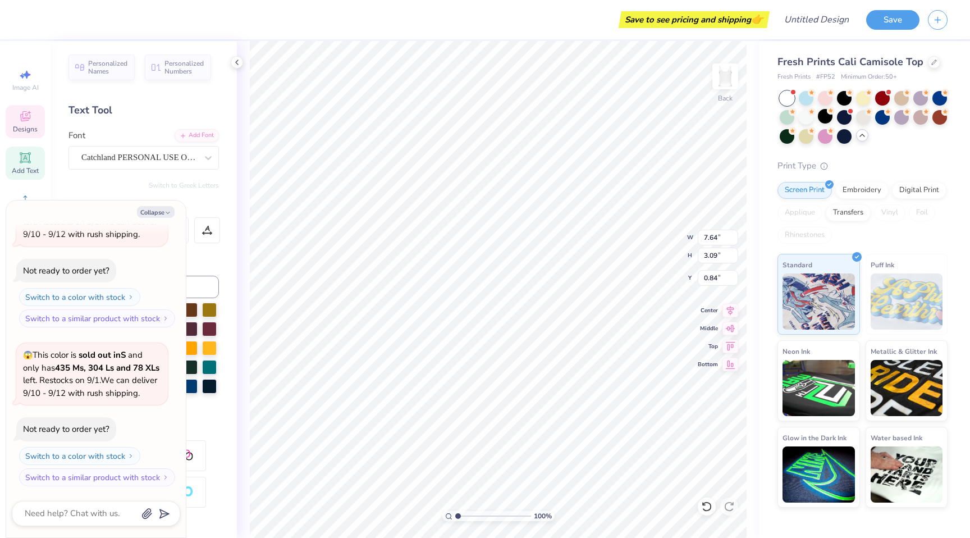
type textarea "x"
type textarea "P"
type textarea "x"
type textarea "Pa"
type textarea "x"
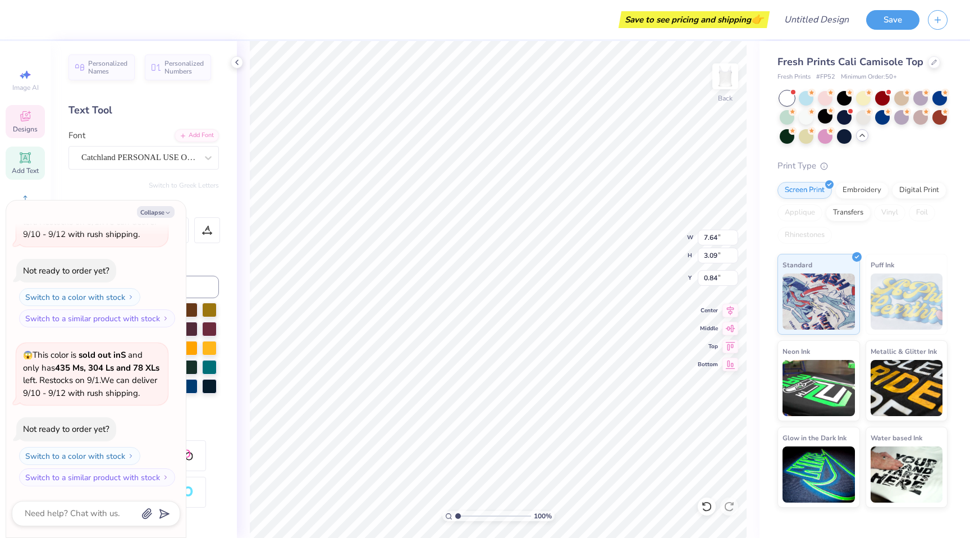
type textarea "Pan"
type textarea "x"
type textarea "Panh"
type textarea "x"
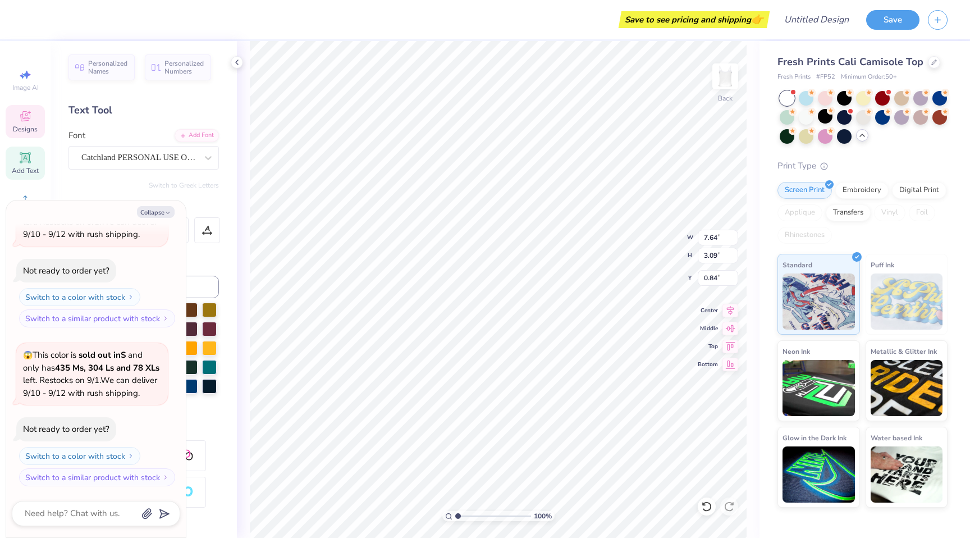
type textarea "Panhe"
type textarea "x"
type textarea "Panhel"
type textarea "x"
type textarea "Panhell"
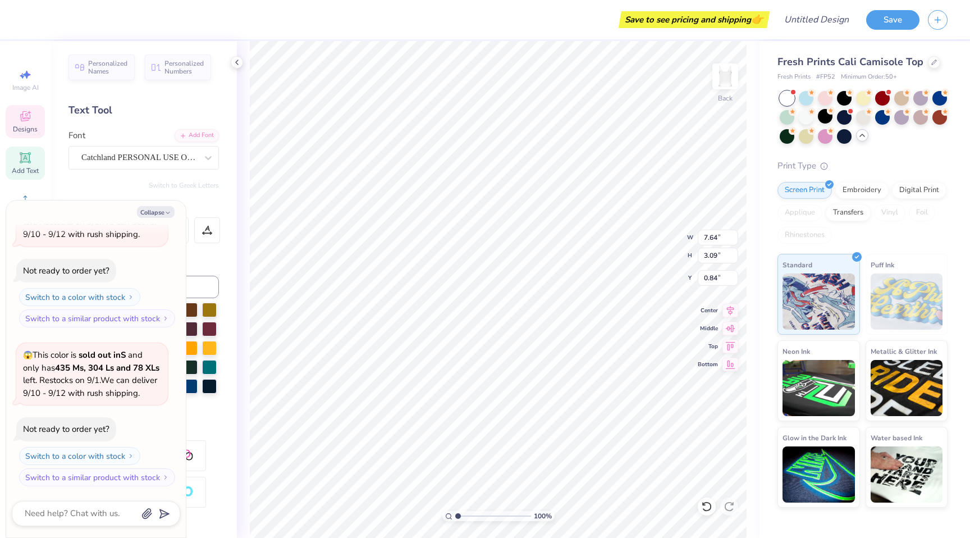
type textarea "x"
type textarea "Panhelle"
type textarea "x"
type textarea "Panhellen"
type textarea "x"
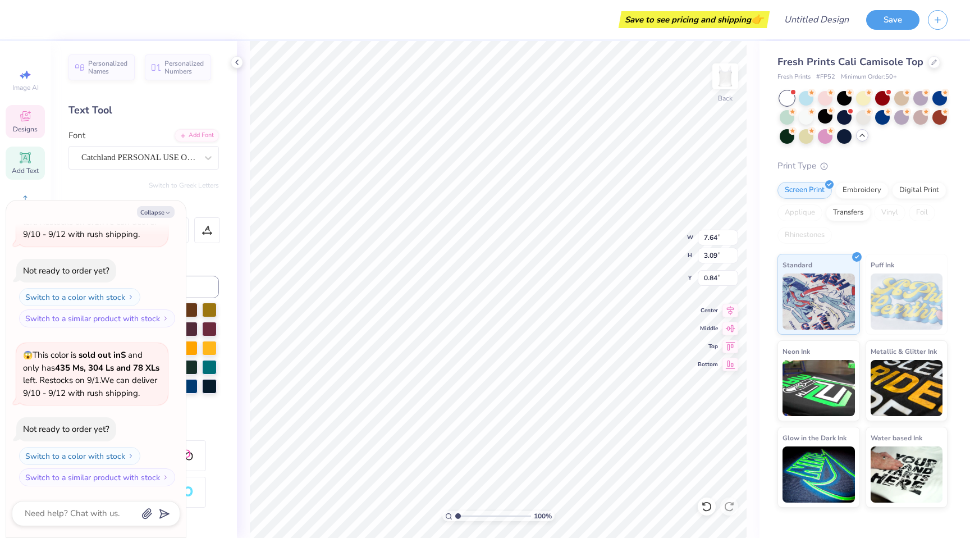
type textarea "Panhelleni"
type textarea "x"
type textarea "Panhellenic"
type textarea "x"
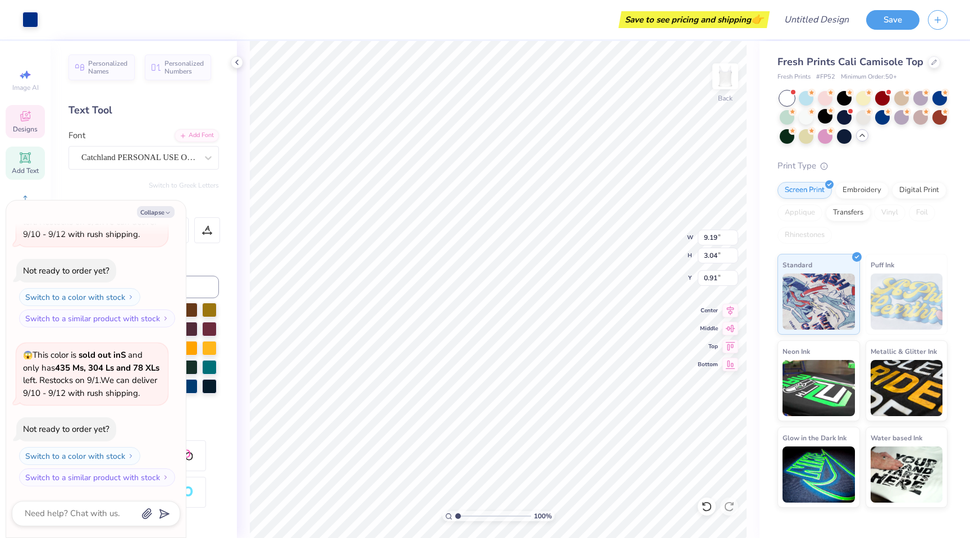
type input "0.94"
type textarea "x"
type input "6.77"
type input "2.24"
type input "1.74"
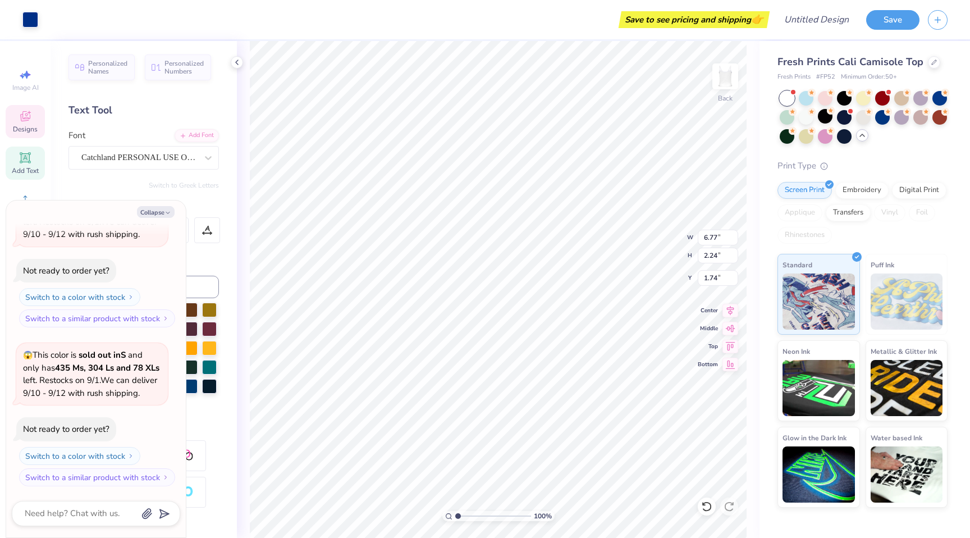
type textarea "x"
type input "1.95"
type input "0.94"
type input "3.09"
type textarea "x"
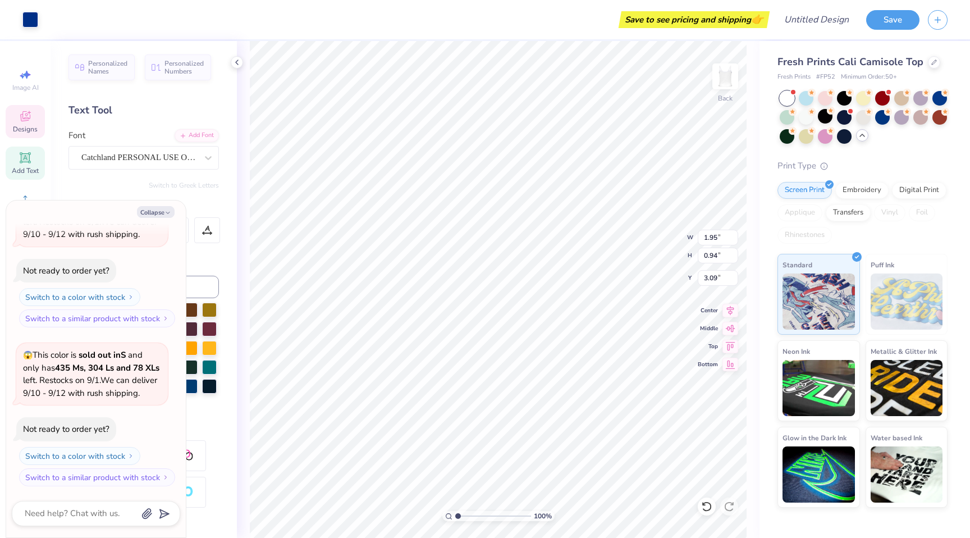
type input "4.39"
type textarea "x"
type input "3.09"
type textarea "x"
type input "2.46"
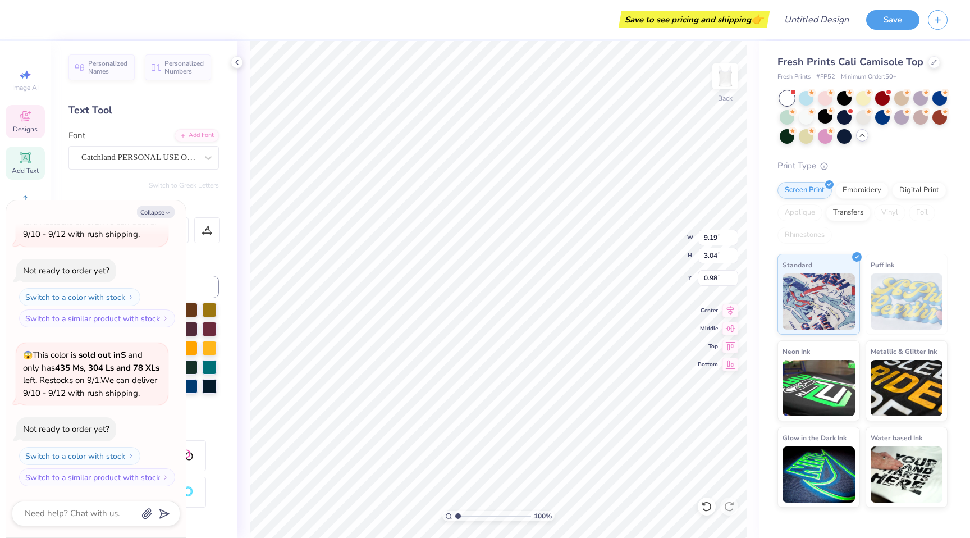
type textarea "x"
type input "8.48"
type input "2.80"
type input "1.22"
type textarea "x"
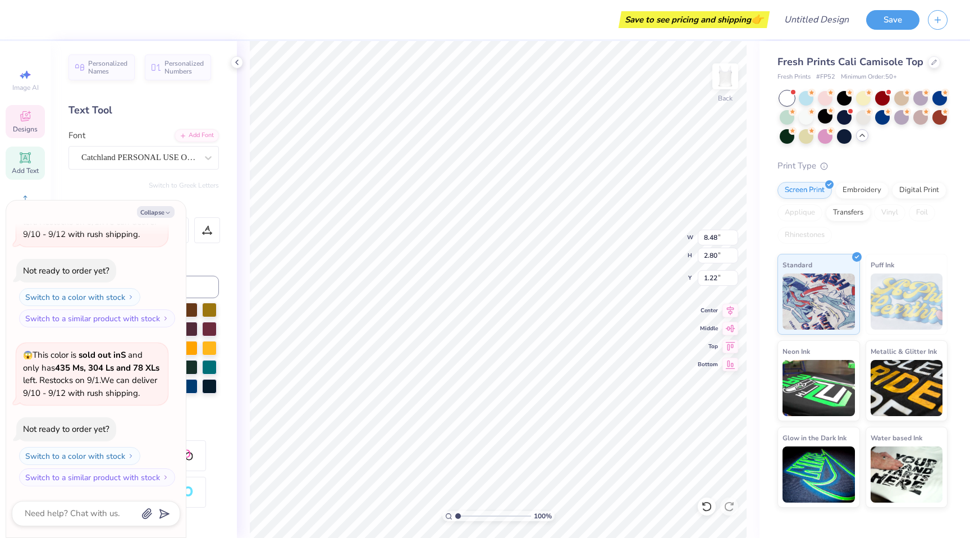
type input "6.77"
type input "2.24"
type input "2.46"
type textarea "x"
type input "1.78"
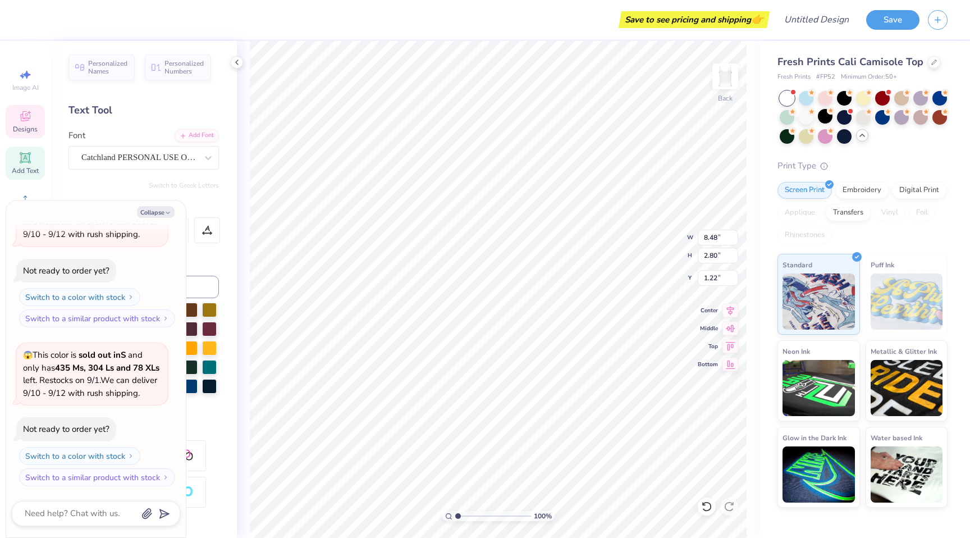
type textarea "x"
type input "6.96"
type input "2.30"
type input "1.15"
type textarea "x"
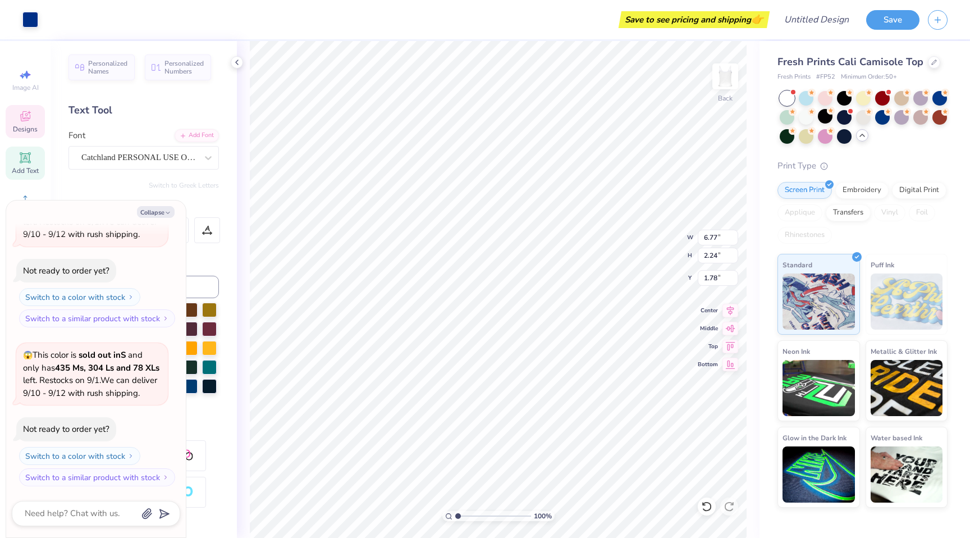
type input "1.57"
type textarea "x"
type input "2.98"
type textarea "x"
type textarea "1"
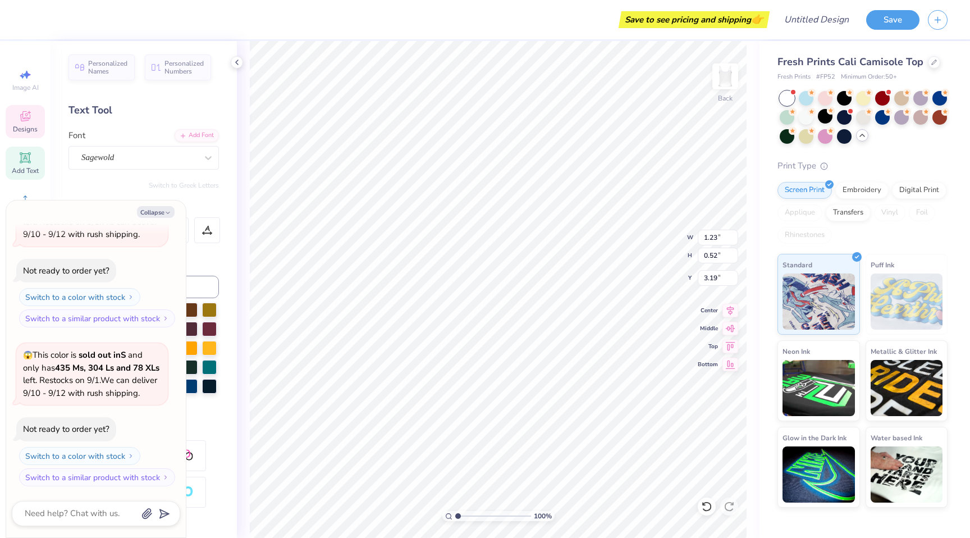
type textarea "x"
type textarea "19"
type textarea "x"
type textarea "1910"
type textarea "x"
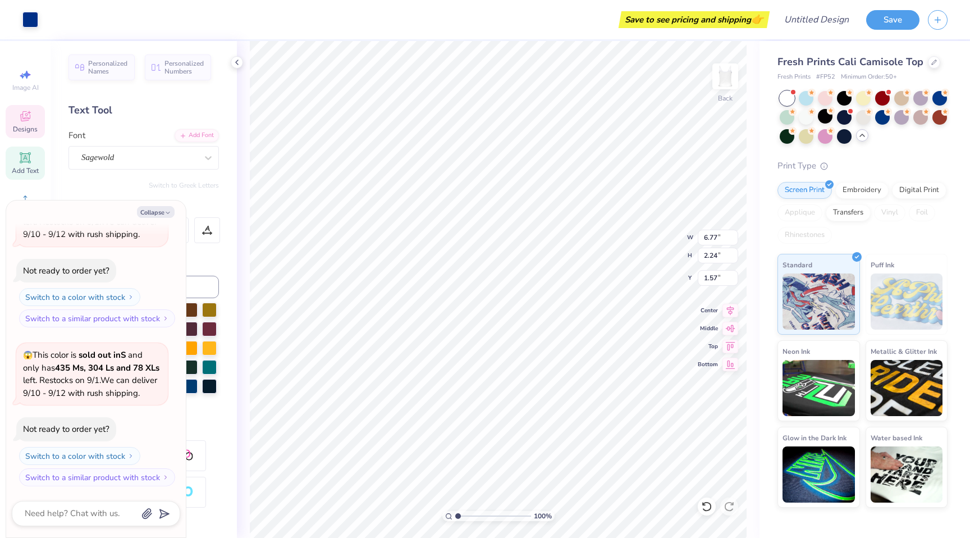
type input "1.48"
type textarea "x"
type input "2.93"
type textarea "x"
type input "6.77"
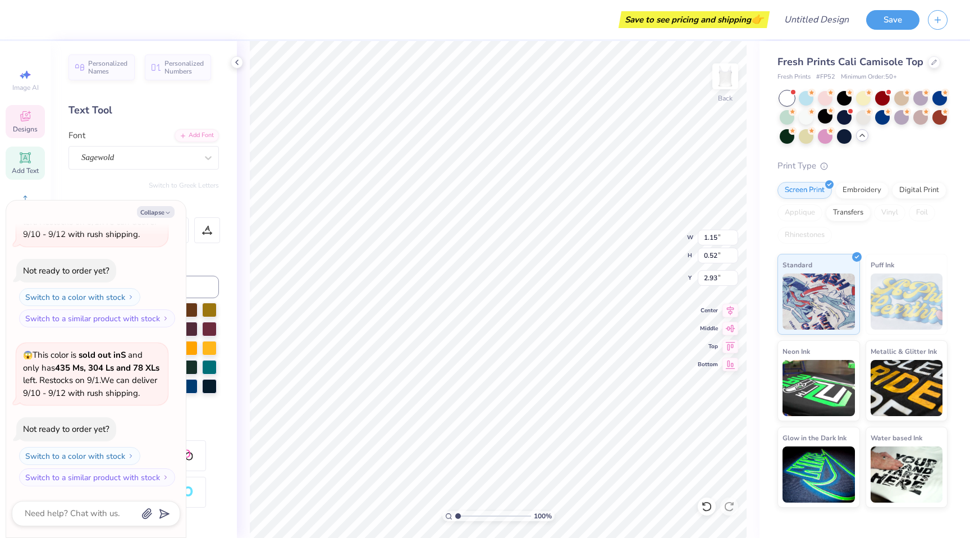
type input "2.44"
type input "1.48"
click at [548, 519] on li "Send to Back" at bounding box center [548, 523] width 88 height 22
type textarea "x"
type input "2.72"
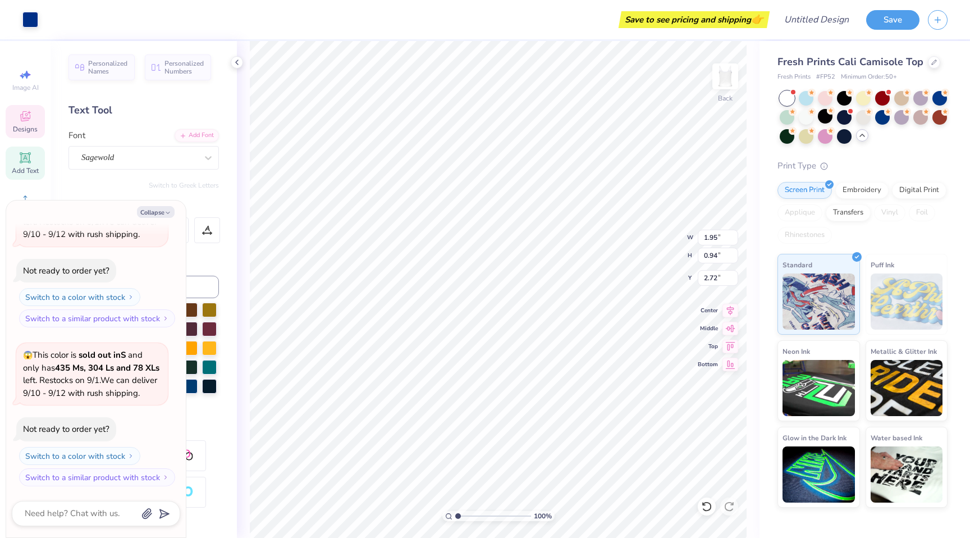
type textarea "x"
type input "1.15"
type input "0.52"
type input "2.93"
type textarea "x"
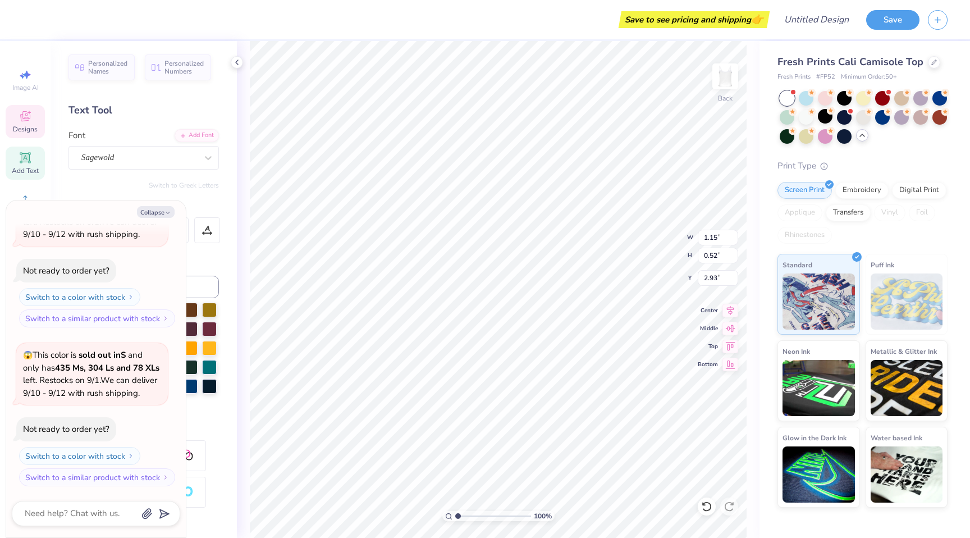
type input "3.19"
type textarea "x"
type input "1.95"
type input "0.94"
type input "2.72"
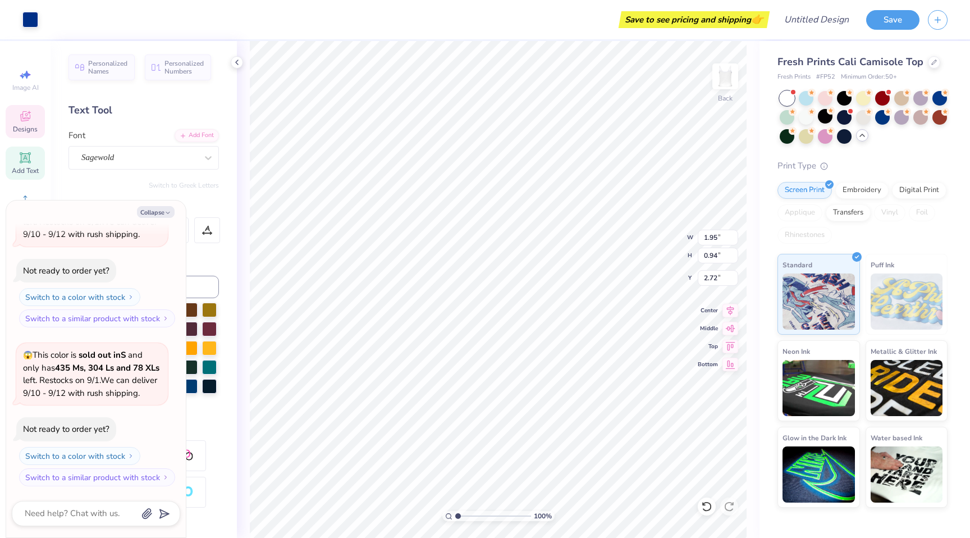
type textarea "x"
type input "2.98"
type textarea "x"
type input "1.15"
type input "0.52"
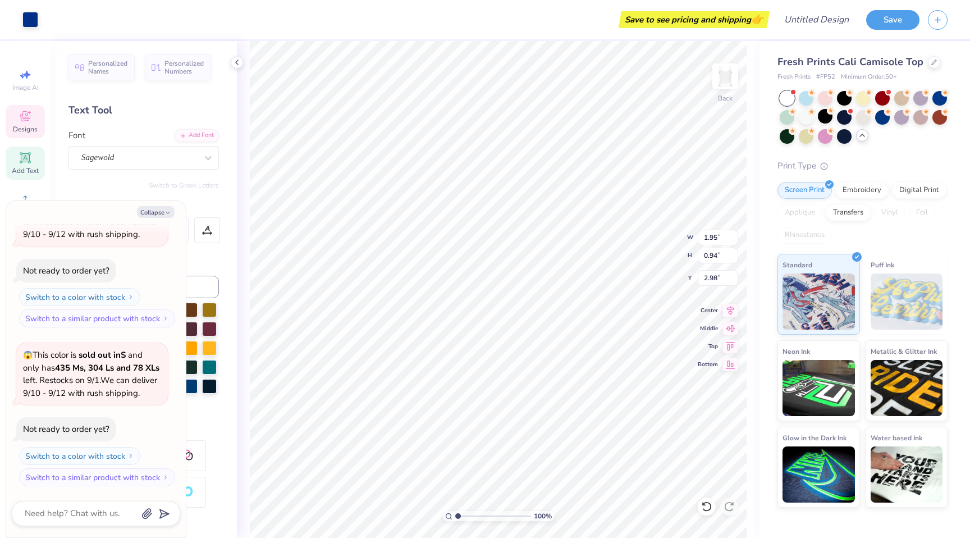
type input "3.19"
click at [106, 381] on span "😱 This color is sold out in S and only has 435 Ms, 304 Ls and 78 XLs left . Res…" at bounding box center [91, 373] width 136 height 49
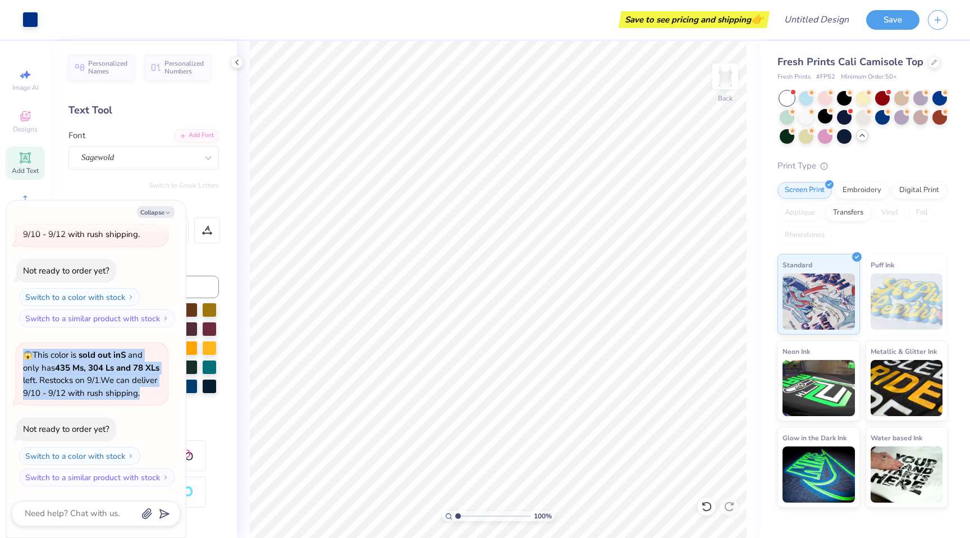
click at [106, 381] on span "😱 This color is sold out in S and only has 435 Ms, 304 Ls and 78 XLs left . Res…" at bounding box center [91, 373] width 136 height 49
click at [162, 209] on button "Collapse" at bounding box center [156, 212] width 38 height 12
type textarea "x"
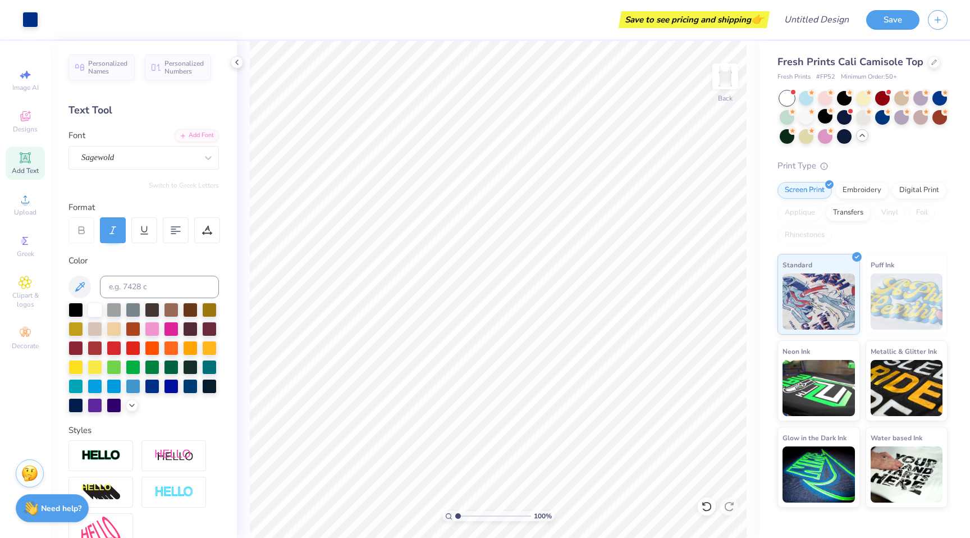
click at [29, 162] on icon at bounding box center [25, 157] width 13 height 13
type textarea "S"
type textarea "SYRACUSE UNIVERSITY"
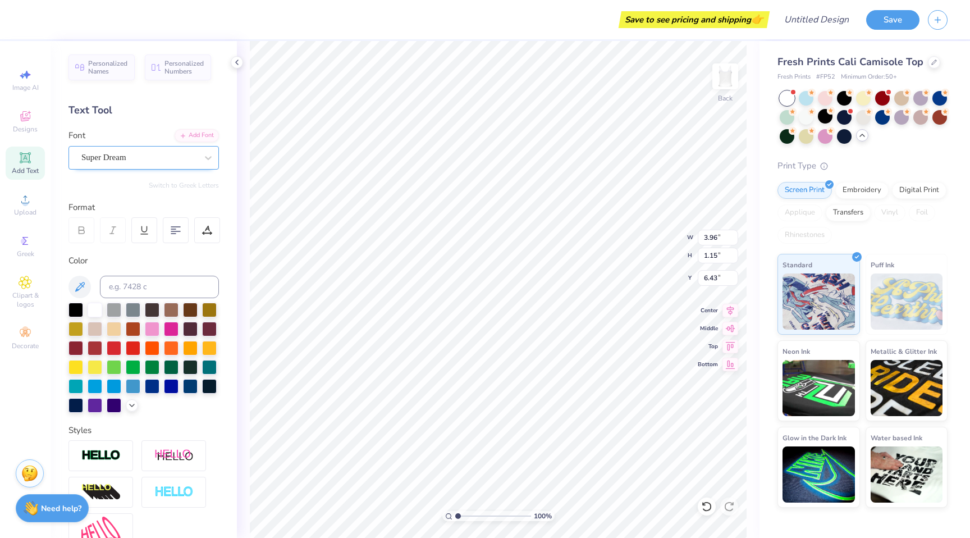
click at [143, 161] on div "Super Dream" at bounding box center [139, 157] width 118 height 17
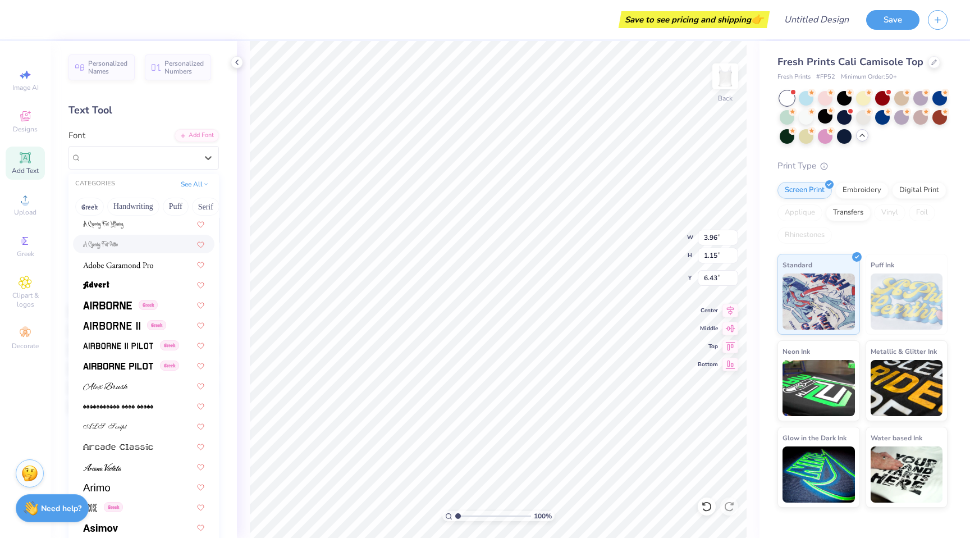
scroll to position [183, 0]
click at [113, 364] on img at bounding box center [118, 366] width 70 height 8
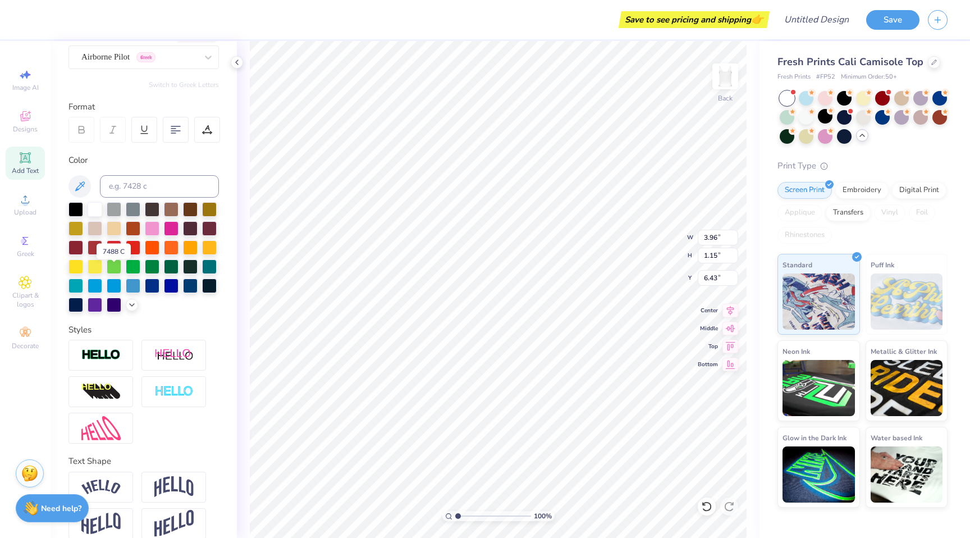
scroll to position [109, 0]
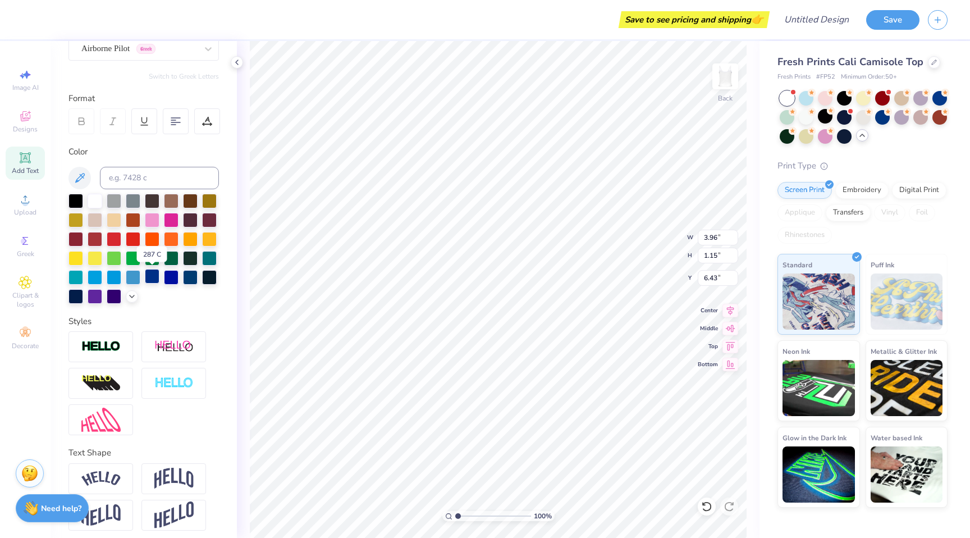
click at [155, 276] on div at bounding box center [152, 276] width 15 height 15
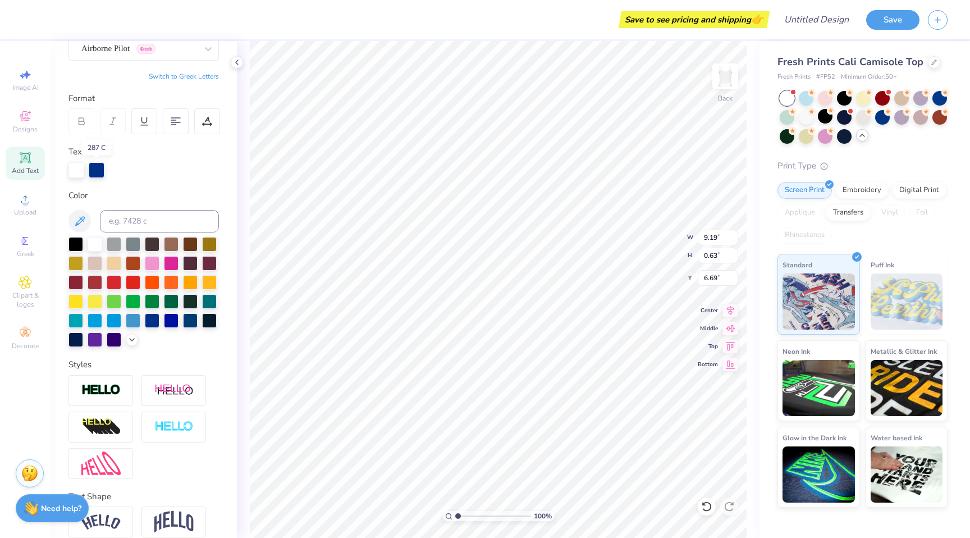
click at [90, 166] on div at bounding box center [97, 170] width 16 height 16
click at [98, 170] on div at bounding box center [97, 170] width 16 height 16
click at [153, 321] on div at bounding box center [152, 319] width 15 height 15
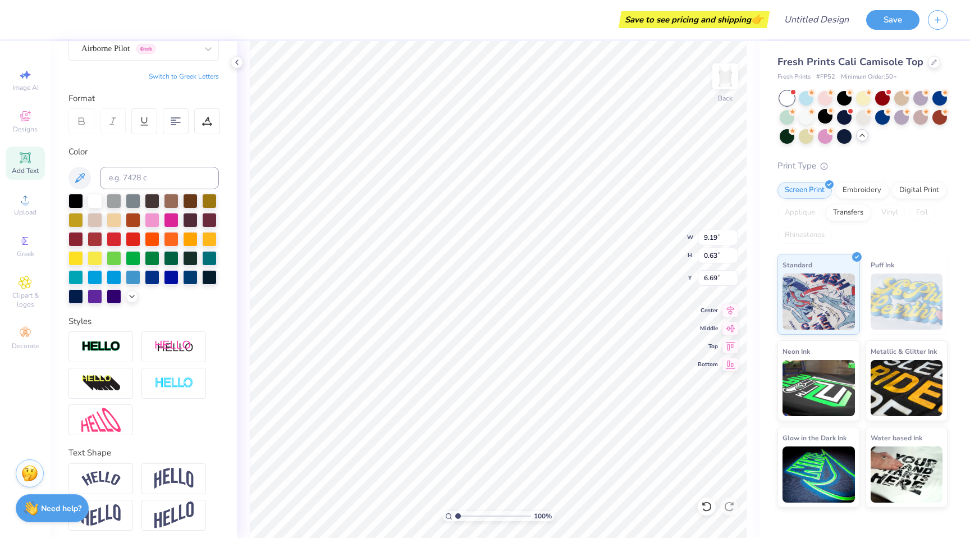
scroll to position [0, 4]
click at [119, 55] on div at bounding box center [139, 48] width 116 height 15
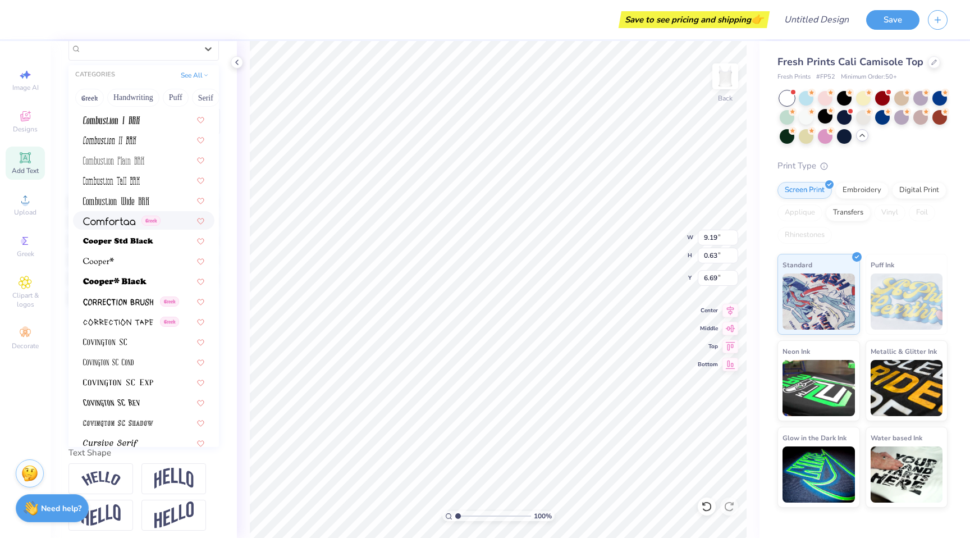
scroll to position [1649, 0]
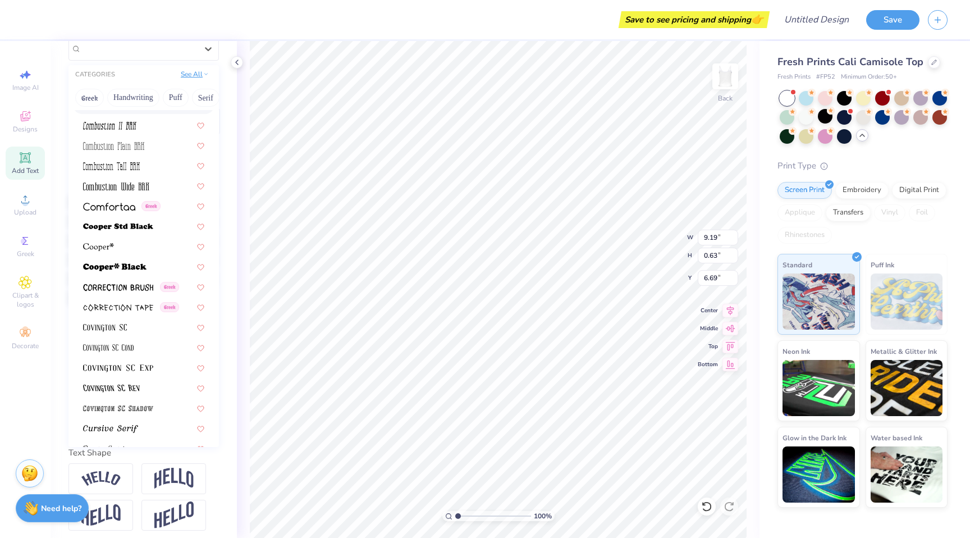
click at [200, 71] on button "See All" at bounding box center [194, 73] width 35 height 11
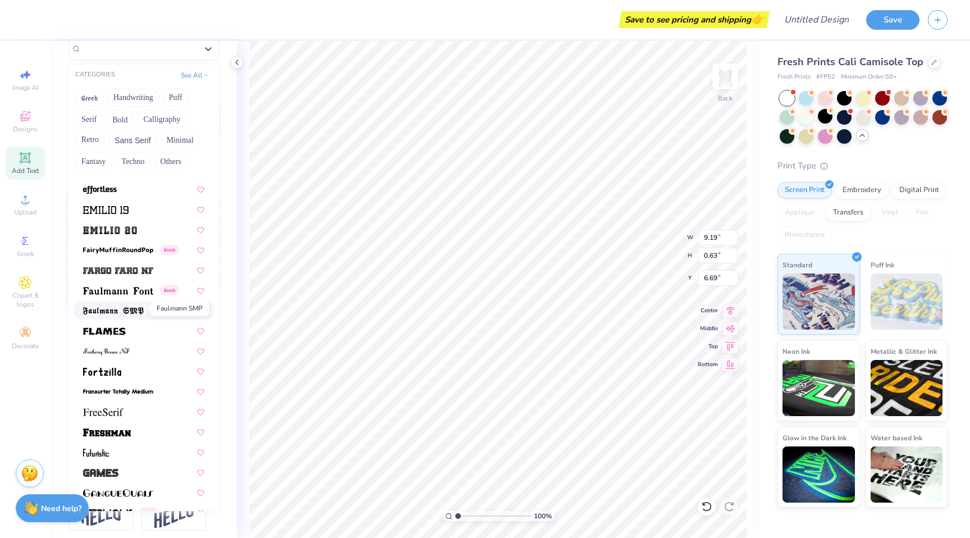
scroll to position [2338, 0]
click at [120, 195] on div at bounding box center [143, 186] width 141 height 19
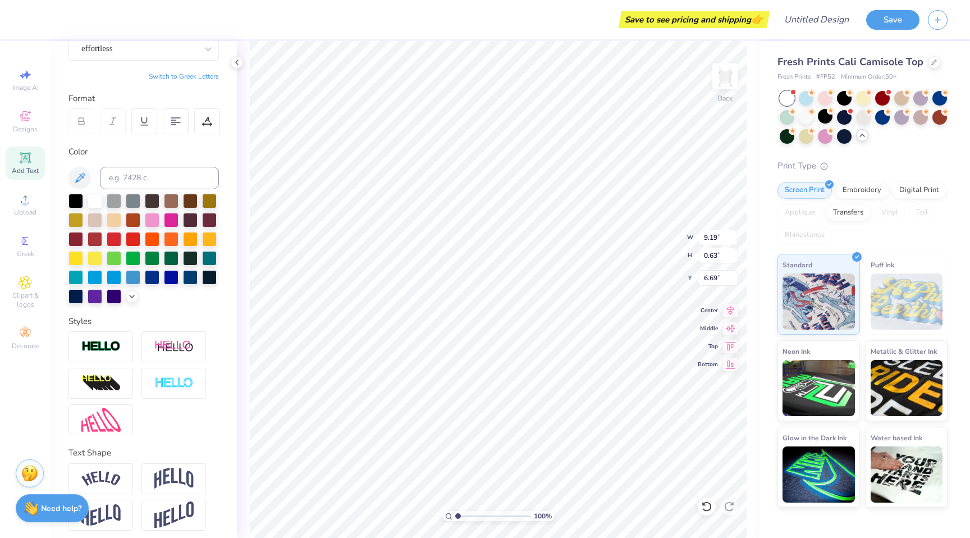
scroll to position [76, 0]
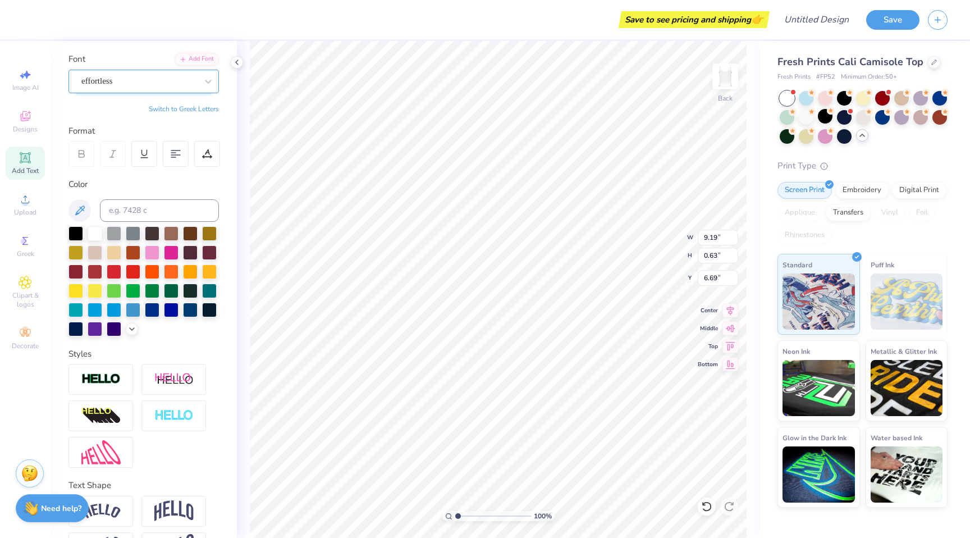
click at [119, 84] on div "effortless" at bounding box center [139, 80] width 118 height 17
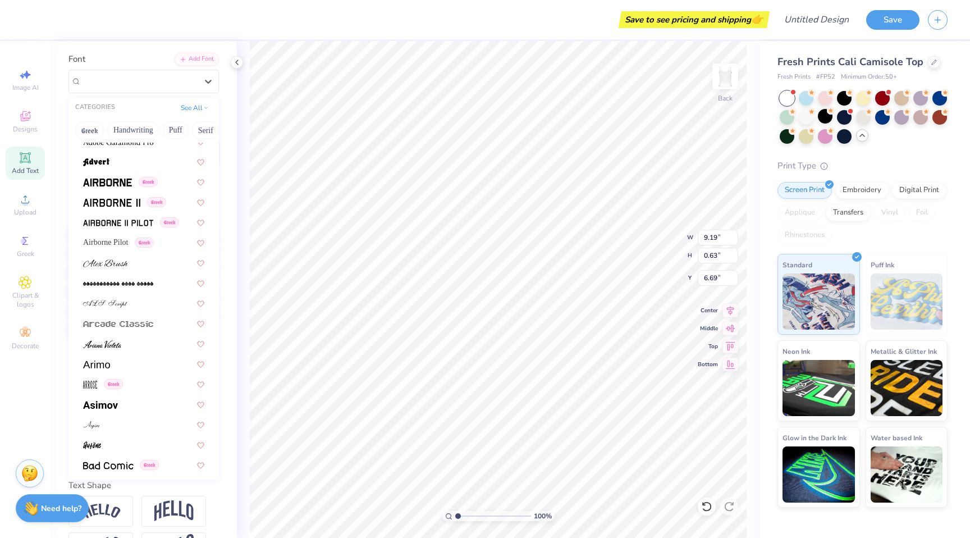
scroll to position [231, 0]
click at [126, 226] on img at bounding box center [118, 222] width 70 height 8
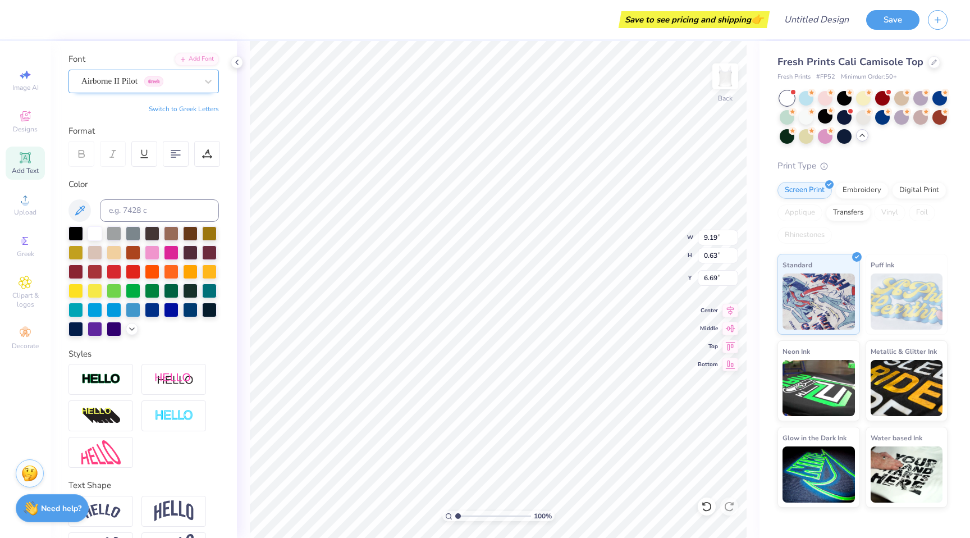
click at [136, 81] on div "Airborne II Pilot Greek" at bounding box center [139, 80] width 118 height 17
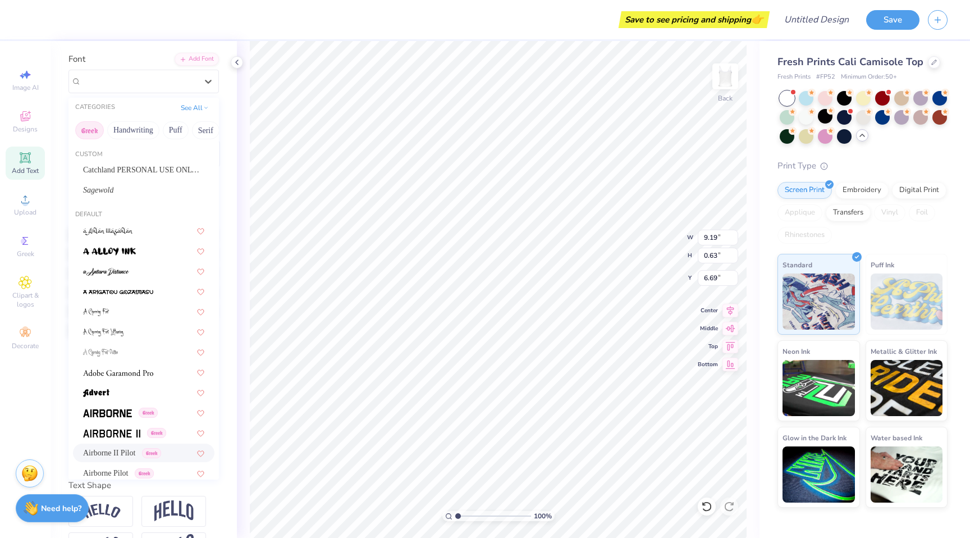
click at [93, 127] on button "Greek" at bounding box center [89, 130] width 29 height 18
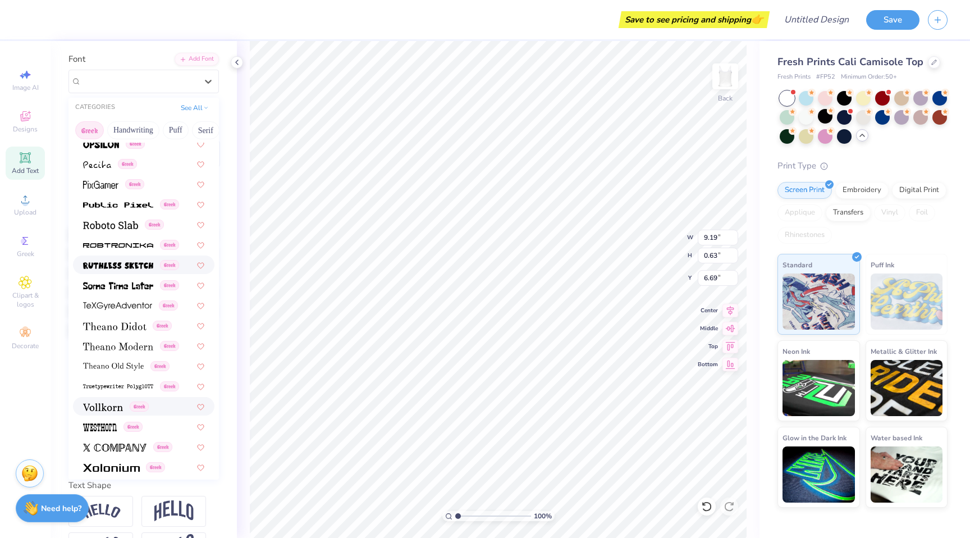
scroll to position [679, 0]
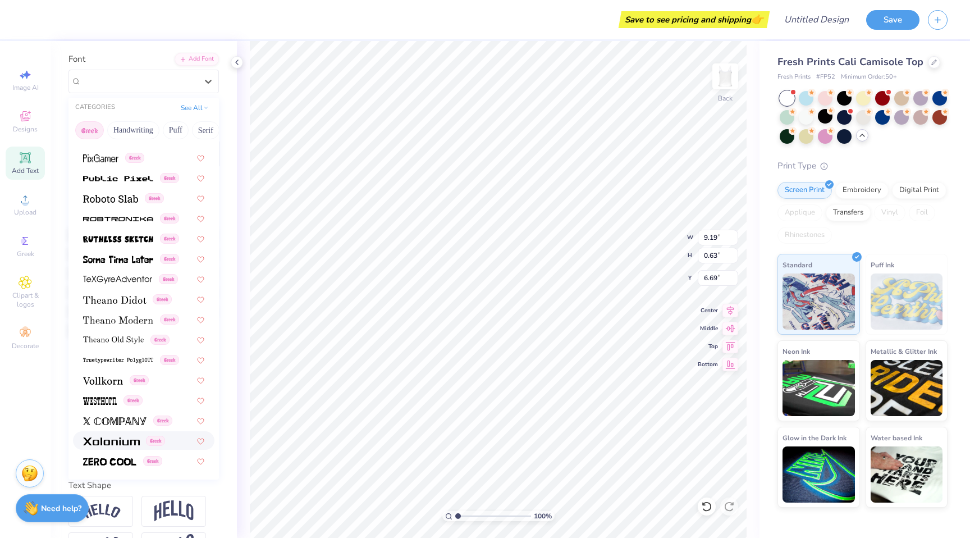
click at [111, 447] on div "Greek" at bounding box center [143, 440] width 141 height 19
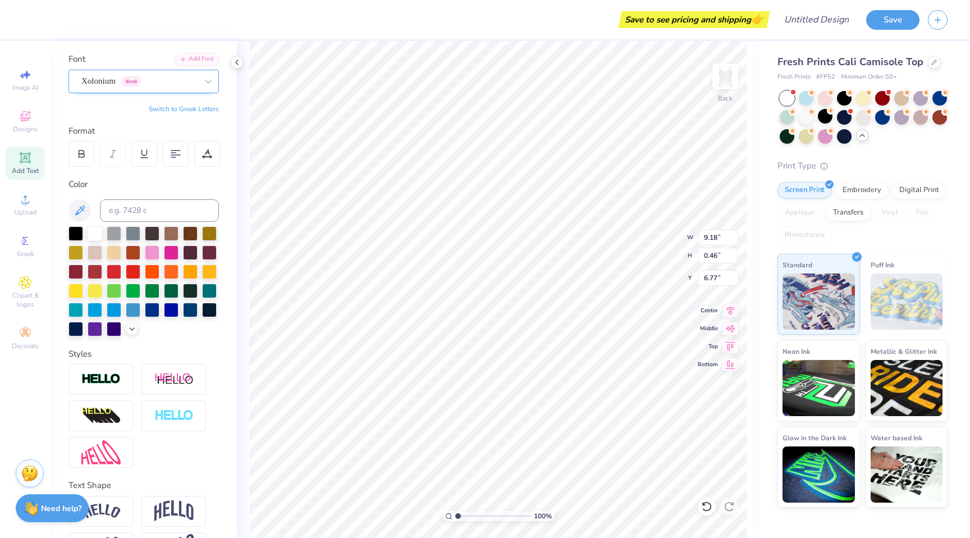
click at [109, 75] on div "Xolonium Greek" at bounding box center [139, 80] width 118 height 17
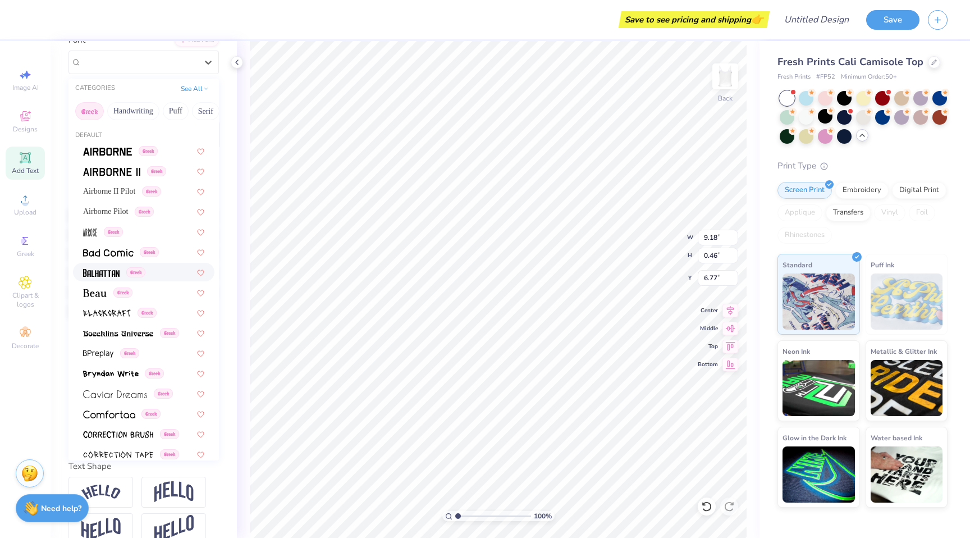
scroll to position [2, 0]
click at [111, 272] on img at bounding box center [101, 271] width 36 height 8
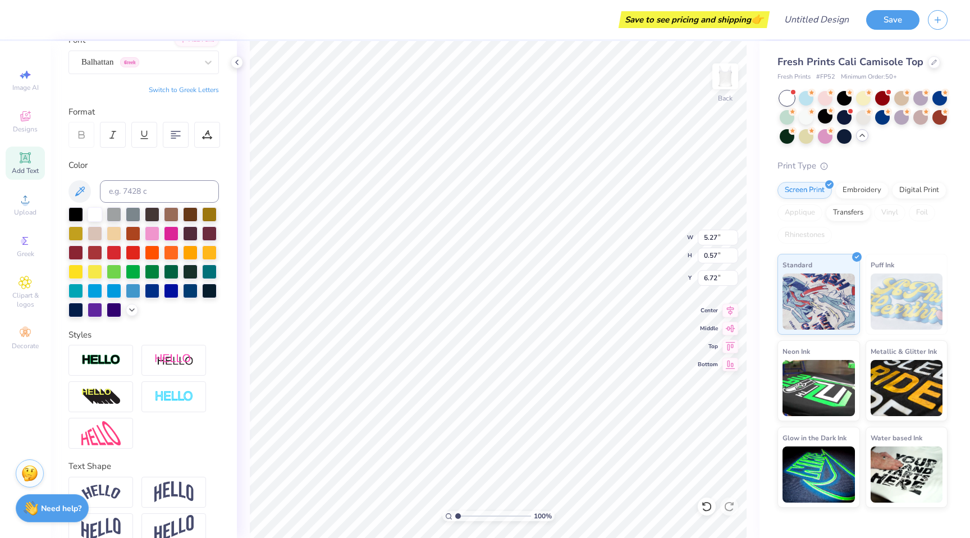
scroll to position [0, 5]
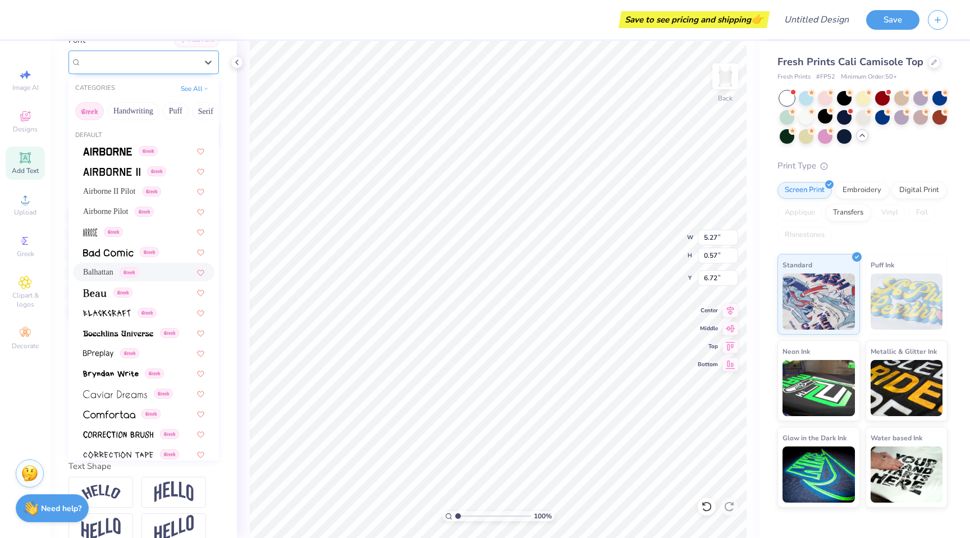
click at [156, 62] on div "Balhattan Greek" at bounding box center [139, 61] width 118 height 17
click at [93, 114] on button "Greek" at bounding box center [89, 111] width 29 height 18
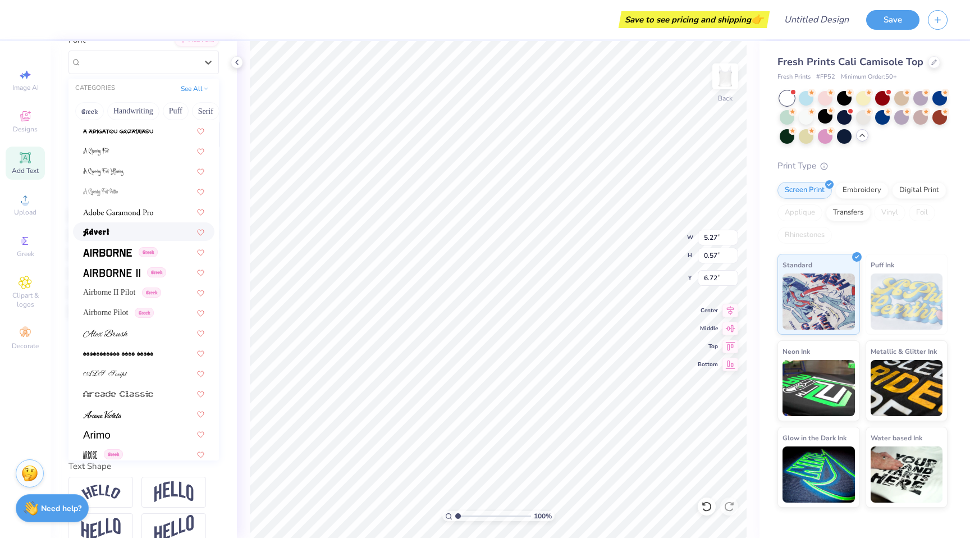
scroll to position [142, 0]
click at [135, 292] on span "Airborne II Pilot" at bounding box center [109, 292] width 52 height 12
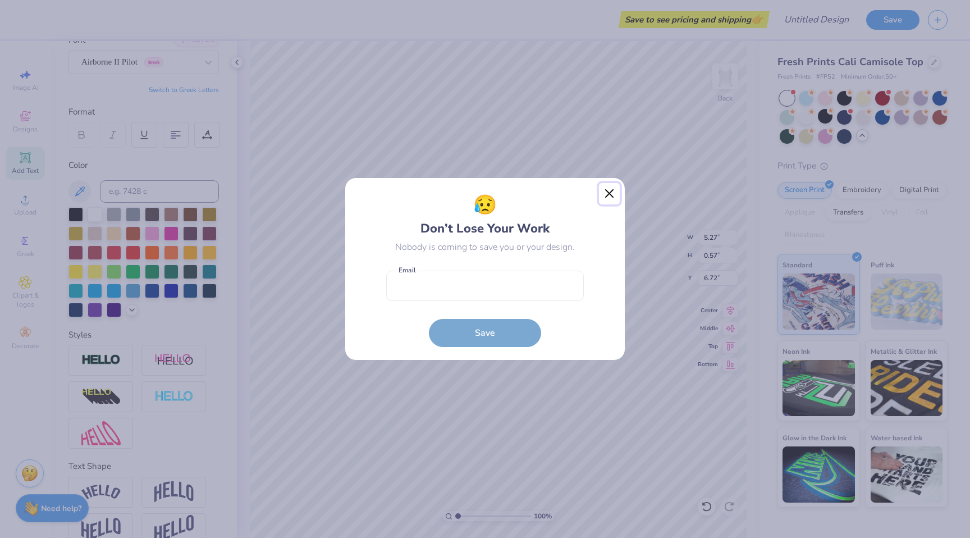
click at [612, 190] on button "Close" at bounding box center [609, 193] width 21 height 21
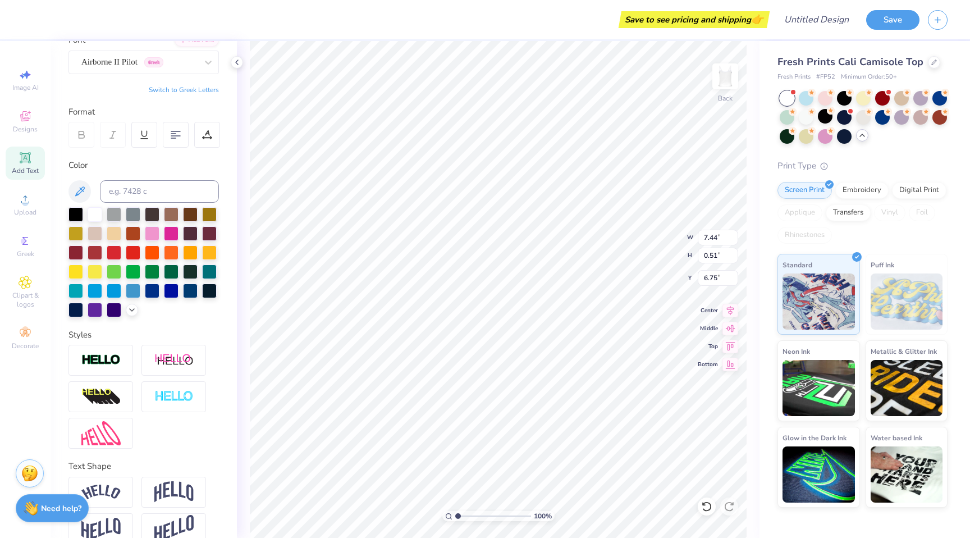
type input "7.44"
type input "0.51"
type input "6.75"
click at [132, 62] on div "Airborne II Pilot Greek" at bounding box center [139, 61] width 118 height 17
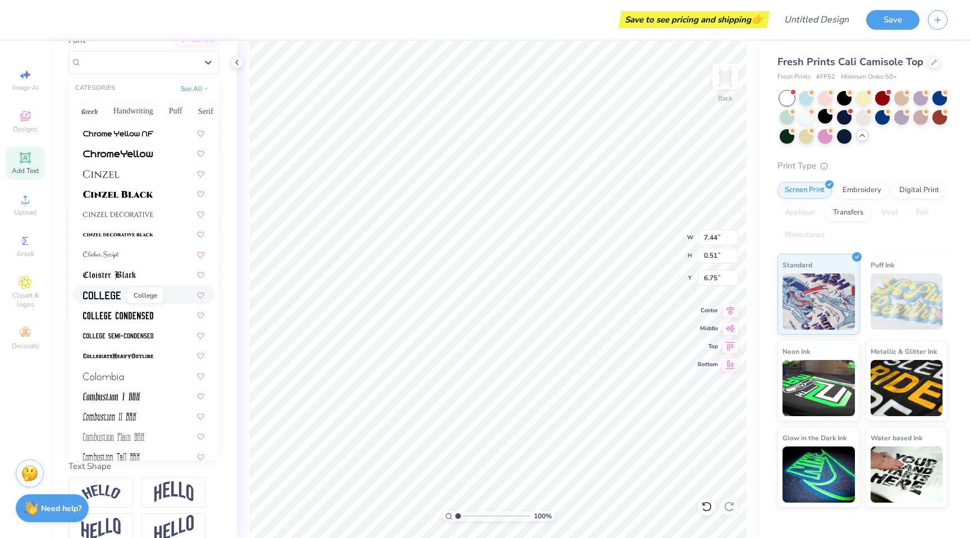
scroll to position [1373, 0]
click at [110, 330] on span at bounding box center [118, 334] width 70 height 12
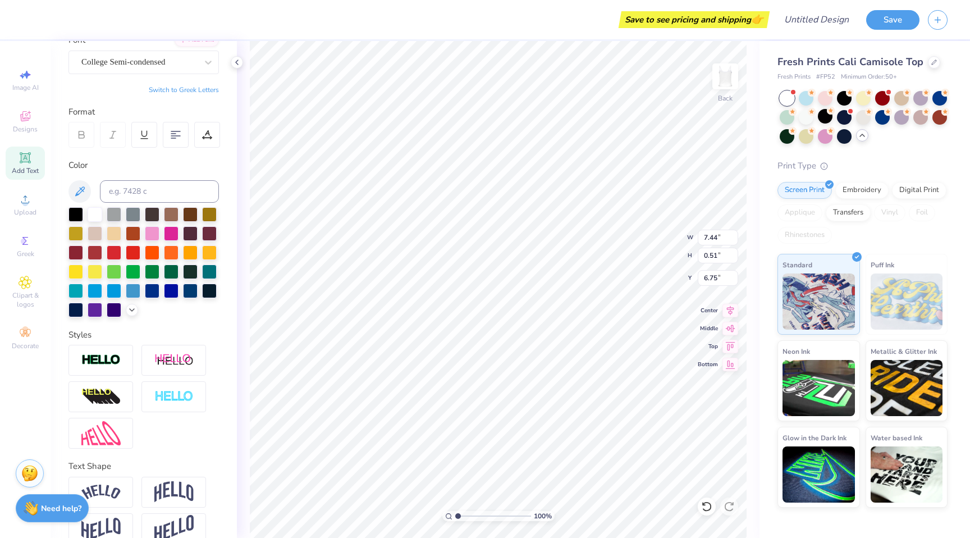
type input "6.26"
type input "0.48"
type input "6.76"
click at [177, 62] on div "College Semi-condensed" at bounding box center [139, 61] width 118 height 17
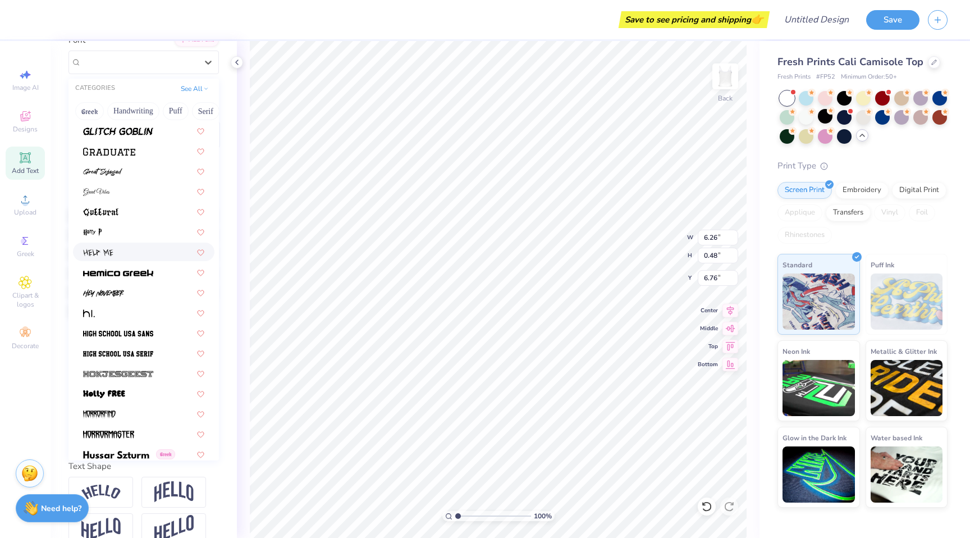
scroll to position [2710, 0]
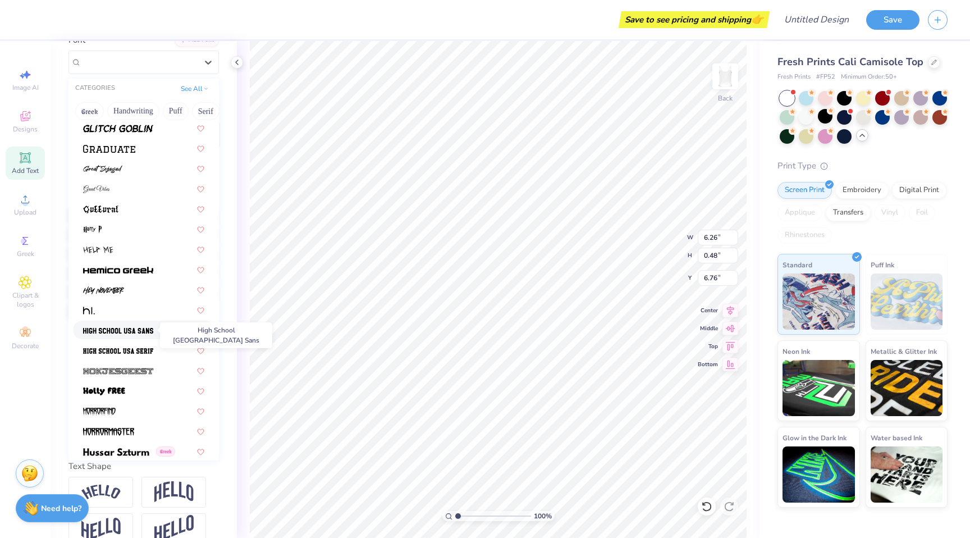
click at [153, 333] on img at bounding box center [118, 331] width 70 height 8
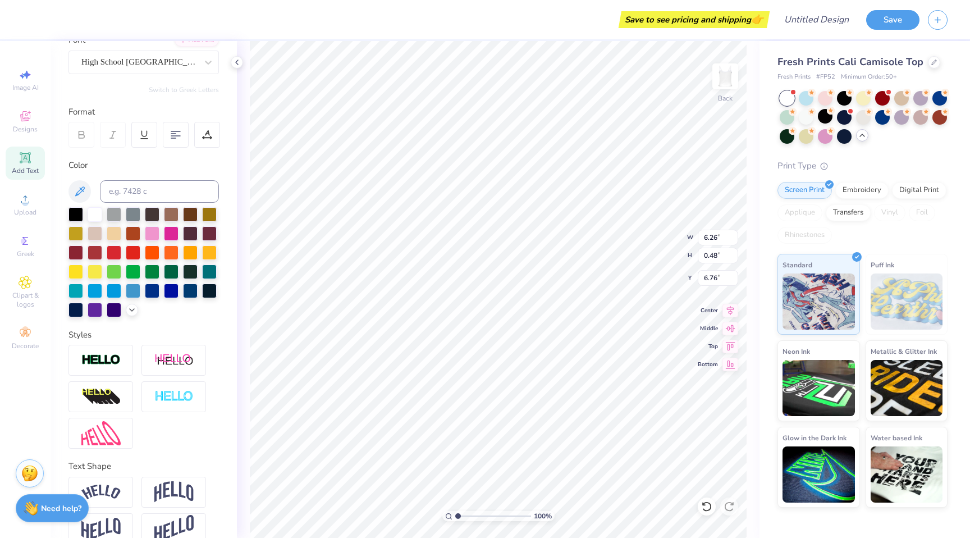
type input "6.81"
type input "0.55"
type input "6.72"
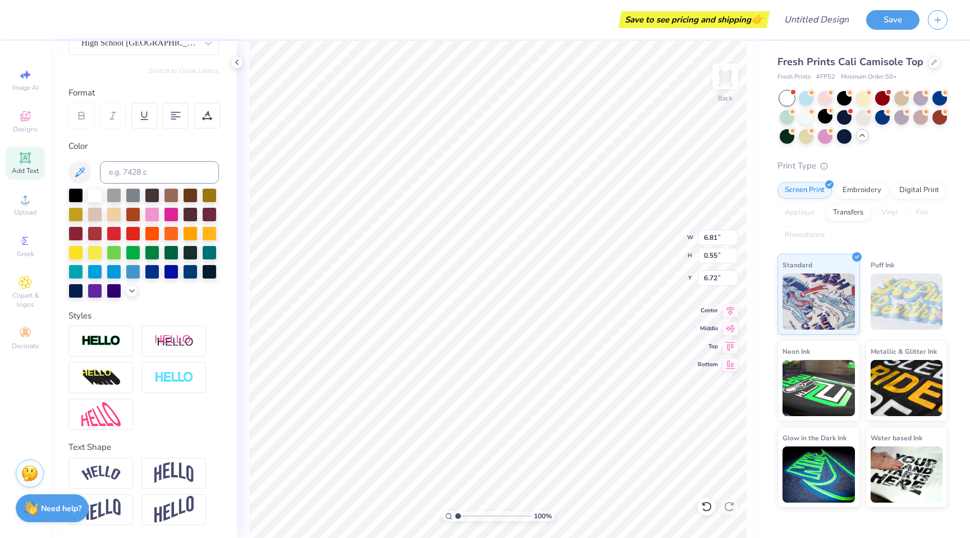
scroll to position [0, 0]
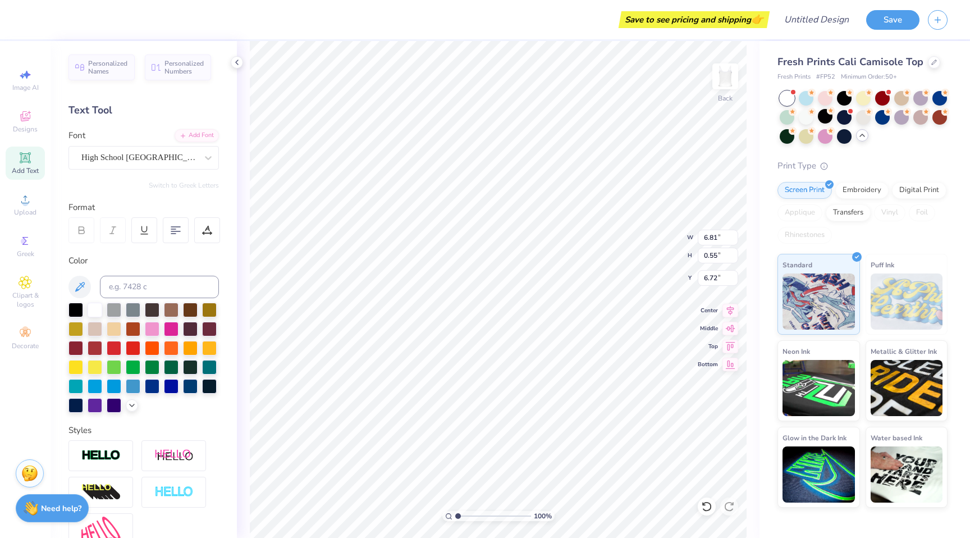
type input "3.48"
type input "0.28"
type input "7.00"
type input "4.28"
type input "4.86"
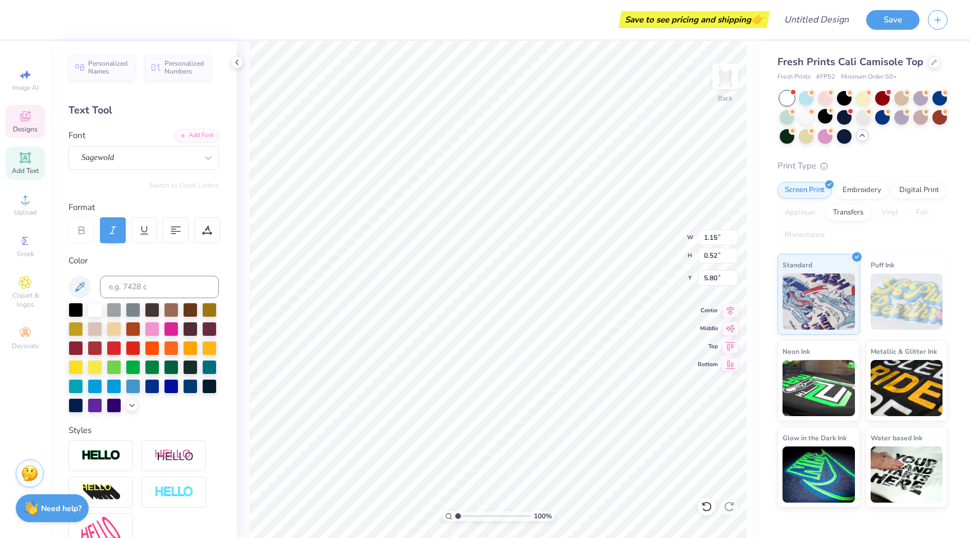
type input "5.80"
type input "5.59"
type input "3.48"
type input "0.28"
type input "3.72"
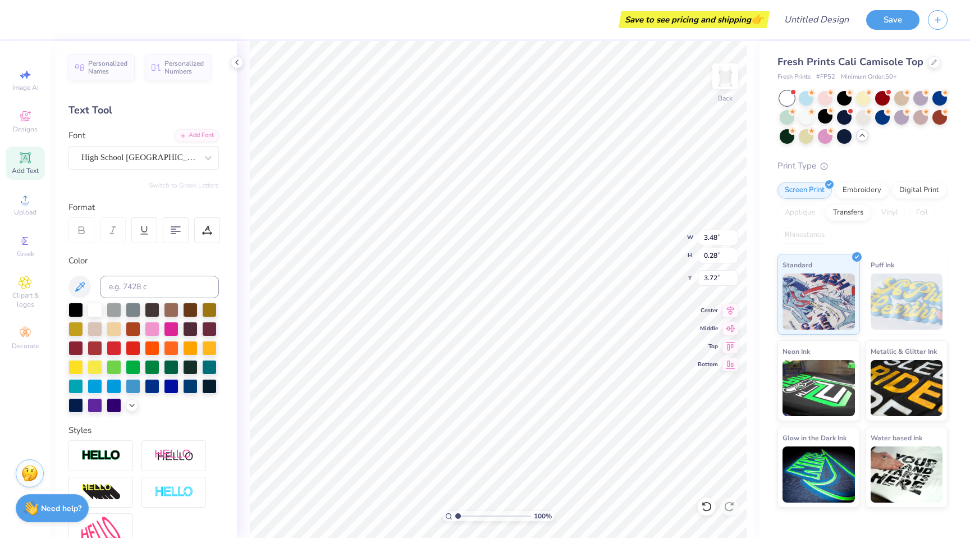
type input "3.33"
type input "1.30"
type input "3.20"
type input "2.80"
type input "3.28"
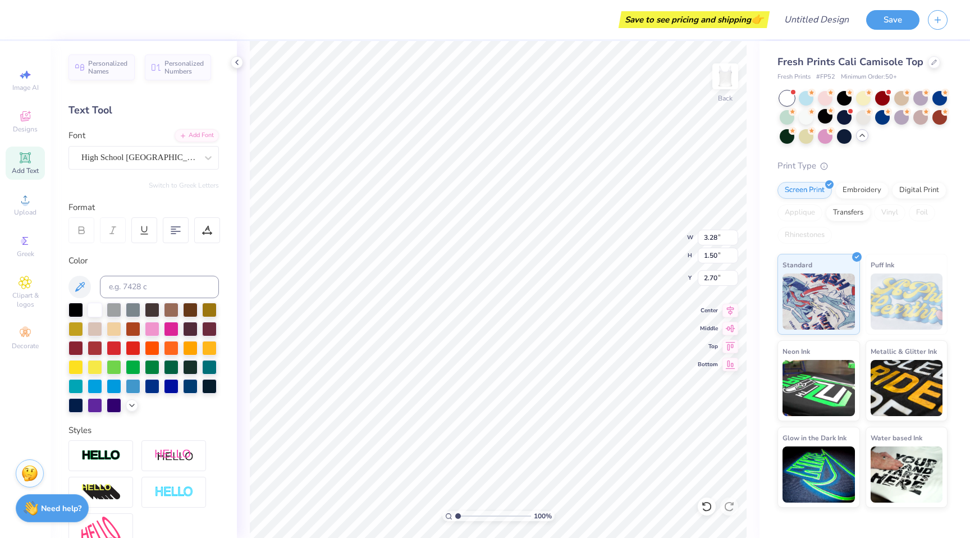
type input "1.50"
type input "2.70"
type input "2.60"
type input "4.51"
type input "6.00"
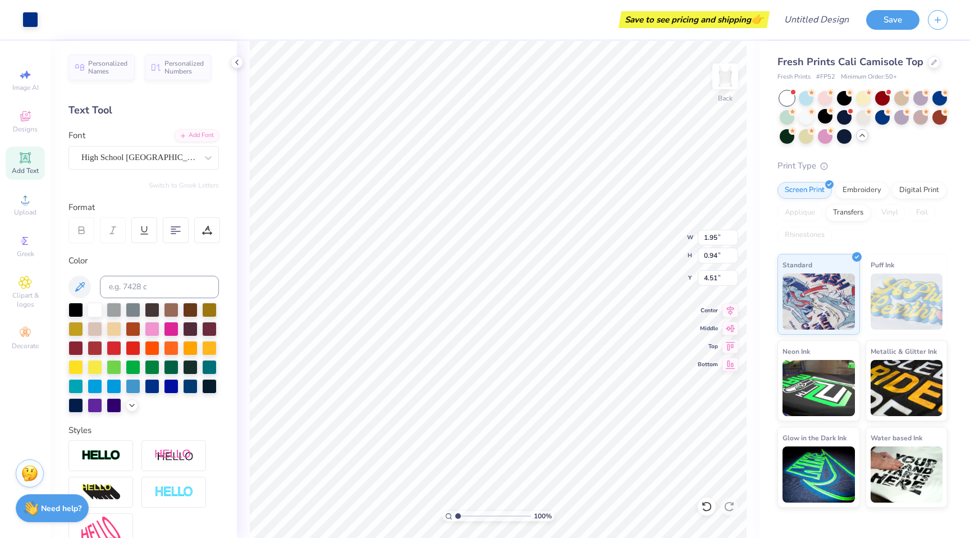
type input "2.98"
type input "3.48"
type input "0.30"
type input "6.60"
type input "4.24"
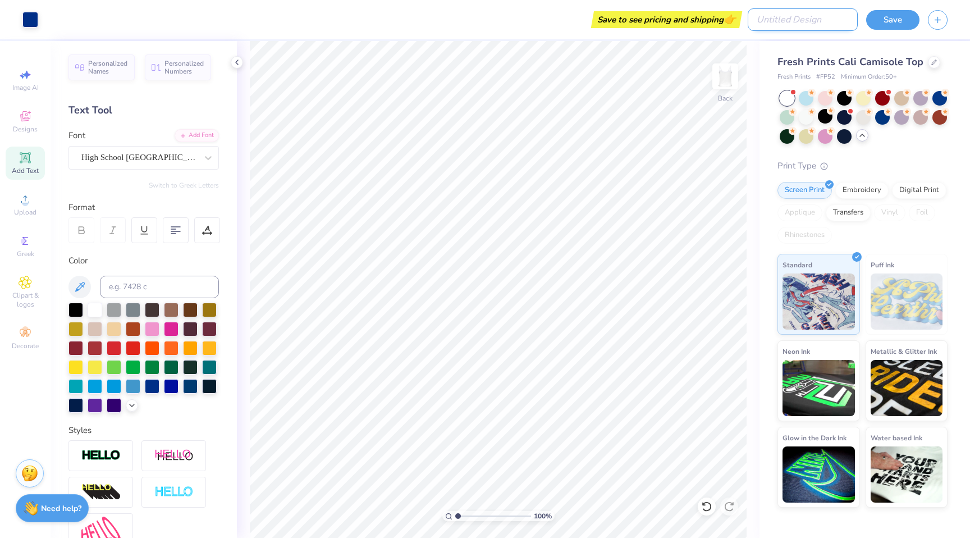
click at [811, 24] on input "Design Title" at bounding box center [802, 19] width 110 height 22
type input "TANK DESIGN"
click at [889, 21] on button "Save" at bounding box center [892, 18] width 53 height 20
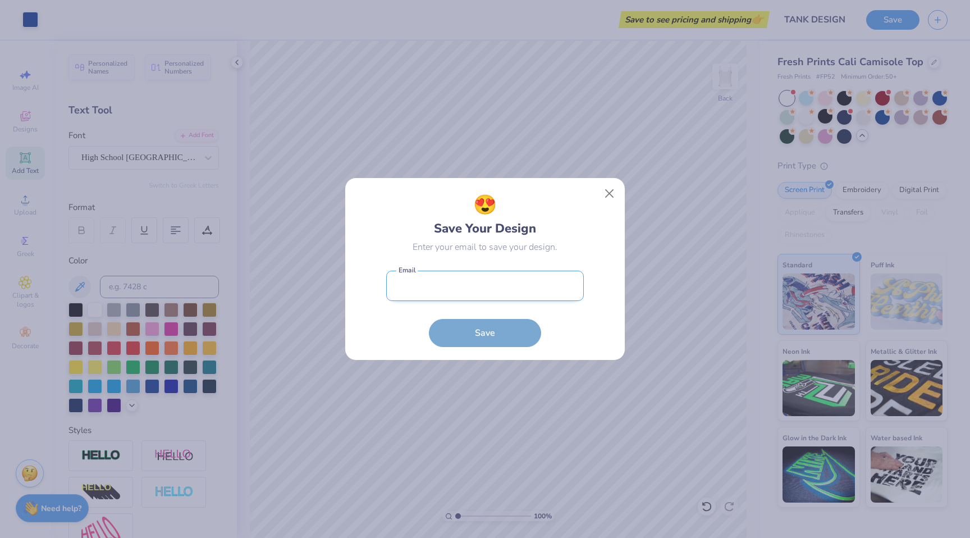
click at [484, 291] on input "email" at bounding box center [485, 285] width 198 height 31
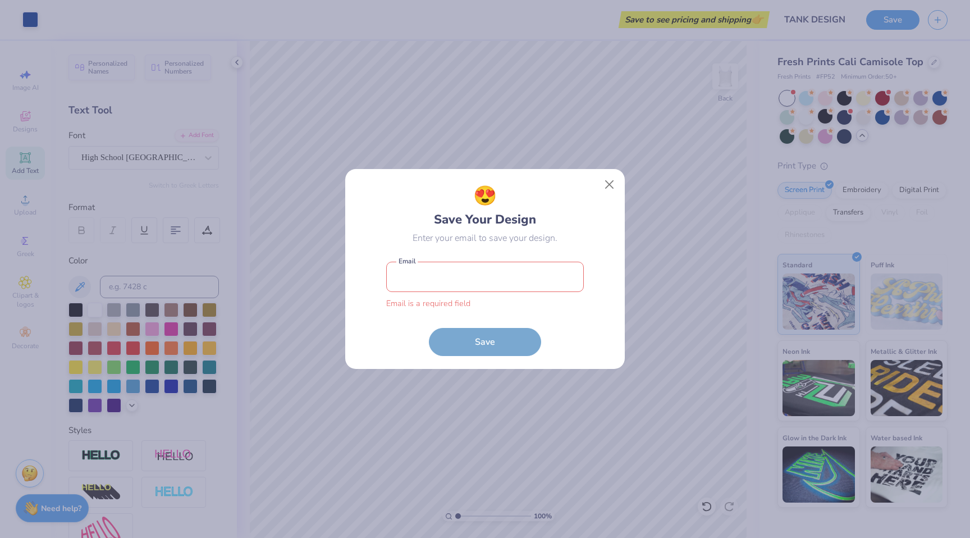
type input "amlimjuc@syr.edu"
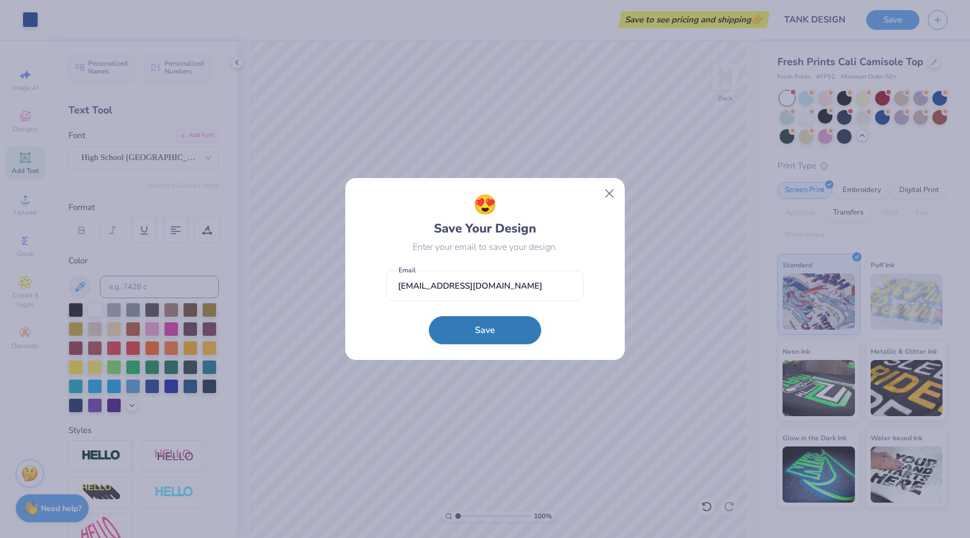
click at [480, 332] on button "Save" at bounding box center [485, 330] width 112 height 28
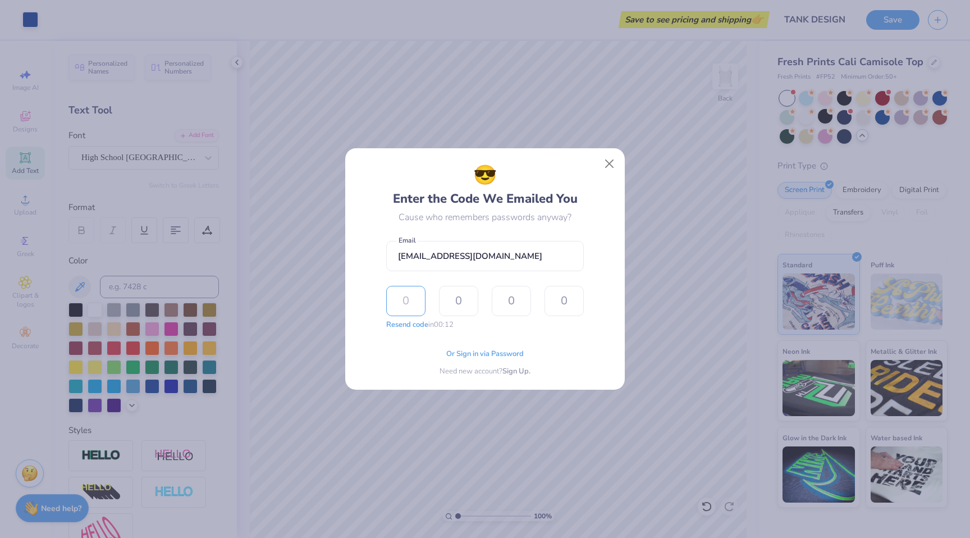
type input "3"
type input "7"
type input "6"
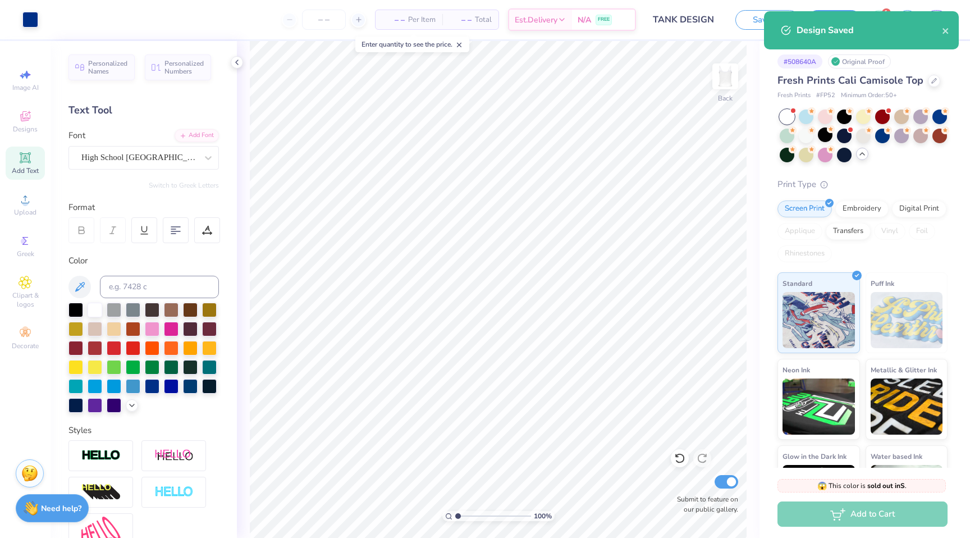
click at [951, 34] on div "Design Saved" at bounding box center [861, 30] width 195 height 38
click at [405, 20] on div "– – Per Item" at bounding box center [408, 19] width 67 height 19
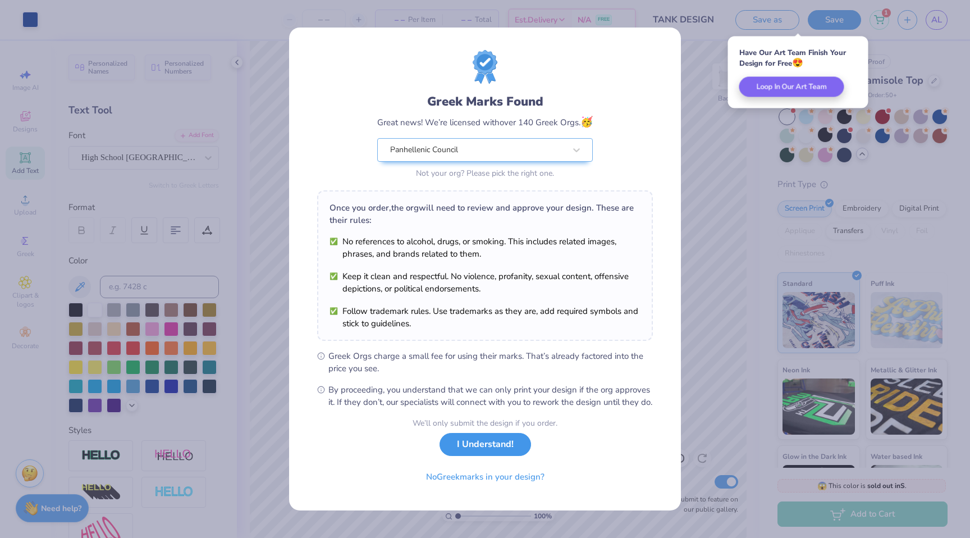
click at [470, 455] on button "I Understand!" at bounding box center [484, 444] width 91 height 23
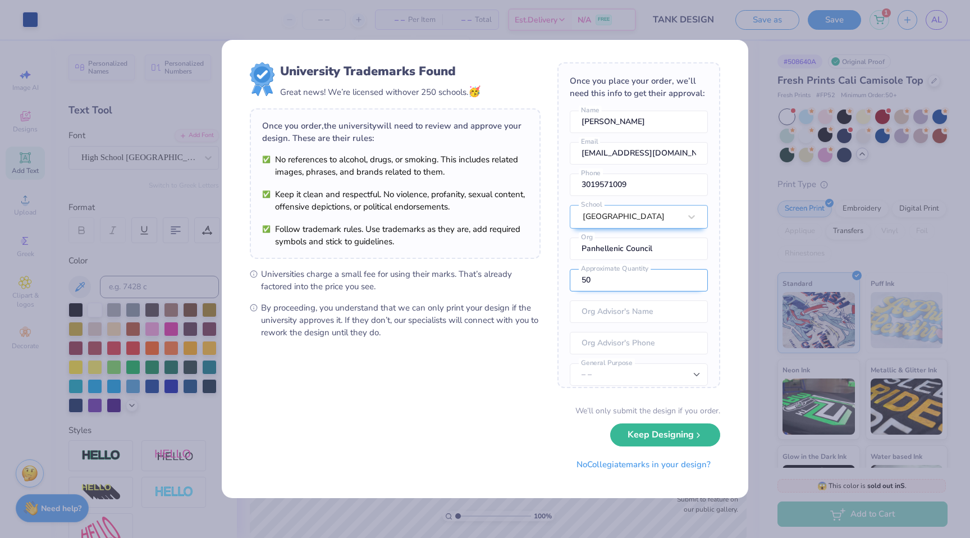
click at [601, 273] on input "50" at bounding box center [639, 280] width 138 height 22
type input "12"
click at [610, 423] on button "Keep Designing" at bounding box center [665, 434] width 110 height 23
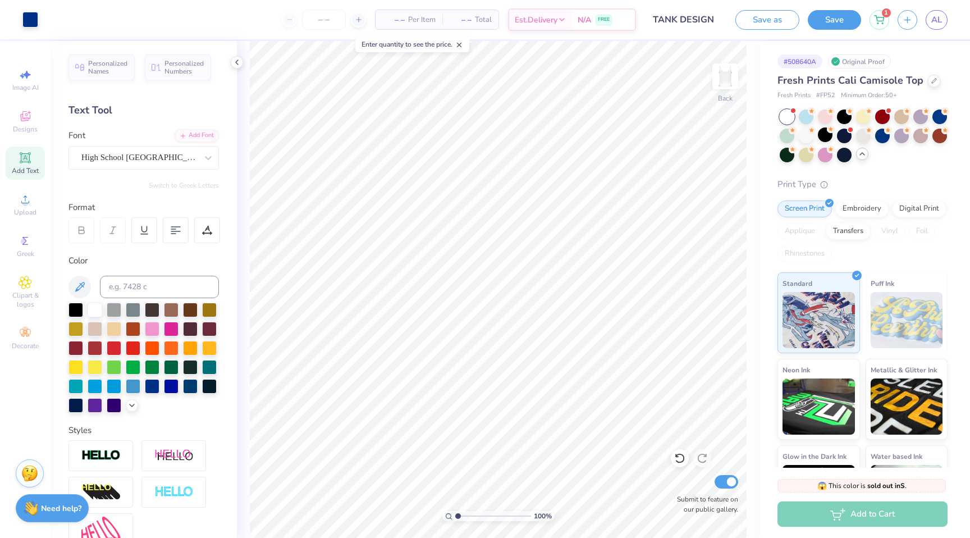
click at [392, 21] on span "– –" at bounding box center [393, 20] width 22 height 12
click at [410, 19] on span "Per Item" at bounding box center [421, 20] width 27 height 12
click at [396, 22] on span "– –" at bounding box center [393, 20] width 22 height 12
click at [329, 19] on input "number" at bounding box center [324, 20] width 44 height 20
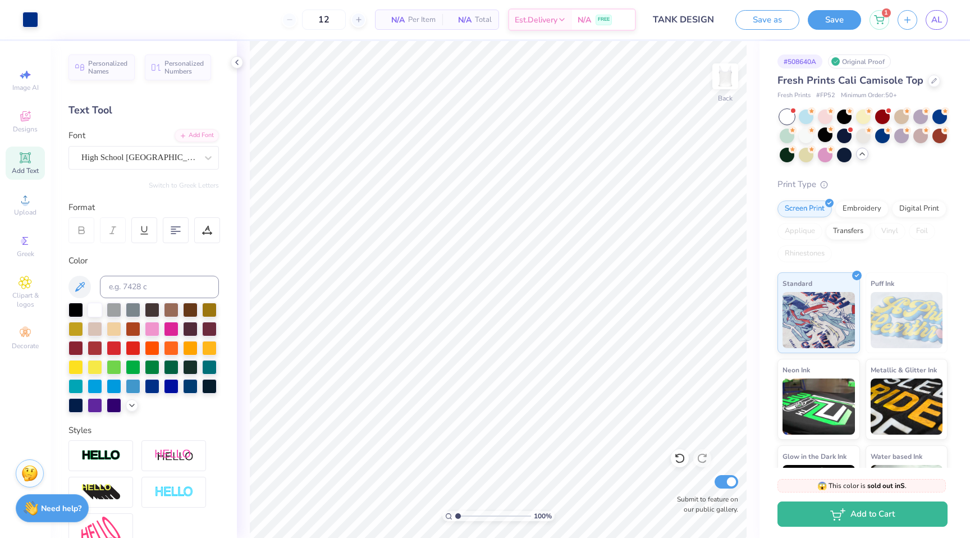
type input "50"
click at [940, 21] on span "AL" at bounding box center [936, 19] width 11 height 13
